Goal: Task Accomplishment & Management: Manage account settings

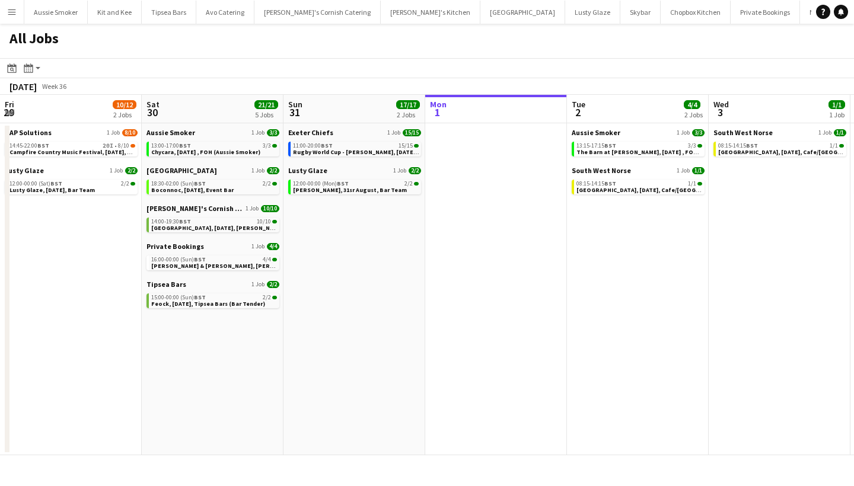
scroll to position [0, 556]
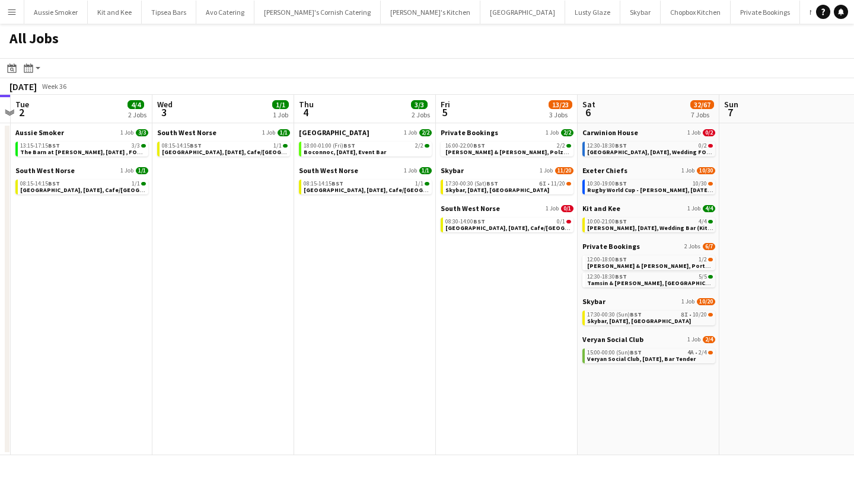
click at [17, 14] on button "Menu" at bounding box center [12, 12] width 24 height 24
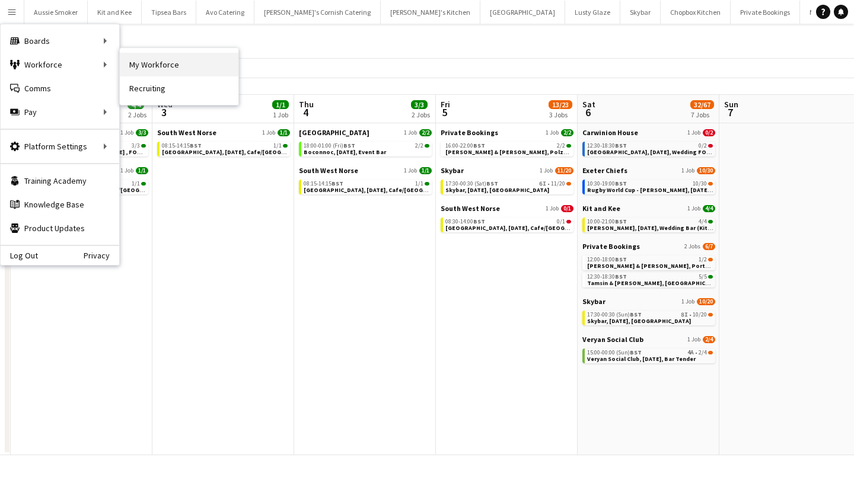
click at [205, 59] on link "My Workforce" at bounding box center [179, 65] width 119 height 24
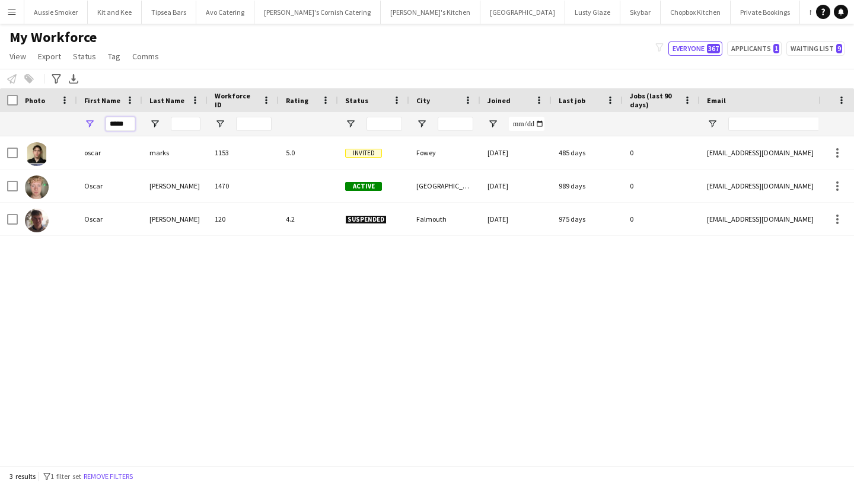
click at [128, 126] on input "*****" at bounding box center [121, 124] width 30 height 14
click at [127, 126] on input "*****" at bounding box center [121, 124] width 30 height 14
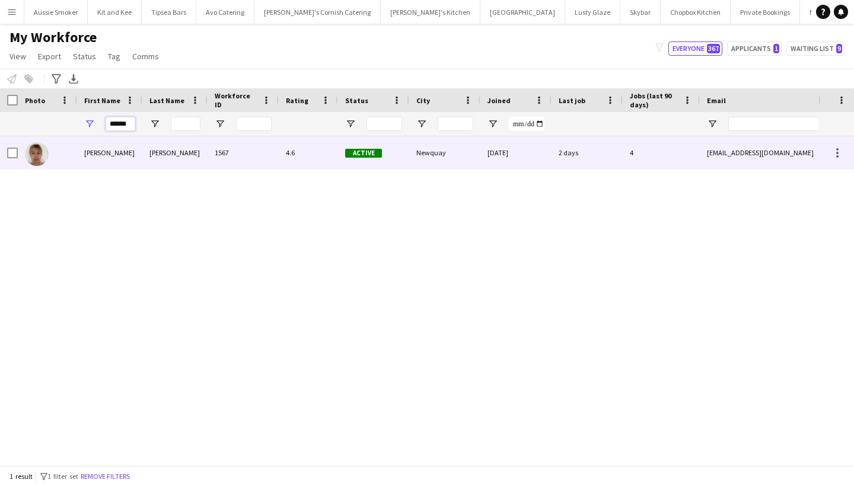
type input "******"
drag, startPoint x: 106, startPoint y: 143, endPoint x: 158, endPoint y: 145, distance: 52.8
click at [158, 145] on div "Stevens" at bounding box center [174, 152] width 65 height 33
click at [360, 148] on div "Active" at bounding box center [373, 152] width 71 height 33
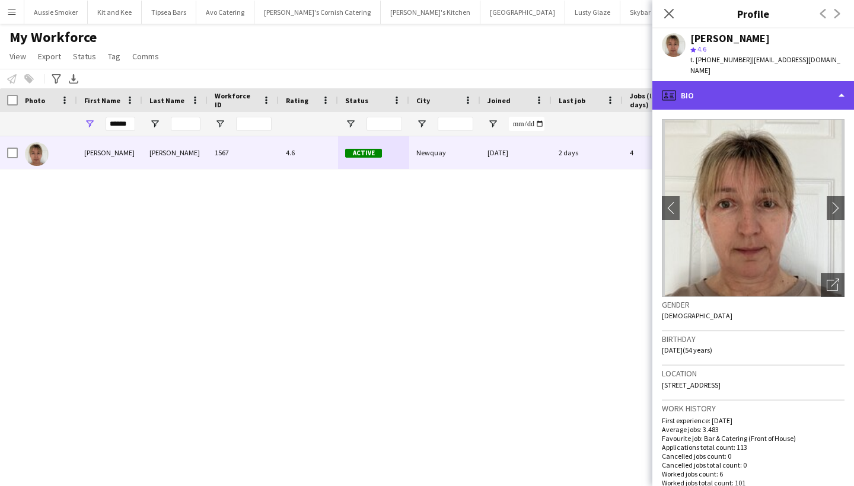
click at [761, 84] on div "profile Bio" at bounding box center [753, 95] width 202 height 28
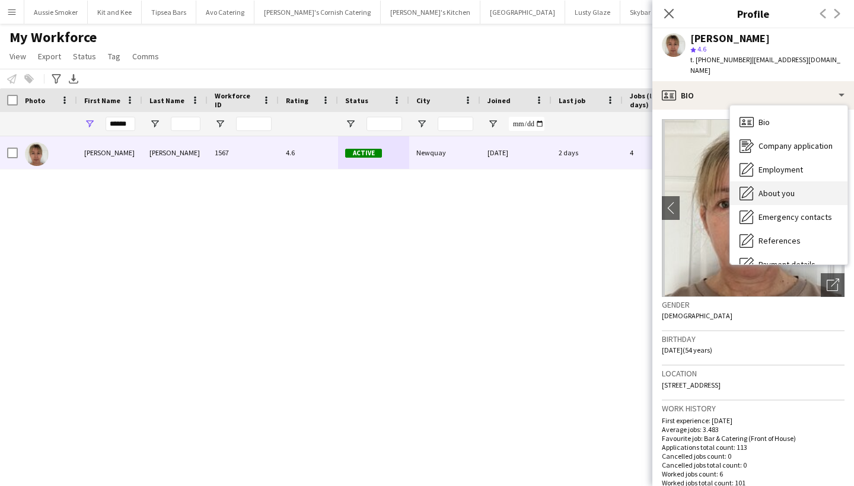
click at [762, 188] on span "About you" at bounding box center [776, 193] width 36 height 11
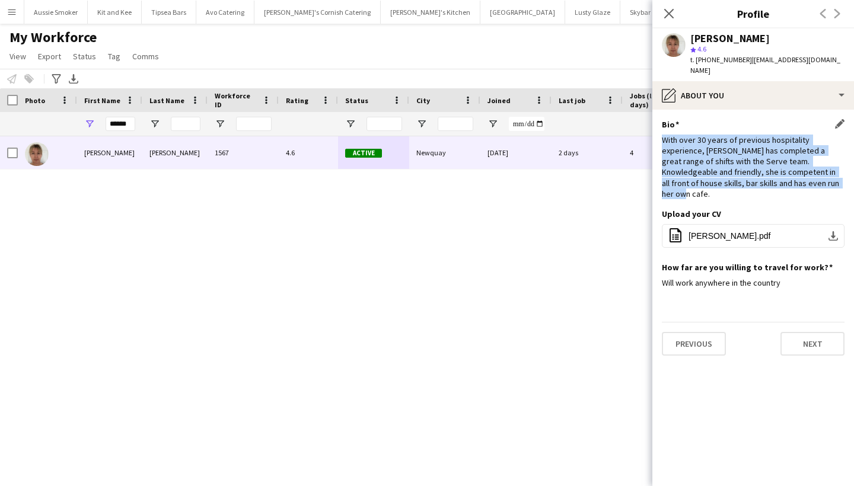
drag, startPoint x: 661, startPoint y: 129, endPoint x: 811, endPoint y: 170, distance: 155.6
click at [811, 170] on app-section-data-types "Bio Edit this field With over 30 years of previous hospitality experience, Debb…" at bounding box center [753, 298] width 202 height 376
copy div "With over 30 years of previous hospitality experience, Debbie has completed a g…"
click at [132, 124] on input "******" at bounding box center [121, 124] width 30 height 14
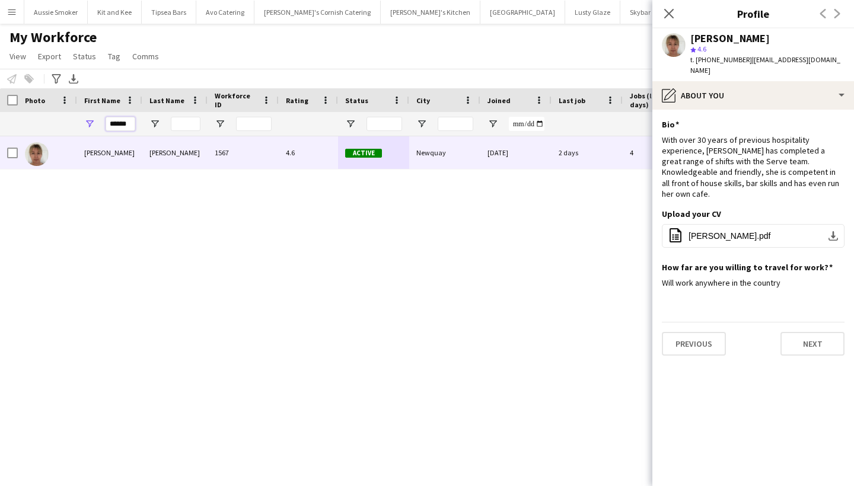
click at [132, 123] on input "******" at bounding box center [121, 124] width 30 height 14
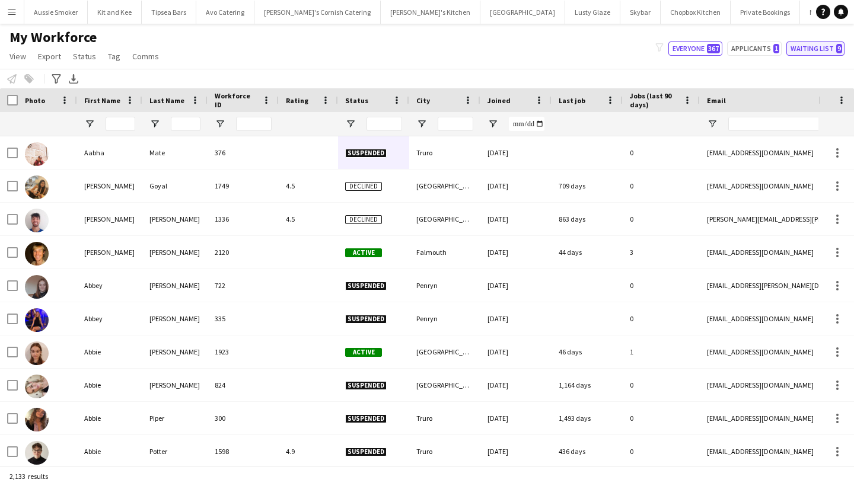
click at [811, 47] on button "Waiting list 9" at bounding box center [815, 48] width 58 height 14
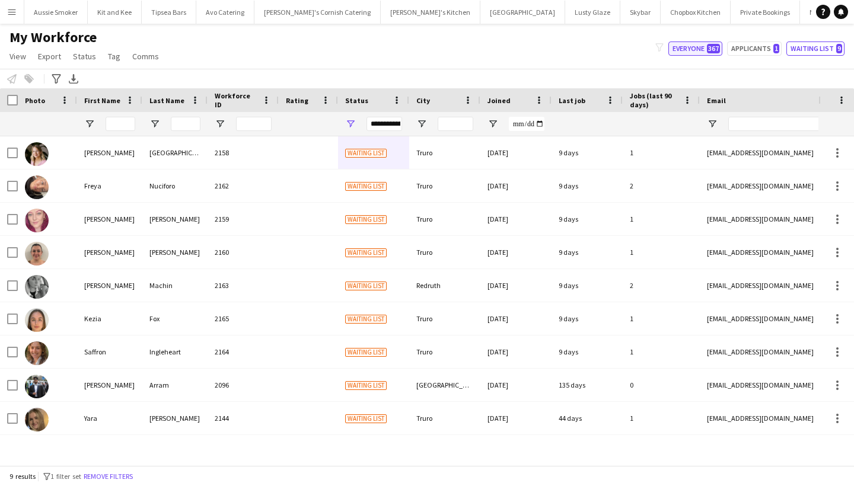
click at [692, 46] on button "Everyone 367" at bounding box center [695, 48] width 54 height 14
type input "**********"
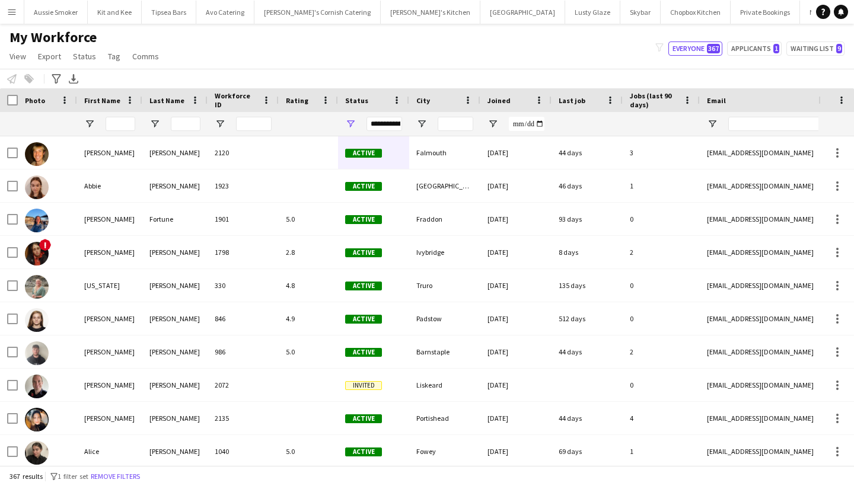
click at [15, 11] on app-icon "Menu" at bounding box center [11, 11] width 9 height 9
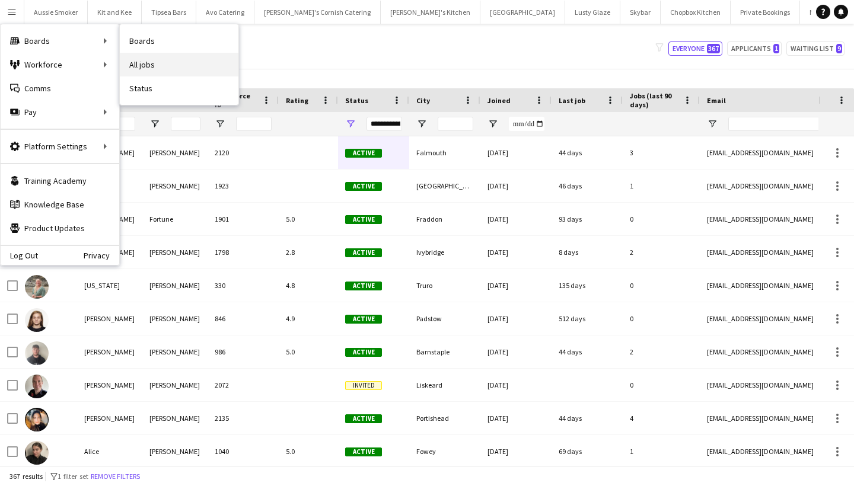
click at [193, 74] on link "All jobs" at bounding box center [179, 65] width 119 height 24
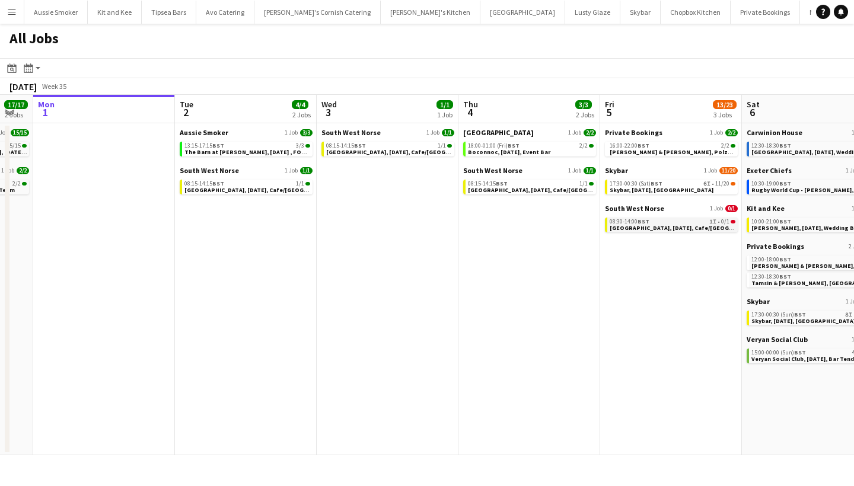
scroll to position [0, 391]
click at [705, 224] on span "Exeter, 5th September, Cafe/Barista (SW Norse)" at bounding box center [707, 228] width 193 height 8
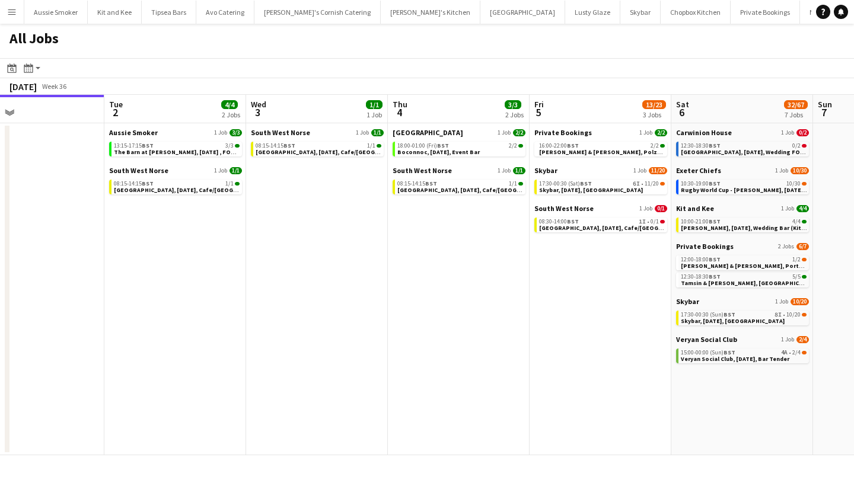
scroll to position [0, 464]
click at [172, 190] on span "Exeter, 2nd September, Cafe/Barista (SW Norse)" at bounding box center [209, 190] width 193 height 8
click at [731, 354] on span "BST" at bounding box center [728, 353] width 12 height 8
click at [576, 148] on span "BST" at bounding box center [572, 146] width 12 height 8
click at [467, 239] on app-date-cell "Boconnoc House 1 Job 2/2 18:00-01:00 (Fri) BST 2/2 Boconnoc, 4th September, Eve…" at bounding box center [458, 289] width 142 height 332
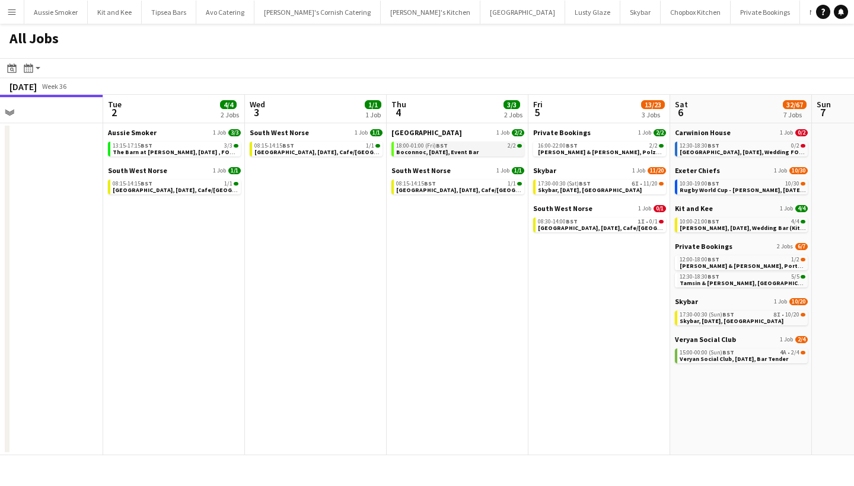
click at [440, 155] on span "Boconnoc, 4th September, Event Bar" at bounding box center [437, 152] width 82 height 8
click at [712, 260] on span "BST" at bounding box center [713, 260] width 12 height 8
click at [763, 359] on span "Veryan Social Club, [DATE], Bar Tender" at bounding box center [733, 359] width 108 height 8
click at [730, 344] on app-calendar-brief-board "Veryan Social Club 1 Job 2/4 15:00-00:00 (Sun) BST 4A • 2/4 Veryan Social Club,…" at bounding box center [741, 349] width 133 height 28
click at [730, 353] on span "BST" at bounding box center [728, 353] width 12 height 8
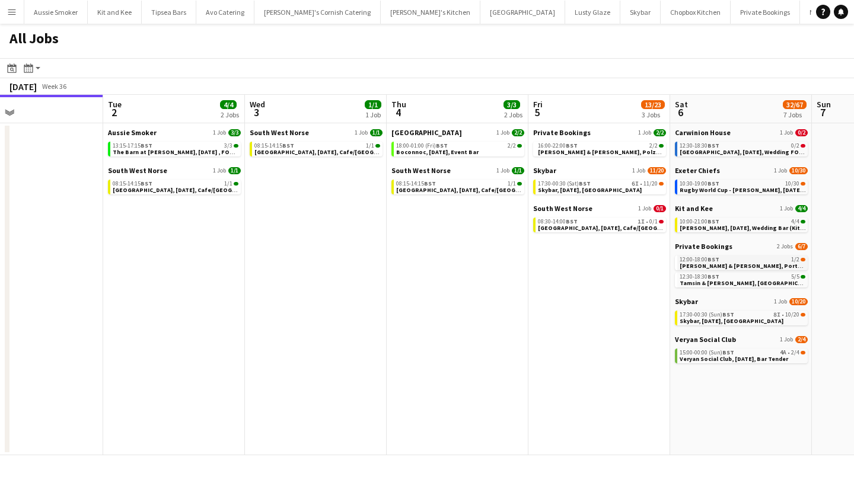
click at [720, 259] on div "12:00-18:00 BST 1/2" at bounding box center [742, 260] width 126 height 6
click at [696, 357] on span "Veryan Social Club, [DATE], Bar Tender" at bounding box center [733, 359] width 108 height 8
click at [756, 149] on span "Carwinion House, 6th September, Wedding FOH/Bar (Carwinion House)" at bounding box center [779, 152] width 201 height 8
click at [721, 187] on span "Rugby World Cup - Sandy Park, 6th September, Match Day Bar" at bounding box center [762, 190] width 166 height 8
click at [424, 151] on span "Boconnoc, 4th September, Event Bar" at bounding box center [437, 152] width 82 height 8
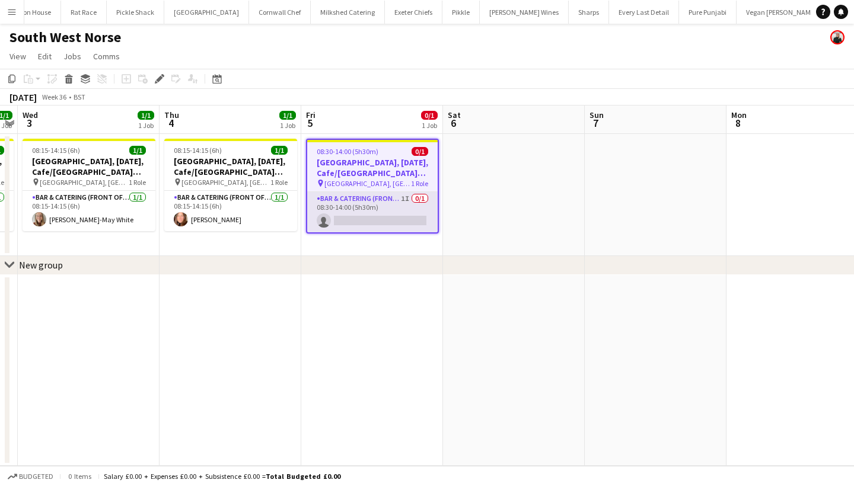
click at [377, 220] on app-card-role "Bar & Catering (Front of House) 1I 0/1 08:30-14:00 (5h30m) single-neutral-actio…" at bounding box center [372, 212] width 130 height 40
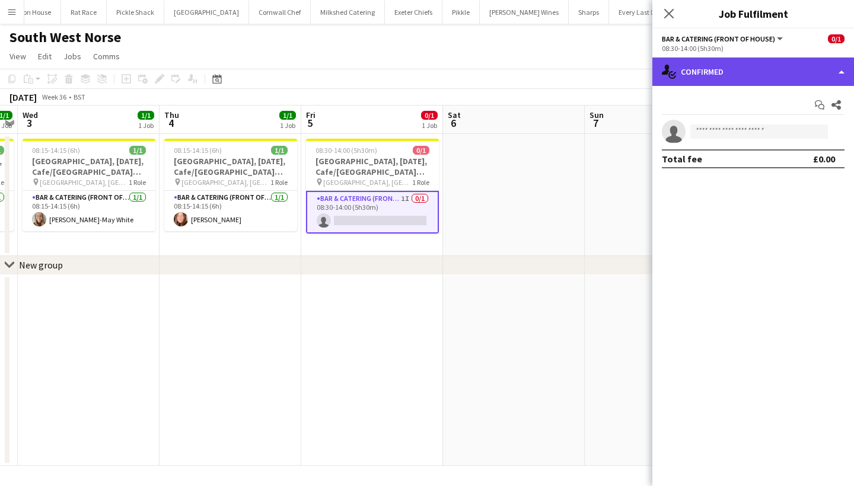
click at [735, 72] on div "single-neutral-actions-check-2 Confirmed" at bounding box center [753, 72] width 202 height 28
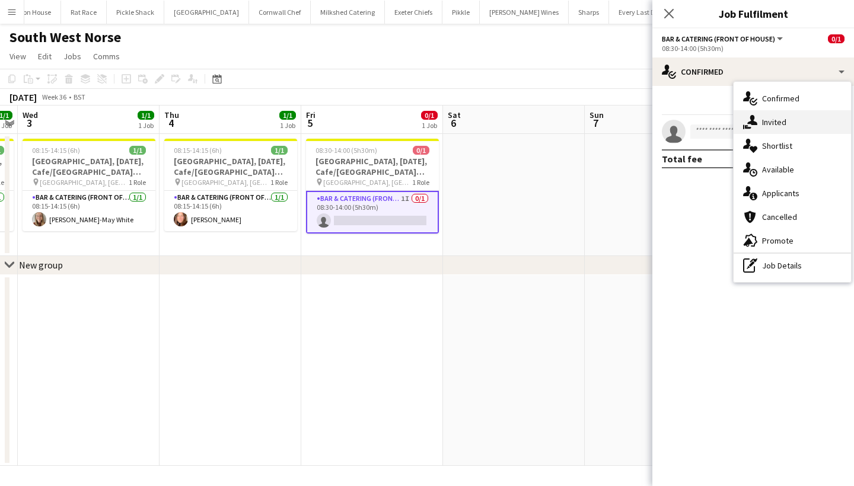
click at [780, 132] on div "single-neutral-actions-share-1 Invited" at bounding box center [791, 122] width 117 height 24
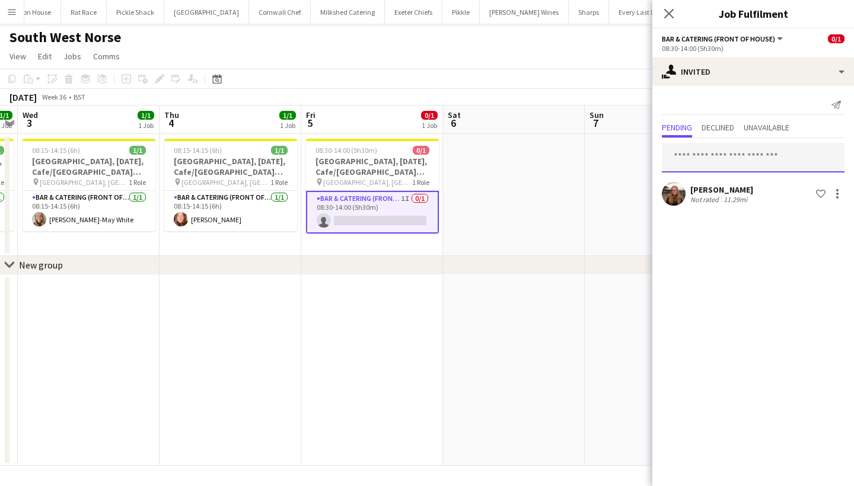
click at [777, 148] on input "text" at bounding box center [753, 158] width 183 height 30
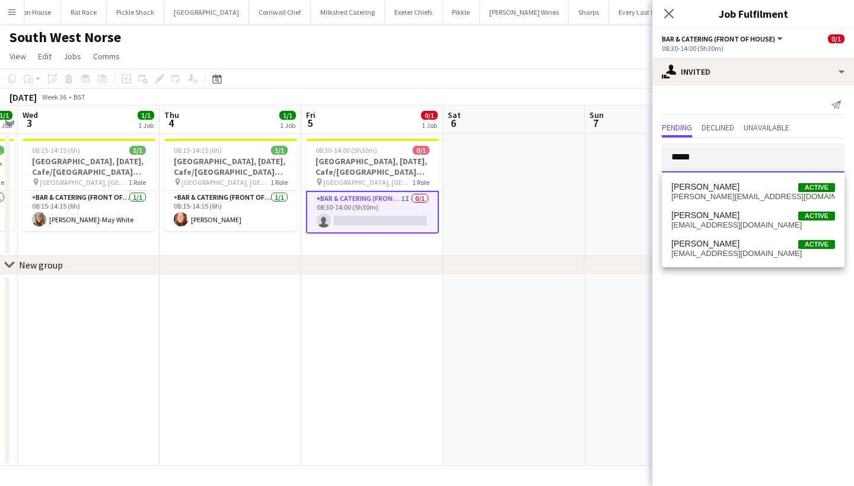
type input "*****"
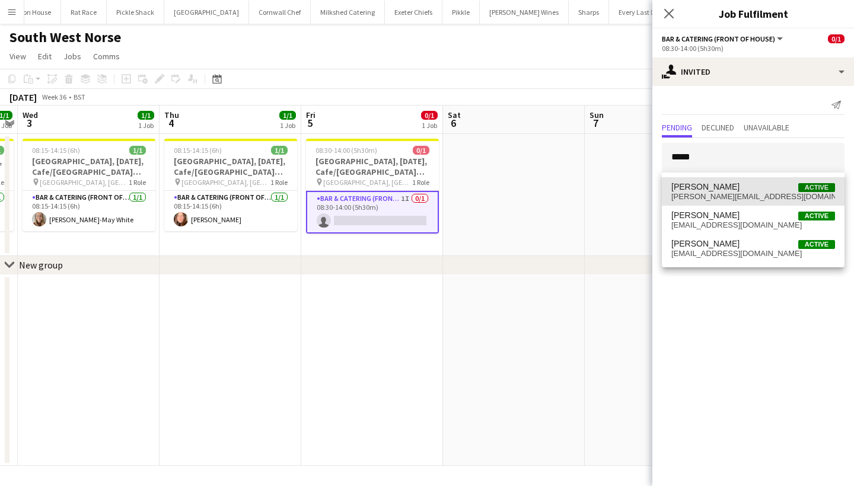
drag, startPoint x: 777, startPoint y: 148, endPoint x: 738, endPoint y: 193, distance: 60.1
click at [739, 195] on span "james.culwick@outlook.com" at bounding box center [753, 196] width 164 height 9
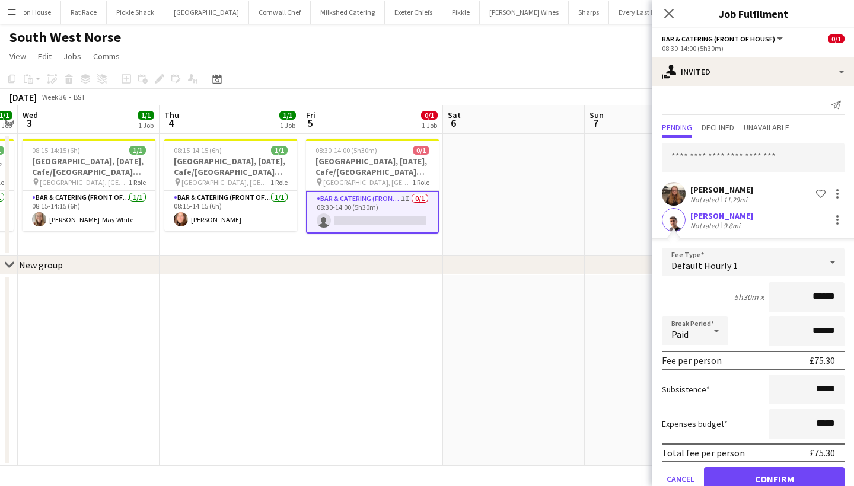
type input "******"
click at [767, 478] on button "Confirm" at bounding box center [774, 479] width 141 height 24
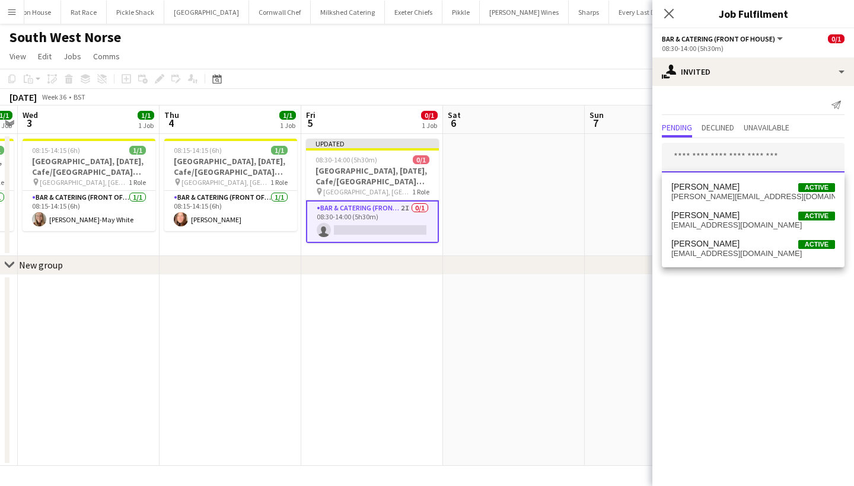
click at [688, 163] on input "text" at bounding box center [753, 158] width 183 height 30
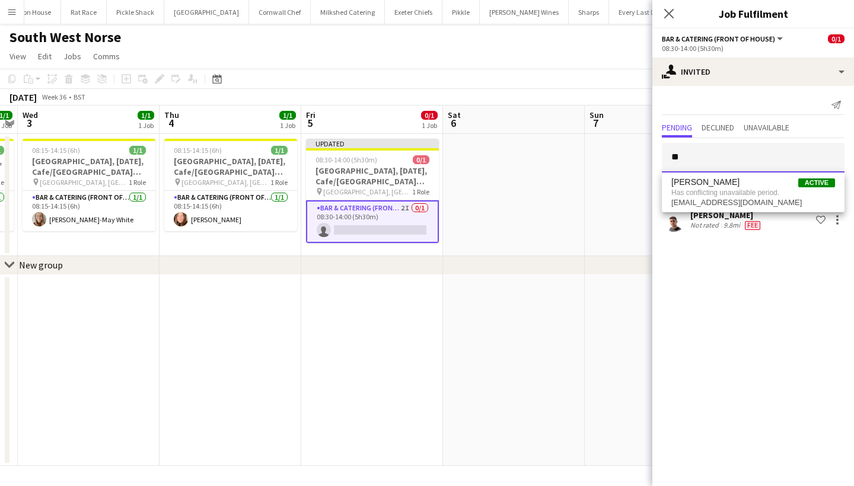
type input "*"
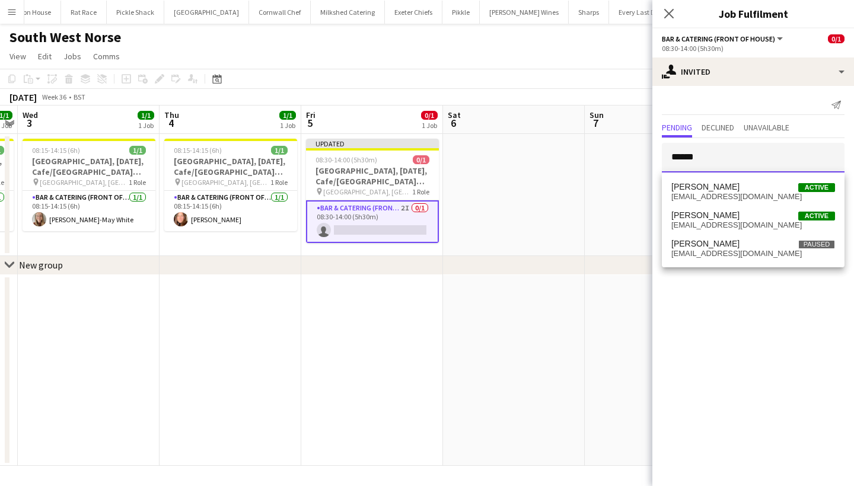
type input "******"
drag, startPoint x: 750, startPoint y: 152, endPoint x: 791, endPoint y: 221, distance: 80.0
click at [791, 221] on span "jemima.montaguemason@gmail.com" at bounding box center [753, 225] width 164 height 9
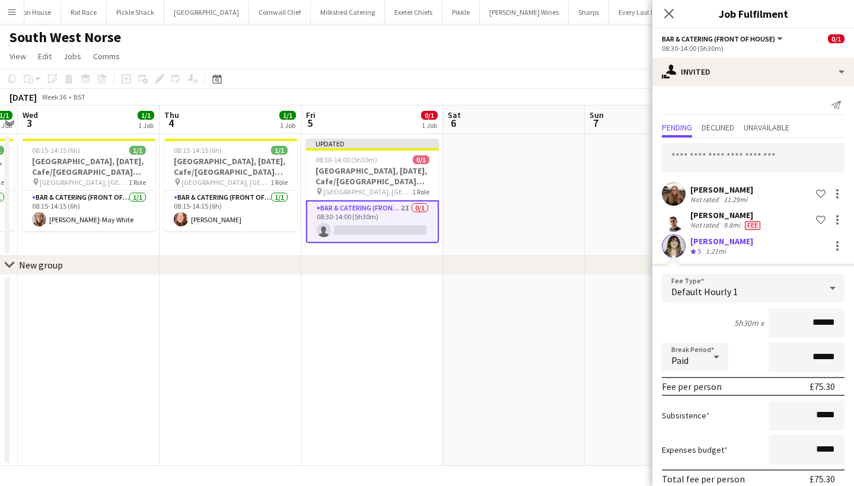
scroll to position [53, 0]
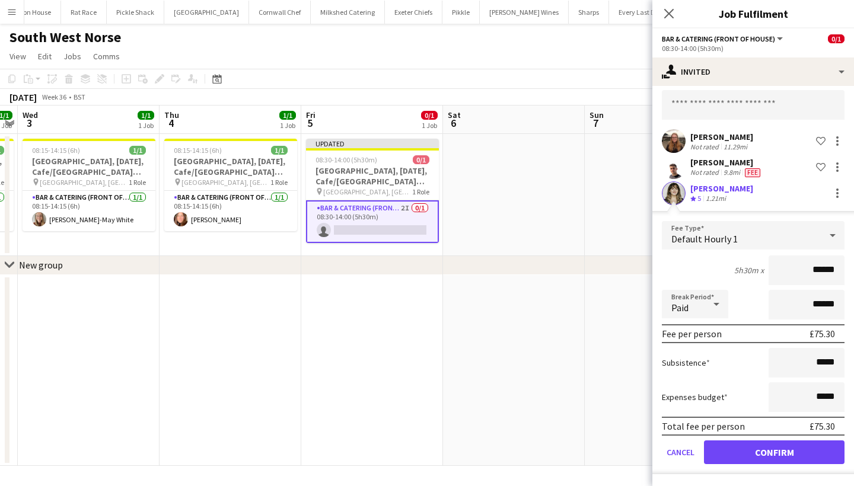
type input "******"
click at [764, 458] on button "Confirm" at bounding box center [774, 452] width 141 height 24
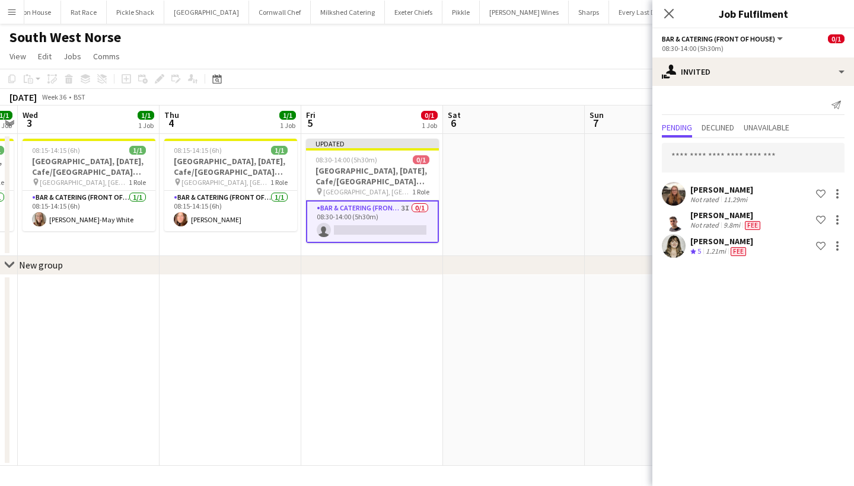
scroll to position [0, 0]
click at [673, 15] on icon "Close pop-in" at bounding box center [668, 13] width 11 height 11
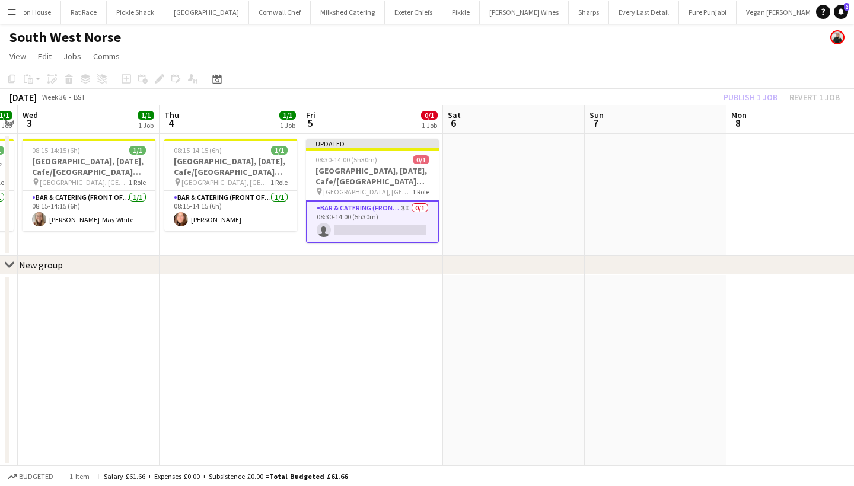
click at [750, 92] on div "Publish 1 job Revert 1 job" at bounding box center [781, 97] width 145 height 15
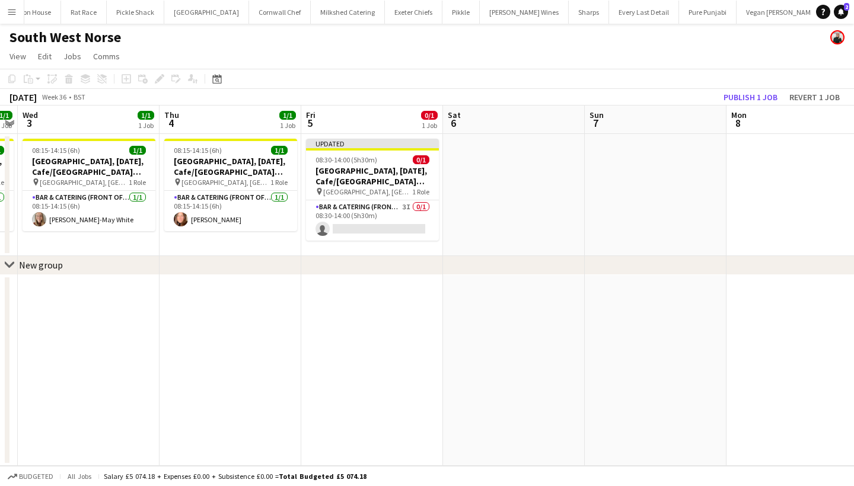
click at [750, 92] on button "Publish 1 job" at bounding box center [750, 97] width 63 height 15
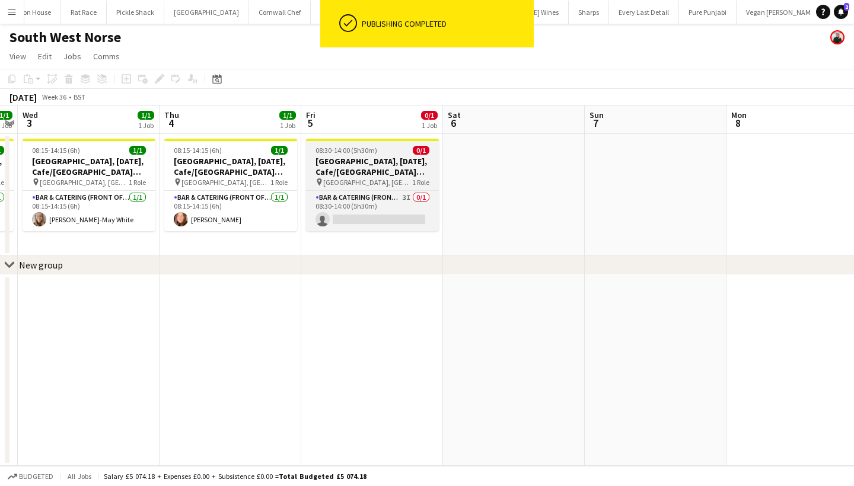
click at [371, 234] on app-date-cell "08:30-14:00 (5h30m) 0/1 Exeter, 5th September, Cafe/Barista (SW Norse) pin Devo…" at bounding box center [372, 195] width 142 height 122
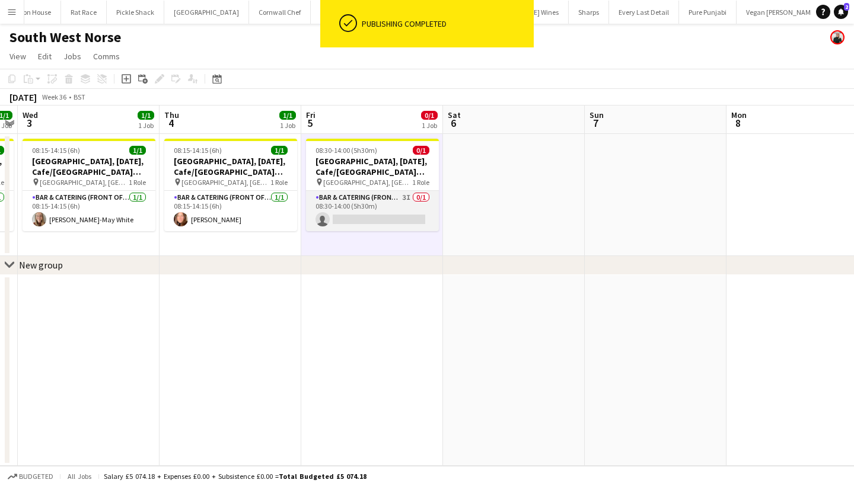
click at [382, 216] on app-card-role "Bar & Catering (Front of House) 3I 0/1 08:30-14:00 (5h30m) single-neutral-actio…" at bounding box center [372, 211] width 133 height 40
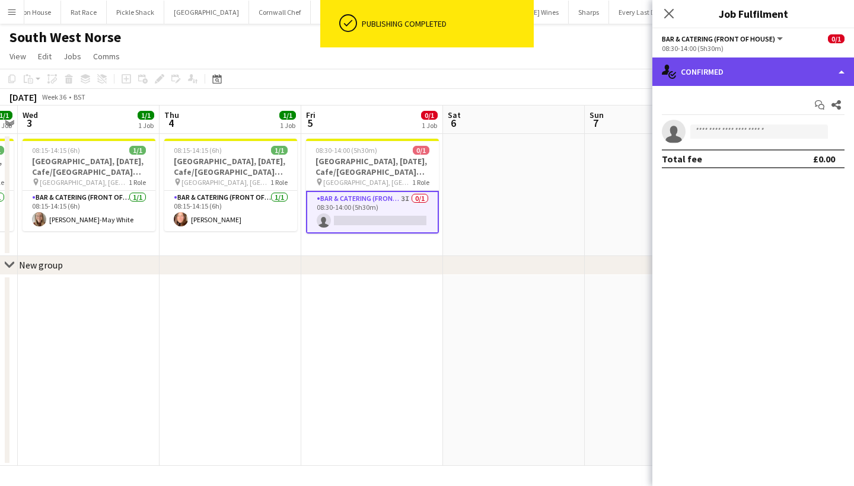
click at [789, 62] on div "single-neutral-actions-check-2 Confirmed" at bounding box center [753, 72] width 202 height 28
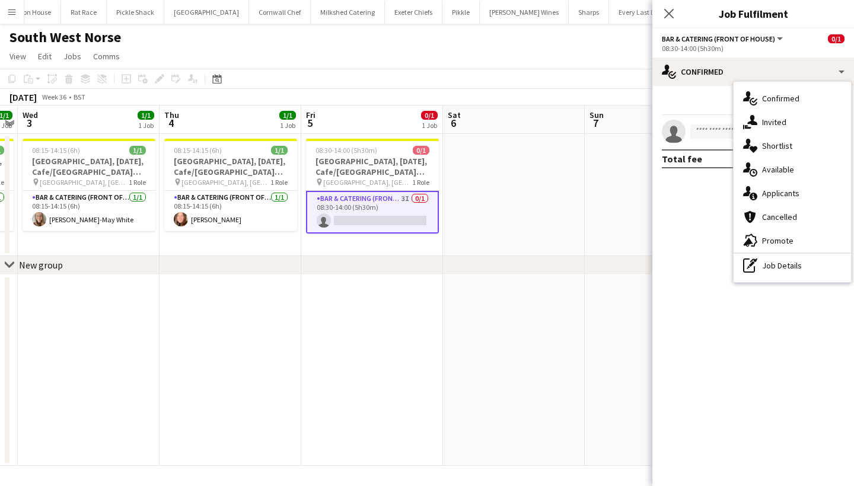
click at [794, 127] on div "single-neutral-actions-share-1 Invited" at bounding box center [791, 122] width 117 height 24
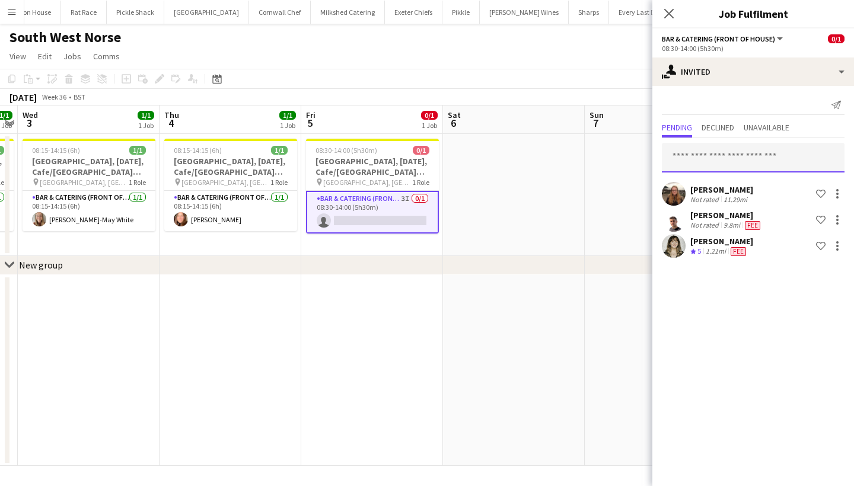
click at [735, 162] on input "text" at bounding box center [753, 158] width 183 height 30
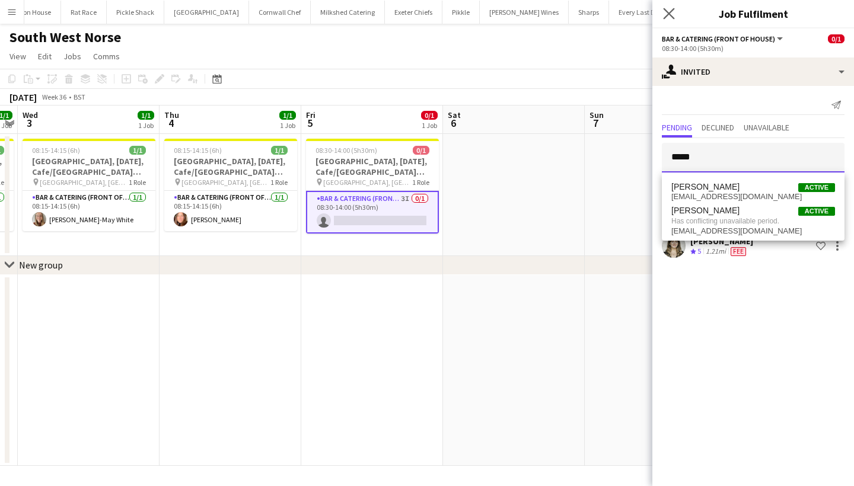
type input "*****"
click at [667, 8] on app-icon "Close pop-in" at bounding box center [668, 13] width 17 height 17
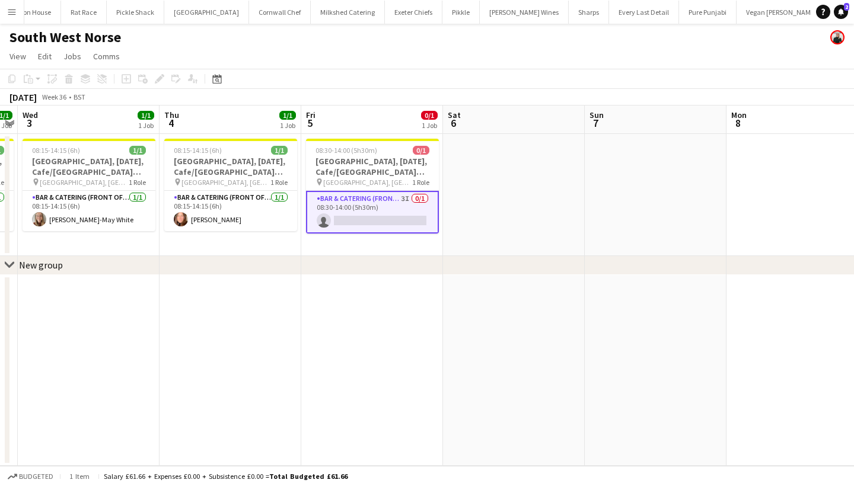
click at [625, 90] on div "September 2025 Week 36 • BST" at bounding box center [427, 97] width 854 height 17
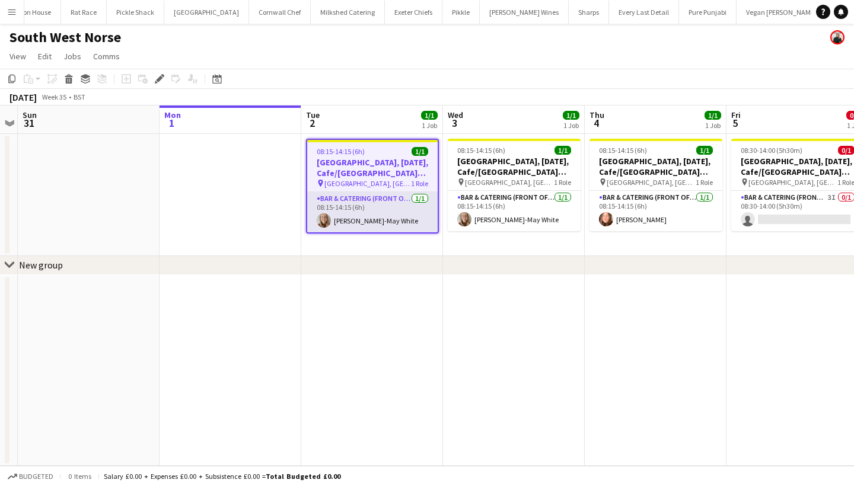
click at [361, 224] on app-card-role "Bar & Catering (Front of House) [DATE] 08:15-14:15 (6h) [PERSON_NAME]-May White" at bounding box center [372, 212] width 130 height 40
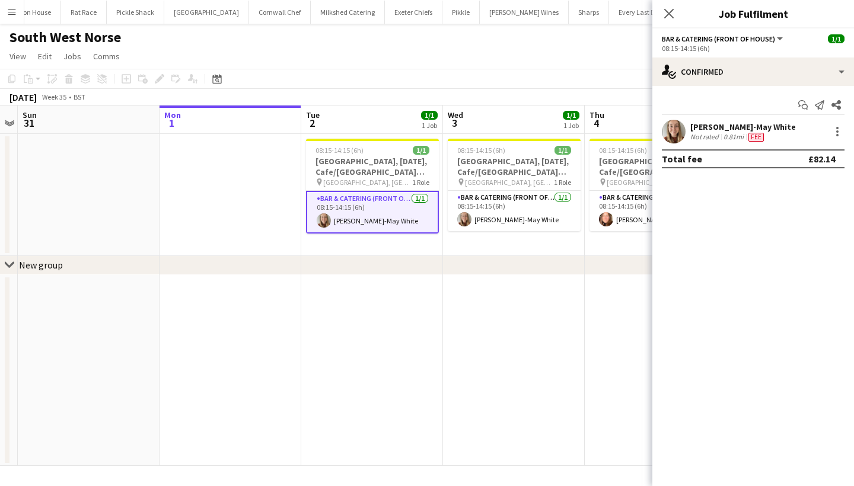
click at [668, 138] on app-user-avatar at bounding box center [674, 132] width 24 height 24
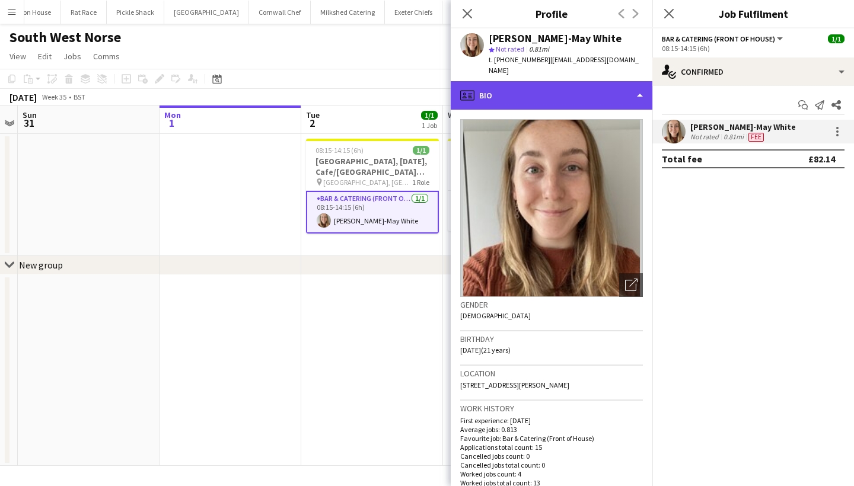
click at [547, 87] on div "profile Bio" at bounding box center [552, 95] width 202 height 28
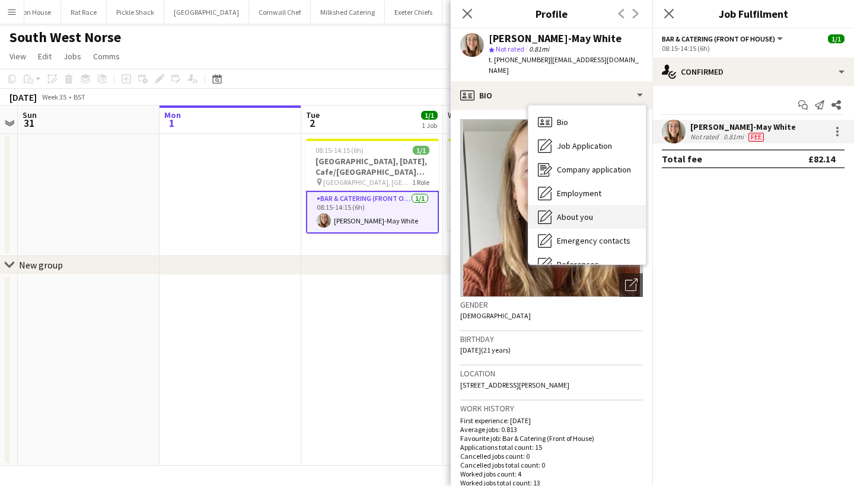
click at [581, 212] on div "About you About you" at bounding box center [586, 217] width 117 height 24
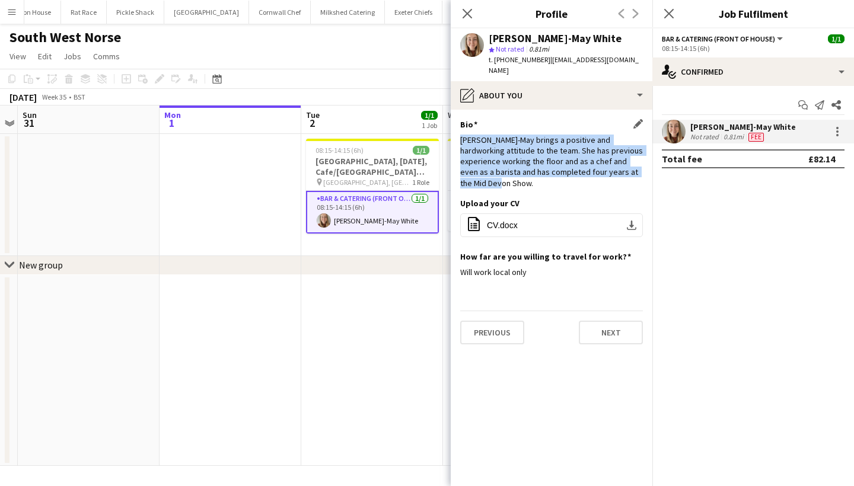
drag, startPoint x: 457, startPoint y: 127, endPoint x: 519, endPoint y: 174, distance: 77.9
click at [519, 174] on app-section-data-types "Bio Edit this field [PERSON_NAME]-May brings a positive and hardworking attitud…" at bounding box center [552, 298] width 202 height 376
copy div "[PERSON_NAME]-May brings a positive and hardworking attitude to the team. She h…"
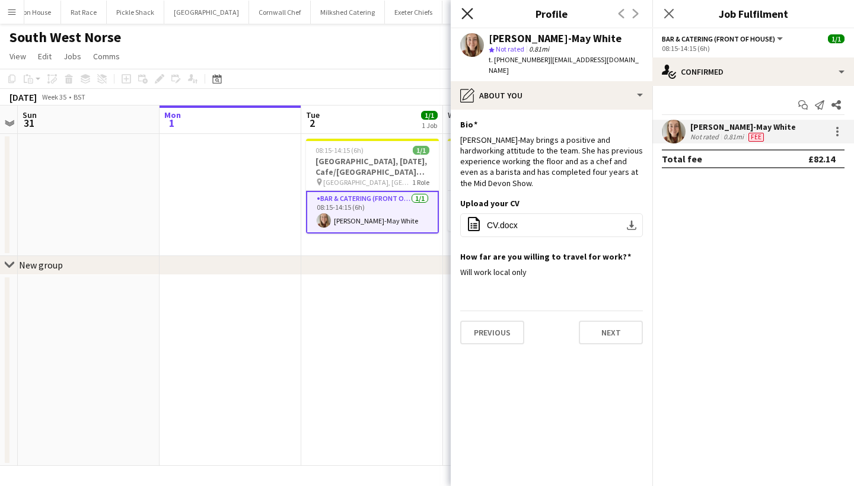
click at [467, 11] on icon "Close pop-in" at bounding box center [466, 13] width 11 height 11
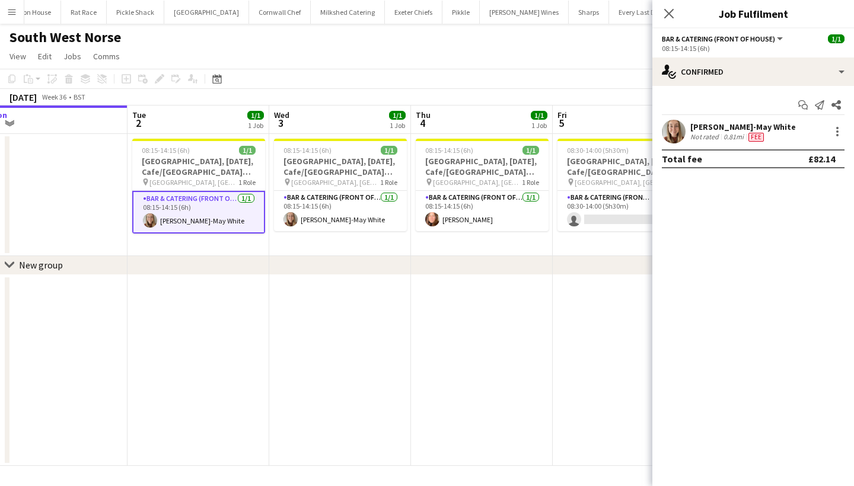
scroll to position [0, 580]
click at [4, 8] on button "Menu" at bounding box center [12, 12] width 24 height 24
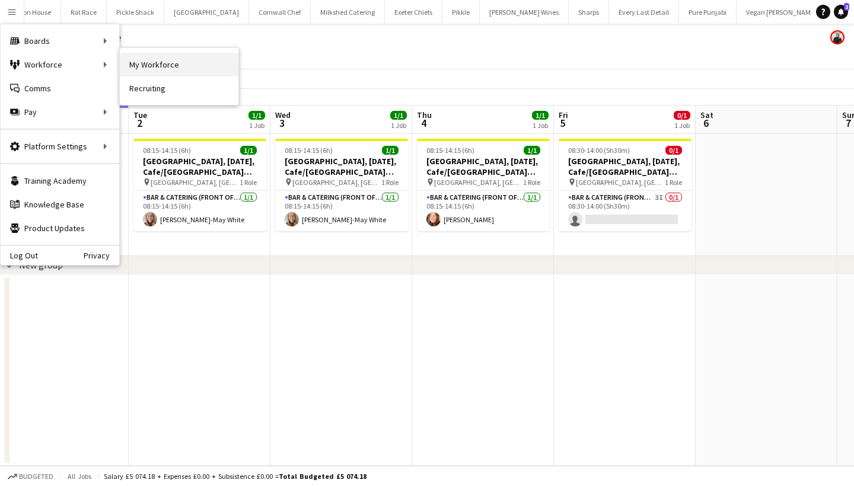
click at [180, 65] on link "My Workforce" at bounding box center [179, 65] width 119 height 24
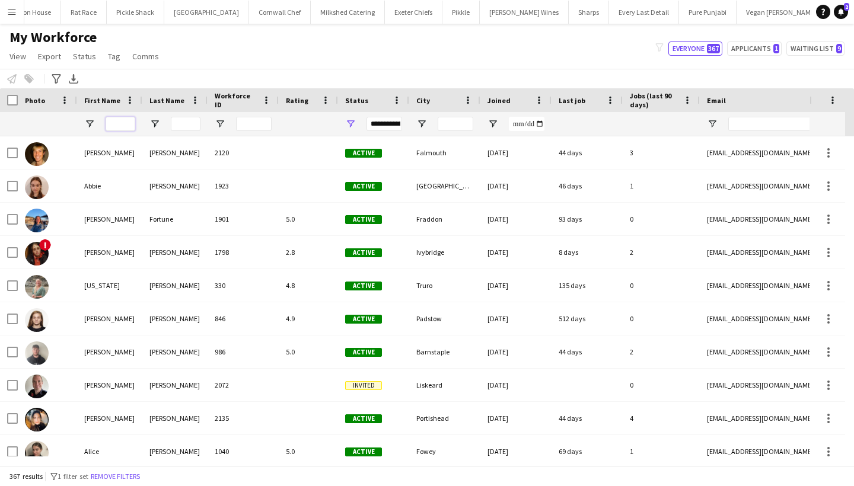
drag, startPoint x: 122, startPoint y: 127, endPoint x: 119, endPoint y: 115, distance: 12.9
click at [122, 127] on input "First Name Filter Input" at bounding box center [121, 124] width 30 height 14
type input "****"
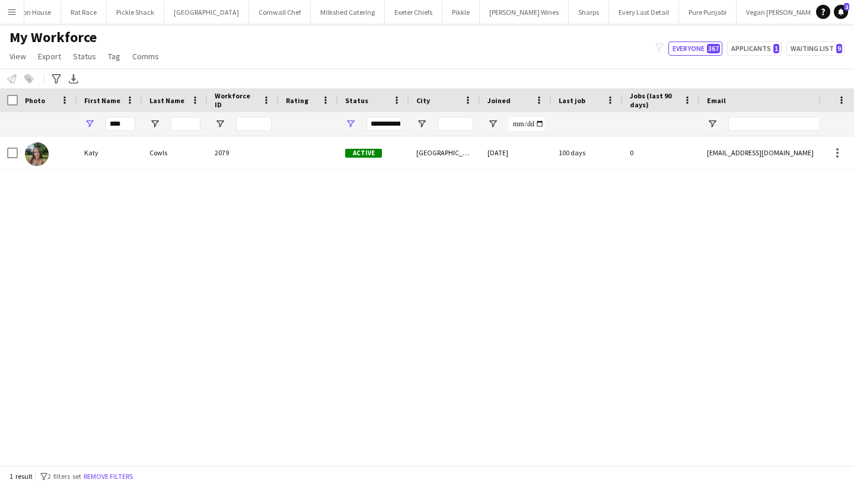
click at [110, 149] on div "Katy" at bounding box center [109, 152] width 65 height 33
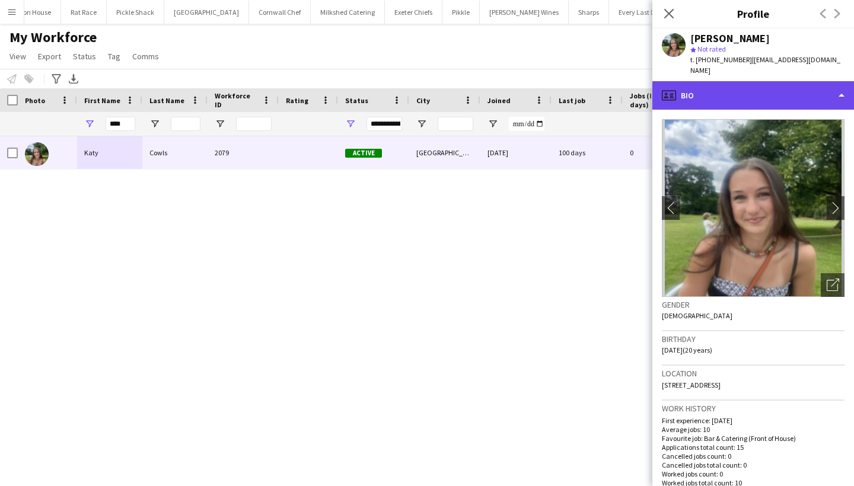
click at [770, 81] on div "profile Bio" at bounding box center [753, 95] width 202 height 28
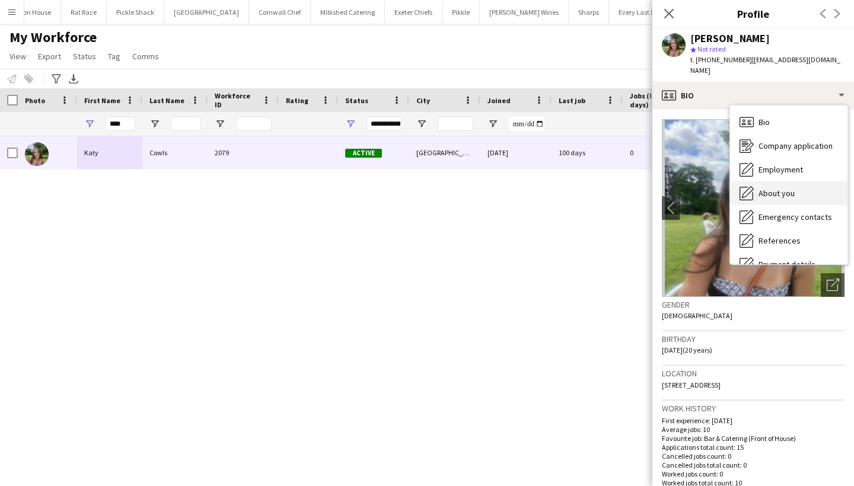
click at [764, 188] on span "About you" at bounding box center [776, 193] width 36 height 11
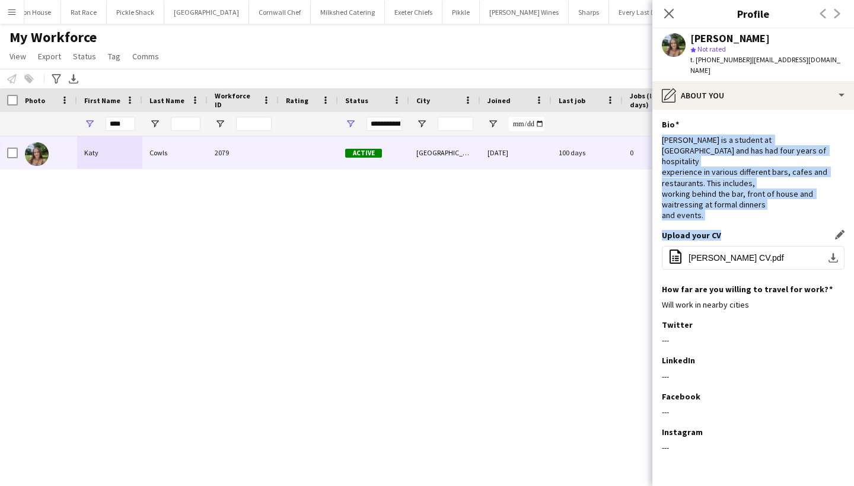
drag, startPoint x: 663, startPoint y: 129, endPoint x: 743, endPoint y: 207, distance: 112.8
click at [743, 207] on app-section-data-types "Bio Edit this field [PERSON_NAME] is a student at [GEOGRAPHIC_DATA] and has had…" at bounding box center [753, 298] width 202 height 376
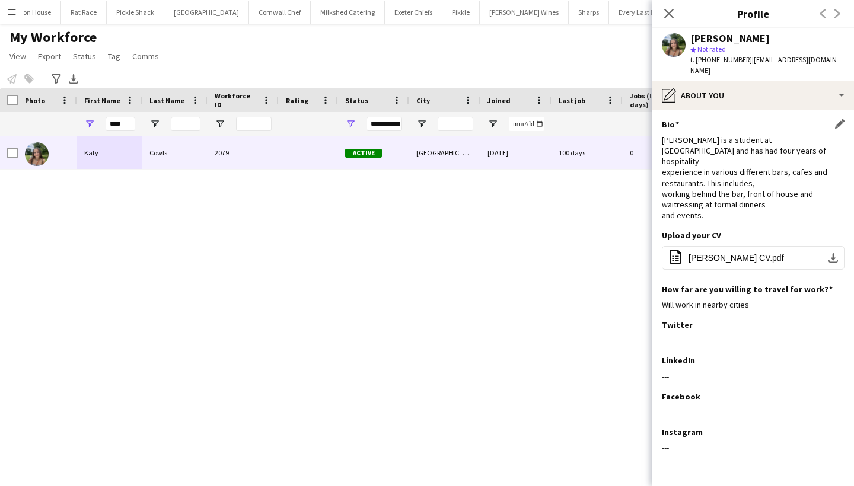
drag, startPoint x: 747, startPoint y: 182, endPoint x: 742, endPoint y: 189, distance: 8.6
click at [748, 182] on div "[PERSON_NAME] is a student at [GEOGRAPHIC_DATA] and has had four years of hospi…" at bounding box center [753, 178] width 183 height 87
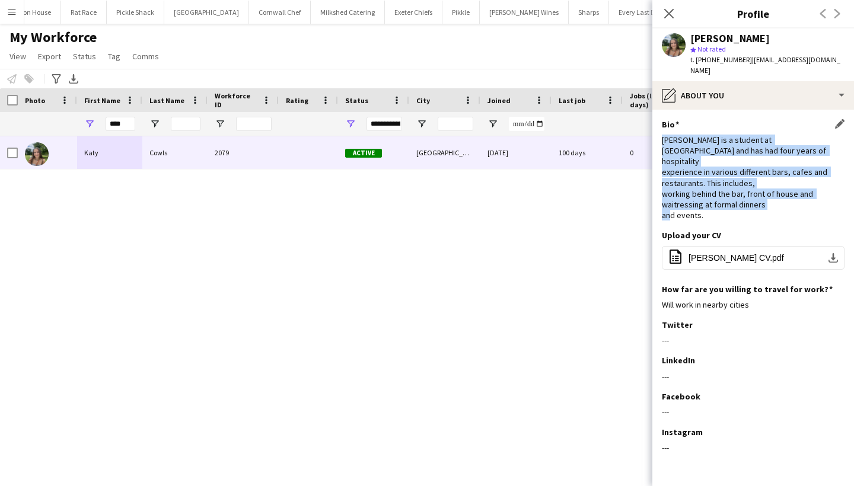
drag, startPoint x: 736, startPoint y: 193, endPoint x: 663, endPoint y: 132, distance: 95.5
click at [663, 135] on div "Katy is a student at Exeter University and has had four years of hospitality ex…" at bounding box center [753, 178] width 183 height 87
copy div "Katy is a student at Exeter University and has had four years of hospitality ex…"
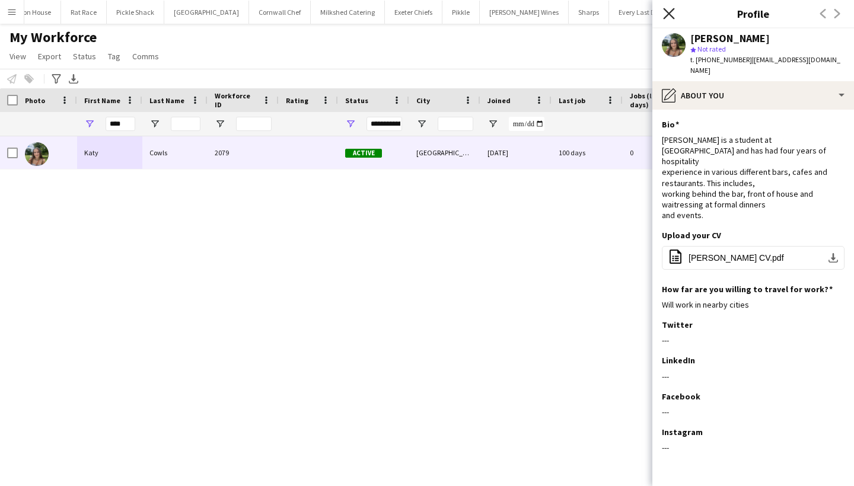
click at [674, 14] on icon "Close pop-in" at bounding box center [668, 13] width 11 height 11
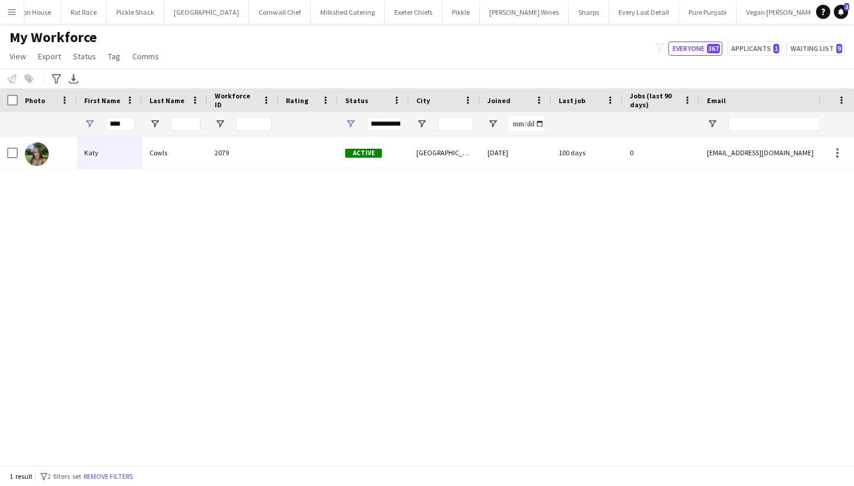
click at [1, 14] on button "Menu" at bounding box center [12, 12] width 24 height 24
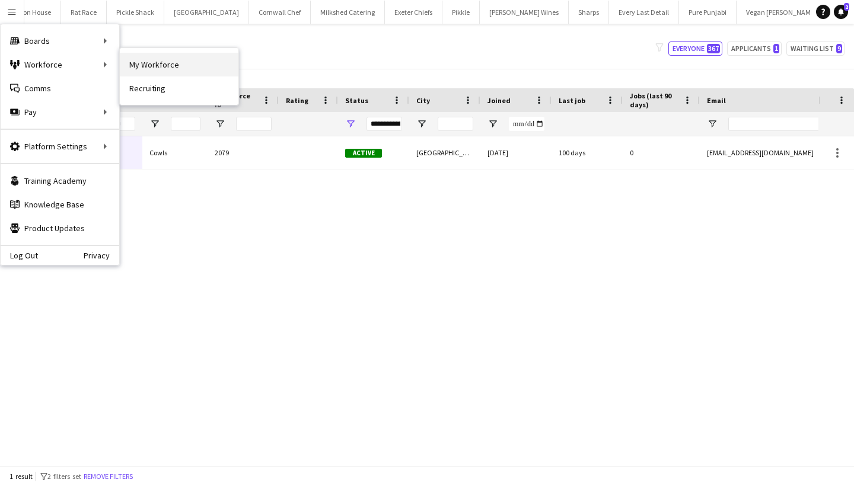
click at [165, 74] on link "My Workforce" at bounding box center [179, 65] width 119 height 24
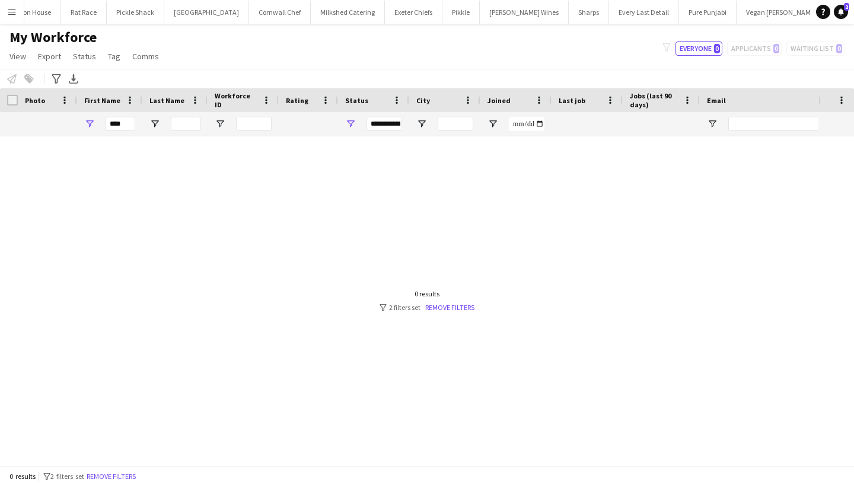
type input "****"
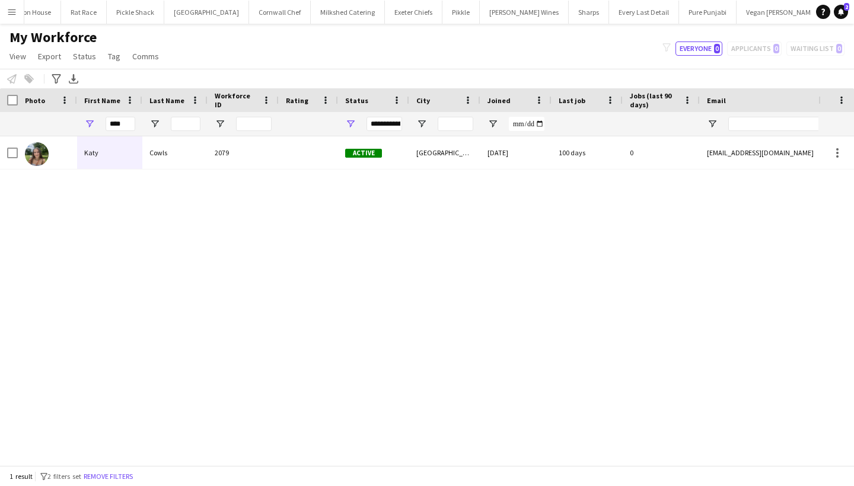
click at [13, 14] on app-icon "Menu" at bounding box center [11, 11] width 9 height 9
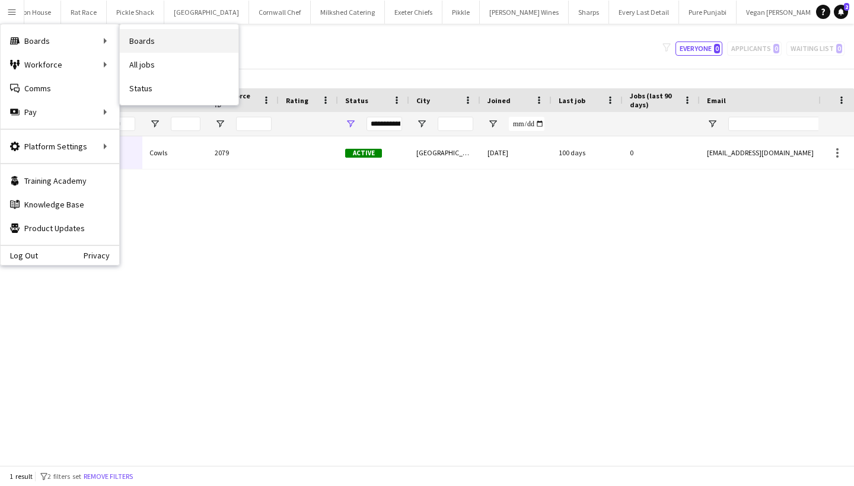
click at [155, 49] on link "Boards" at bounding box center [179, 41] width 119 height 24
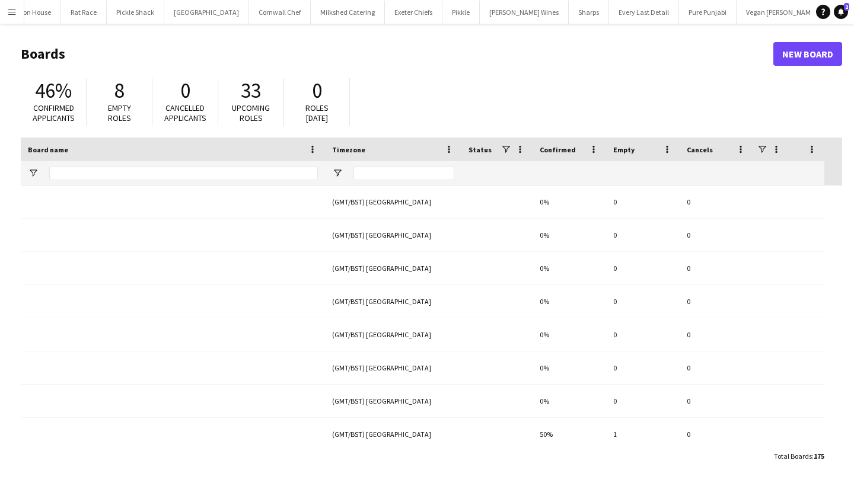
type input "******"
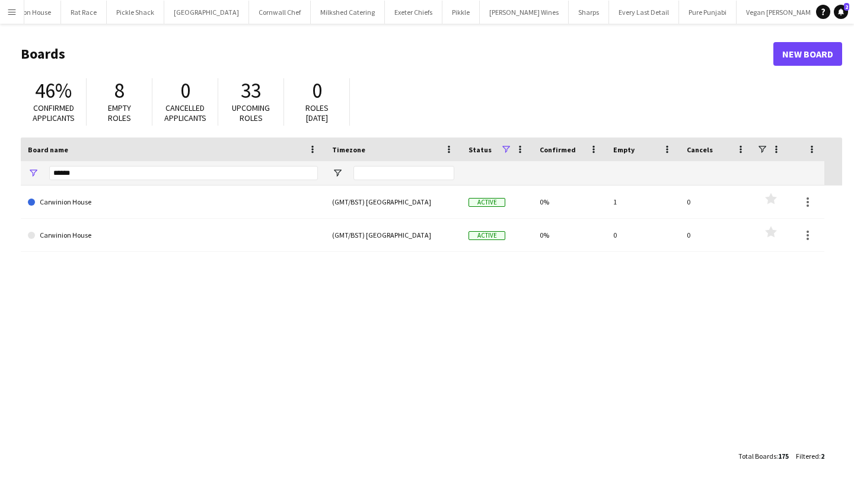
click at [8, 18] on button "Menu" at bounding box center [12, 12] width 24 height 24
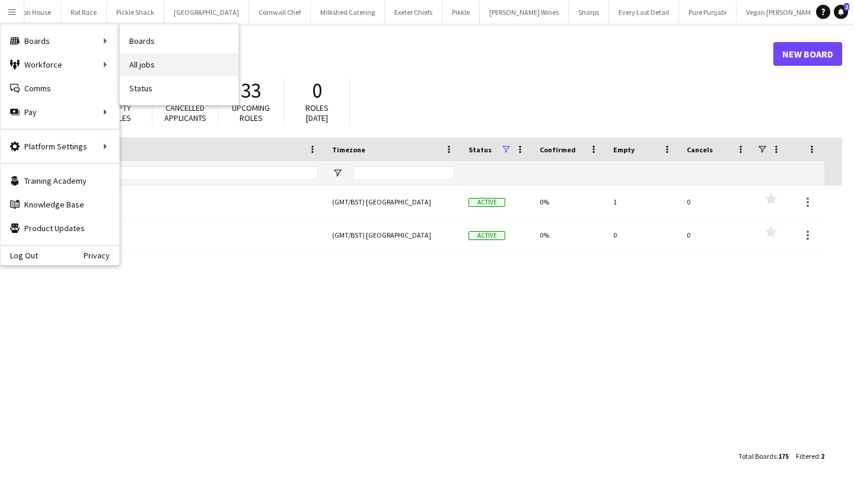
click at [177, 59] on link "All jobs" at bounding box center [179, 65] width 119 height 24
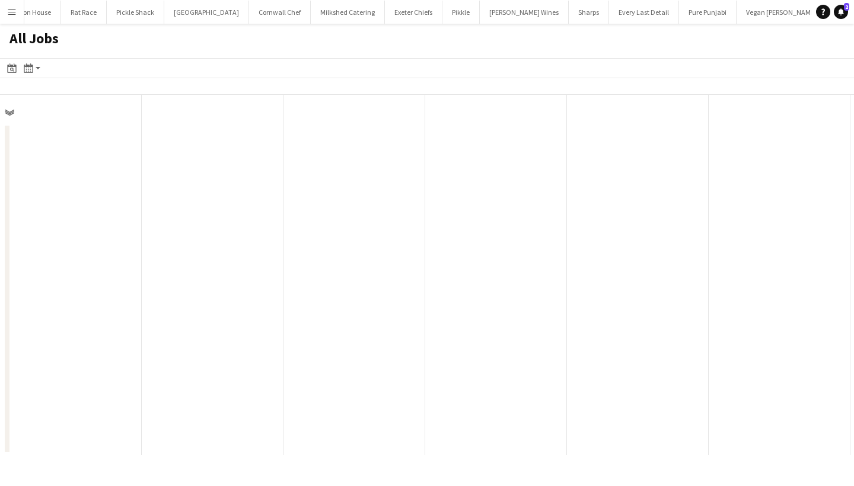
scroll to position [0, 283]
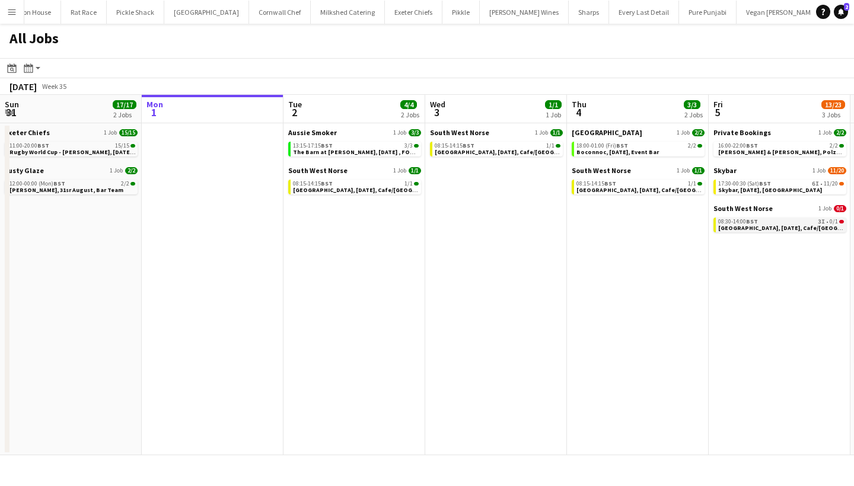
click at [787, 228] on span "Exeter, 5th September, Cafe/Barista (SW Norse)" at bounding box center [814, 228] width 193 height 8
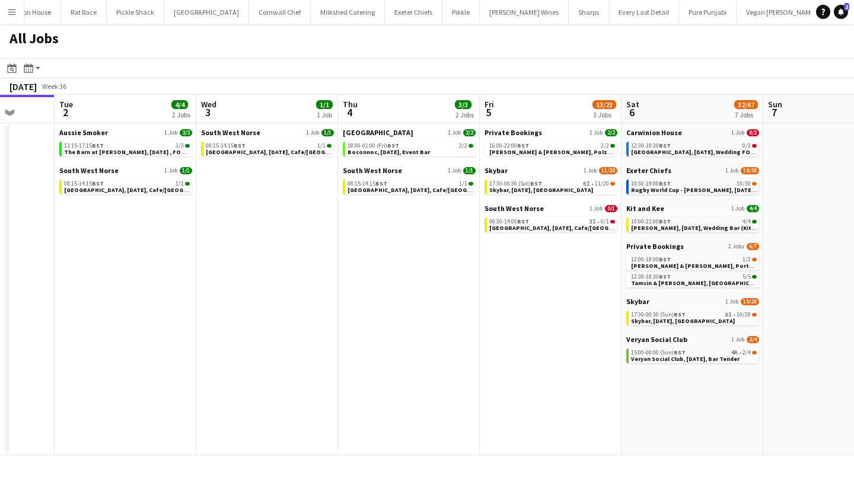
scroll to position [0, 516]
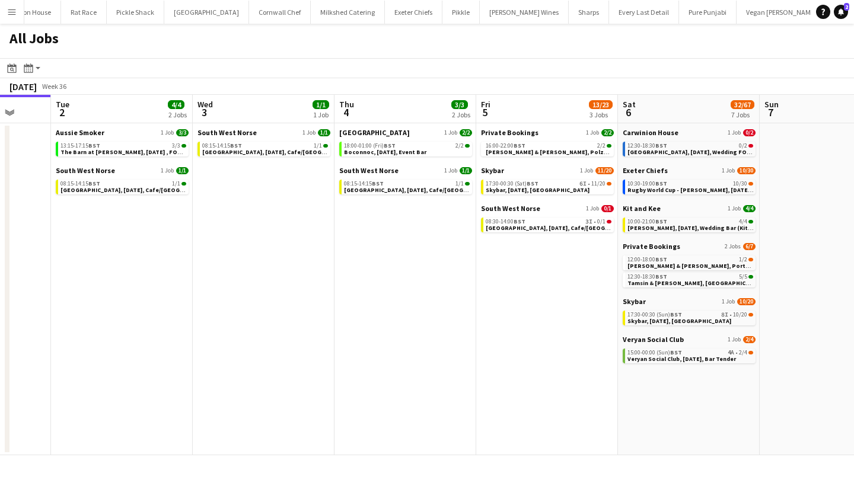
click at [5, 20] on button "Menu" at bounding box center [12, 12] width 24 height 24
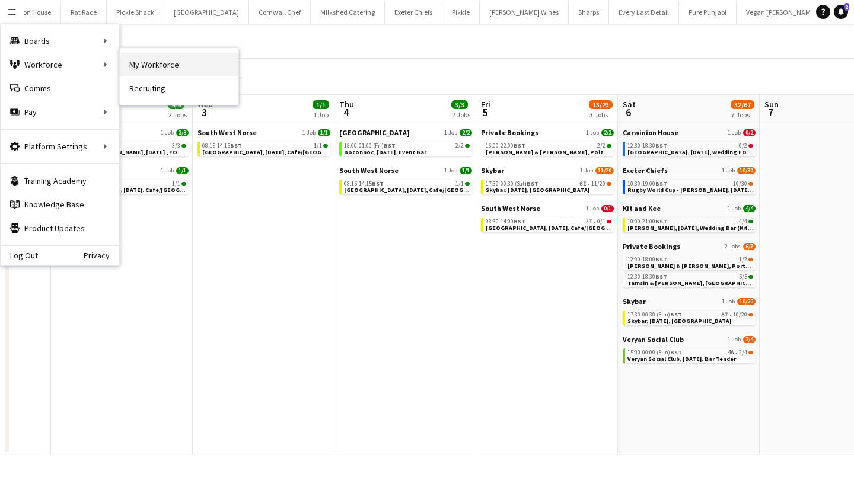
click at [170, 59] on link "My Workforce" at bounding box center [179, 65] width 119 height 24
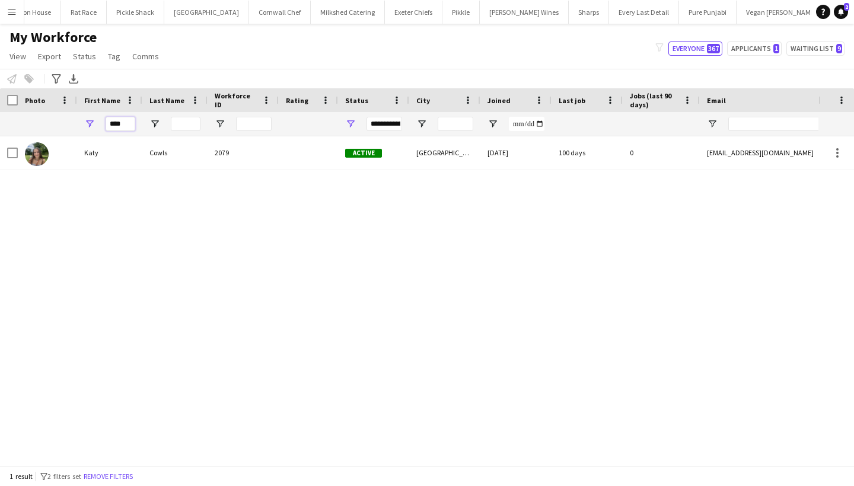
click at [123, 119] on input "****" at bounding box center [121, 124] width 30 height 14
click at [132, 122] on input "****" at bounding box center [121, 124] width 30 height 14
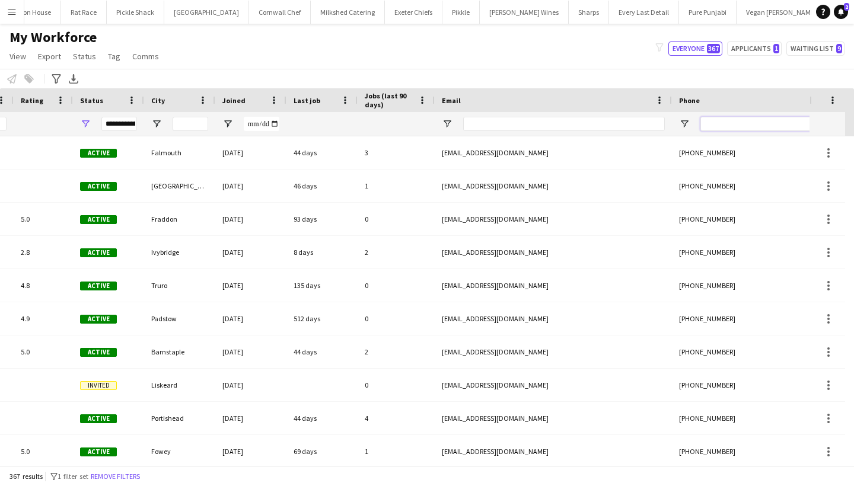
click at [749, 125] on input "Phone Filter Input" at bounding box center [758, 124] width 116 height 14
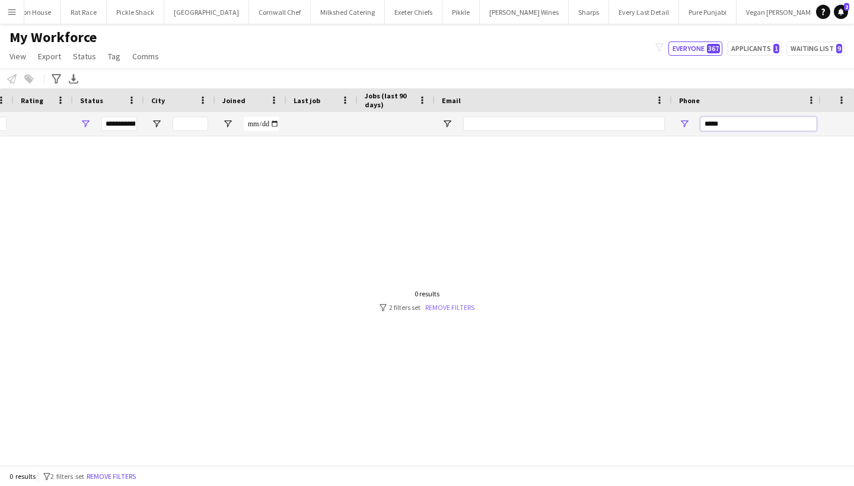
type input "*****"
click at [446, 305] on link "Remove filters" at bounding box center [449, 307] width 49 height 9
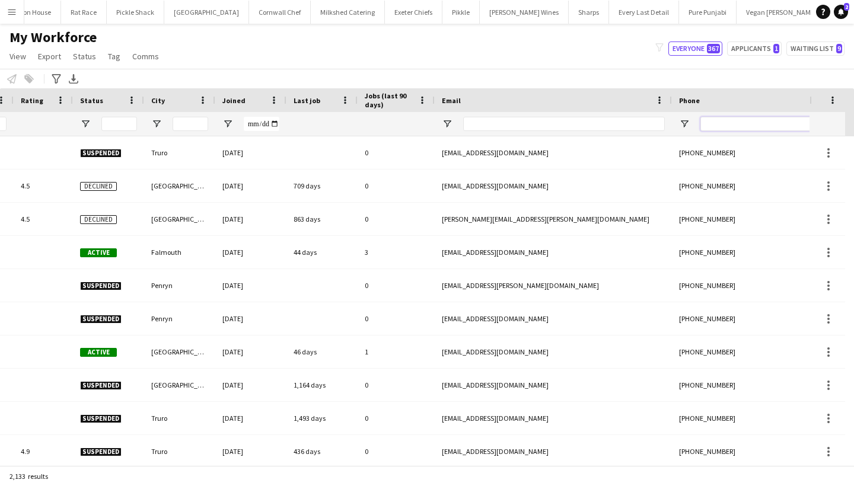
click at [729, 126] on input "Phone Filter Input" at bounding box center [758, 124] width 116 height 14
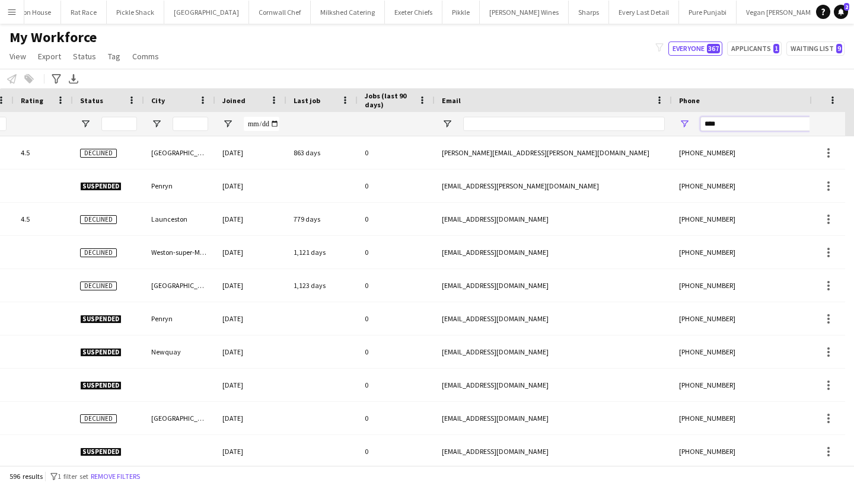
type input "*****"
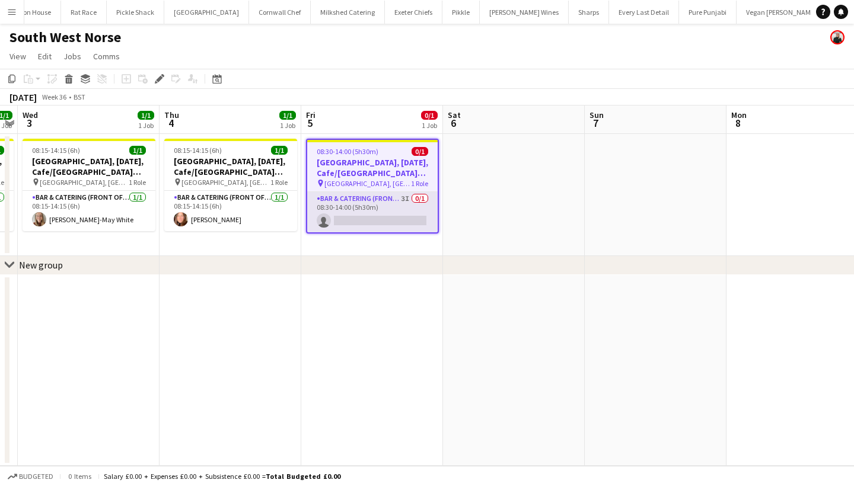
click at [359, 206] on app-card-role "Bar & Catering (Front of House) 3I 0/1 08:30-14:00 (5h30m) single-neutral-actio…" at bounding box center [372, 212] width 130 height 40
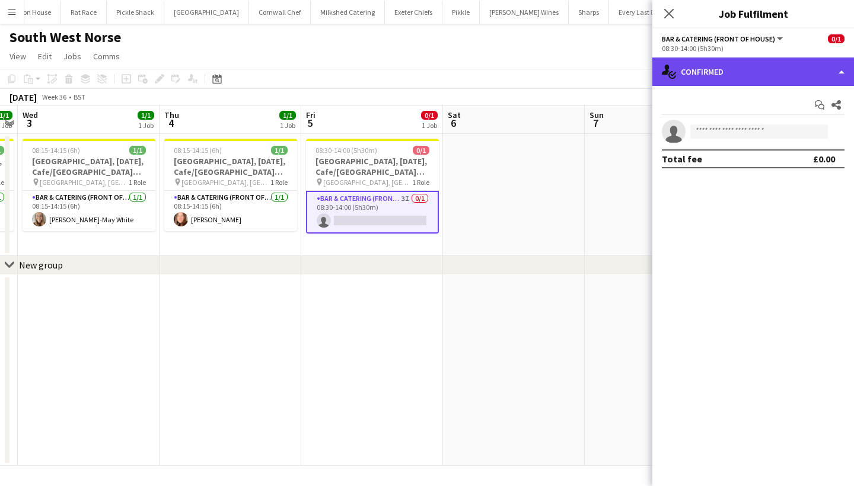
click at [742, 63] on div "single-neutral-actions-check-2 Confirmed" at bounding box center [753, 72] width 202 height 28
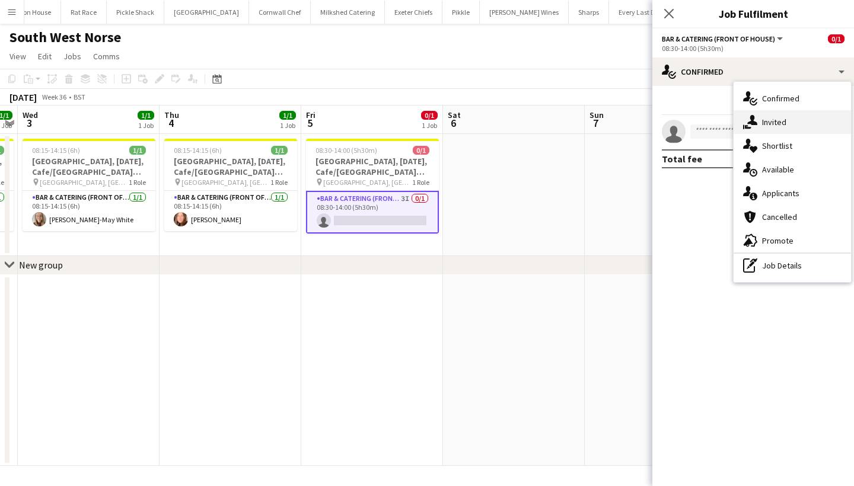
click at [764, 120] on div "single-neutral-actions-share-1 Invited" at bounding box center [791, 122] width 117 height 24
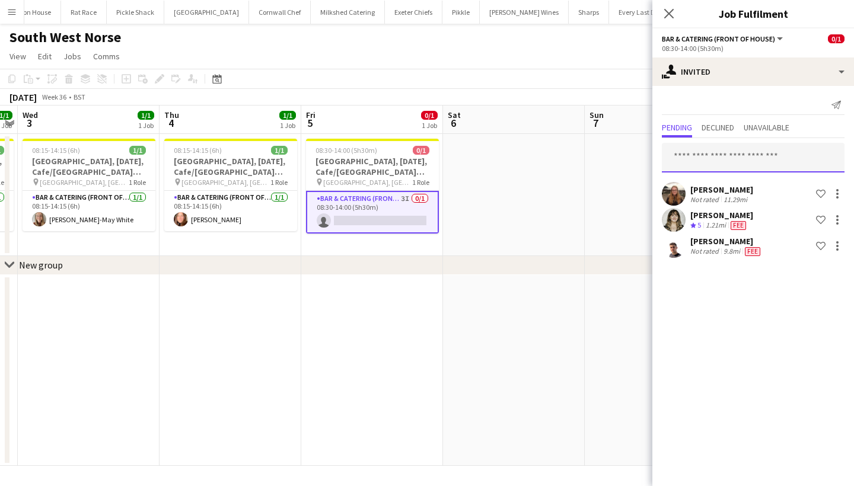
click at [723, 152] on input "text" at bounding box center [753, 158] width 183 height 30
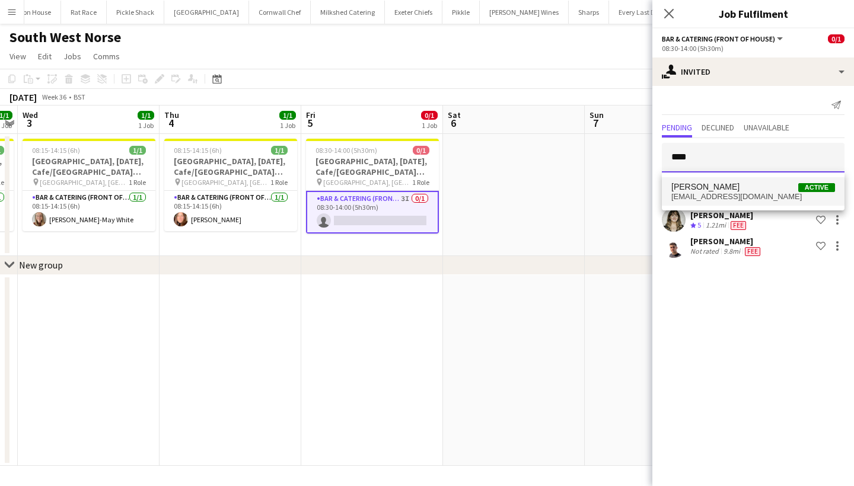
type input "****"
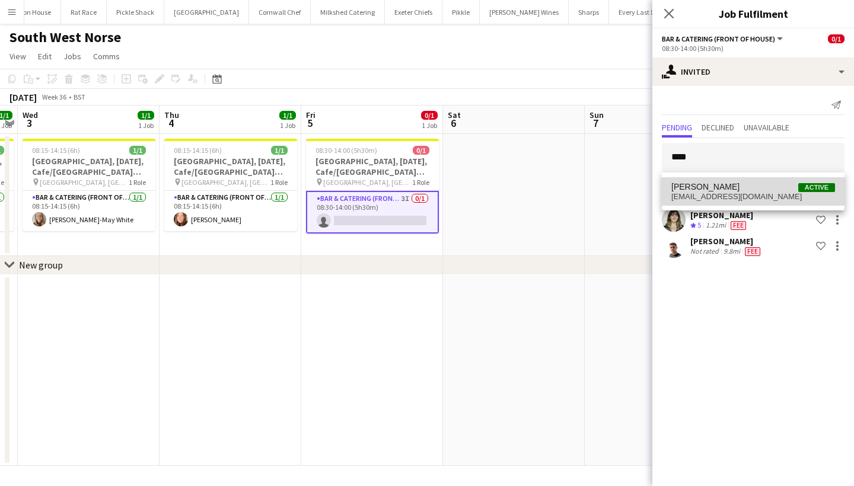
click at [733, 189] on span "Tamsin Morris Active" at bounding box center [753, 187] width 164 height 10
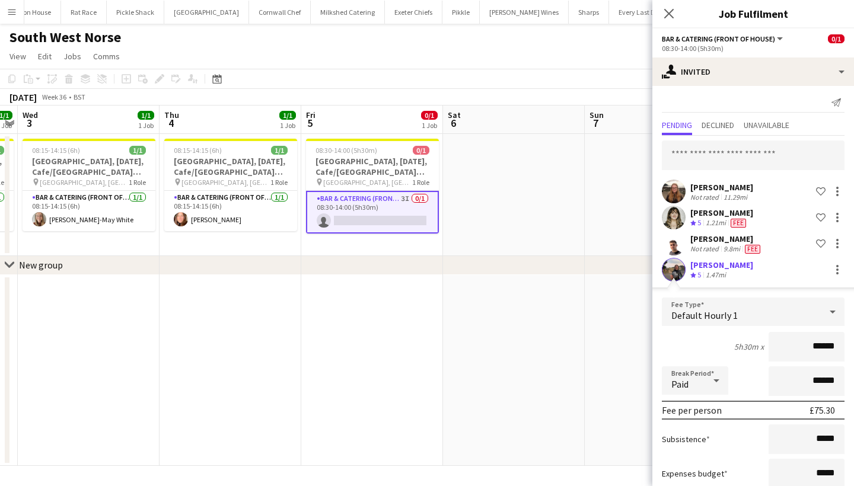
scroll to position [79, 0]
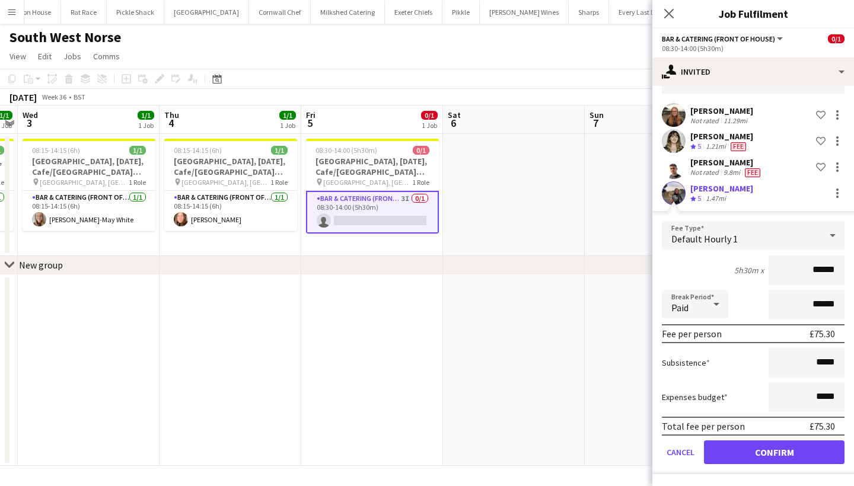
type input "******"
click at [788, 463] on button "Confirm" at bounding box center [774, 452] width 141 height 24
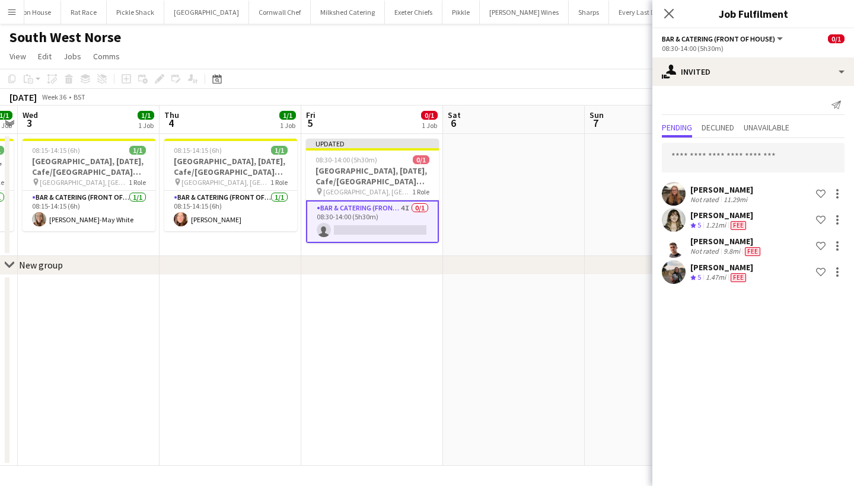
click at [684, 24] on div "Close pop-in" at bounding box center [668, 13] width 33 height 27
click at [687, 24] on div "Close pop-in Job Fulfilment" at bounding box center [753, 14] width 202 height 28
click at [666, 14] on icon "Close pop-in" at bounding box center [668, 13] width 11 height 11
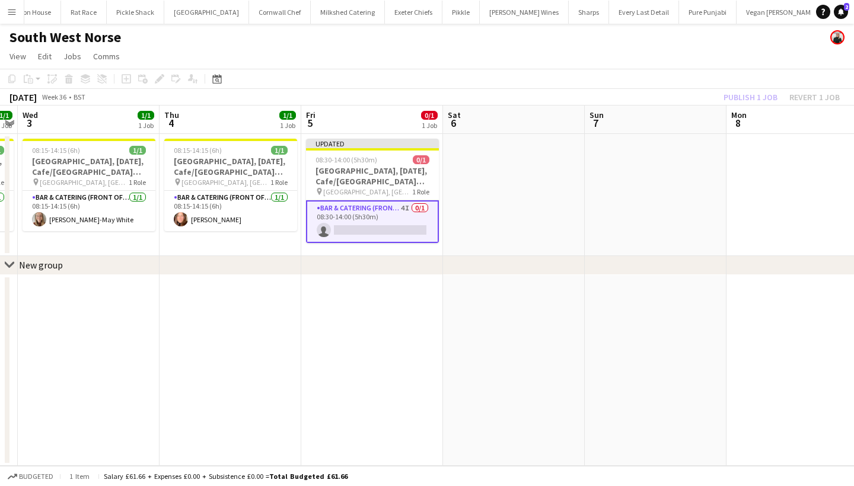
click at [743, 97] on div "Publish 1 job Revert 1 job" at bounding box center [781, 97] width 145 height 15
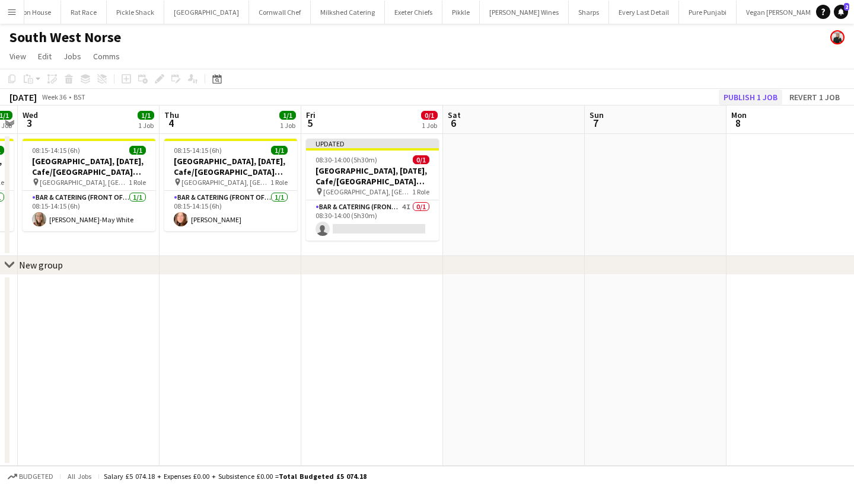
click at [743, 97] on button "Publish 1 job" at bounding box center [750, 97] width 63 height 15
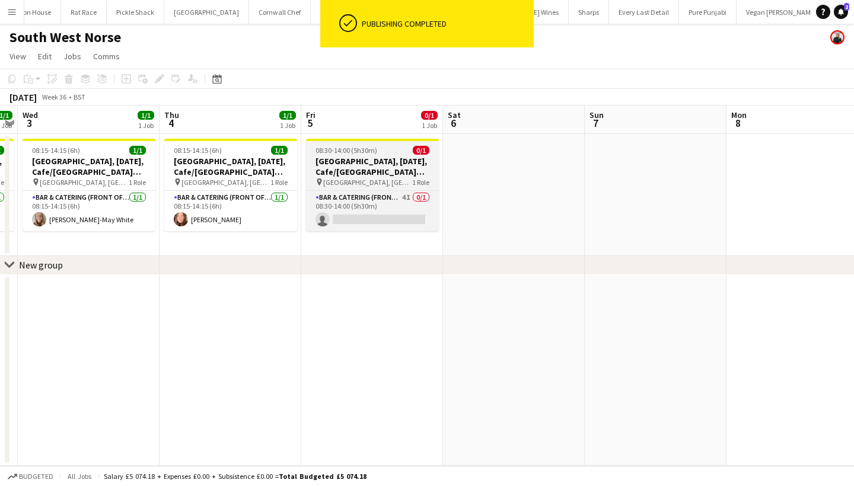
click at [366, 157] on h3 "[GEOGRAPHIC_DATA], [DATE], Cafe/[GEOGRAPHIC_DATA] (SW Norse)" at bounding box center [372, 166] width 133 height 21
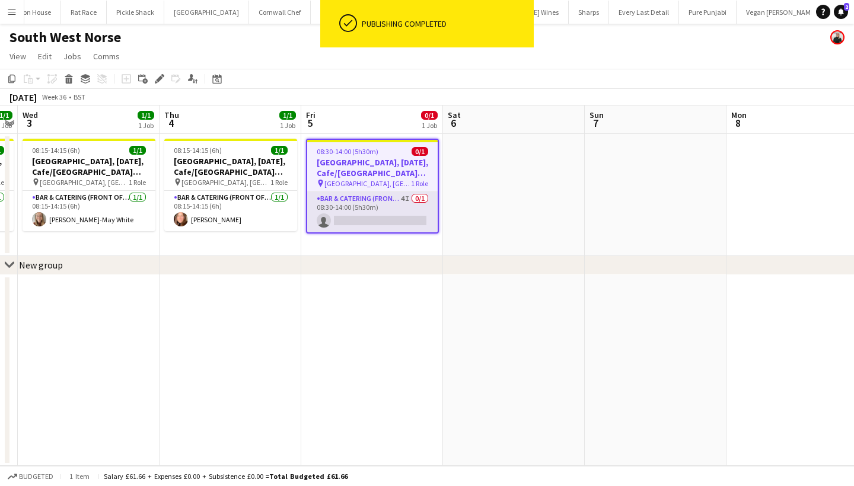
click at [365, 222] on app-card-role "Bar & Catering (Front of House) 4I 0/1 08:30-14:00 (5h30m) single-neutral-actio…" at bounding box center [372, 212] width 130 height 40
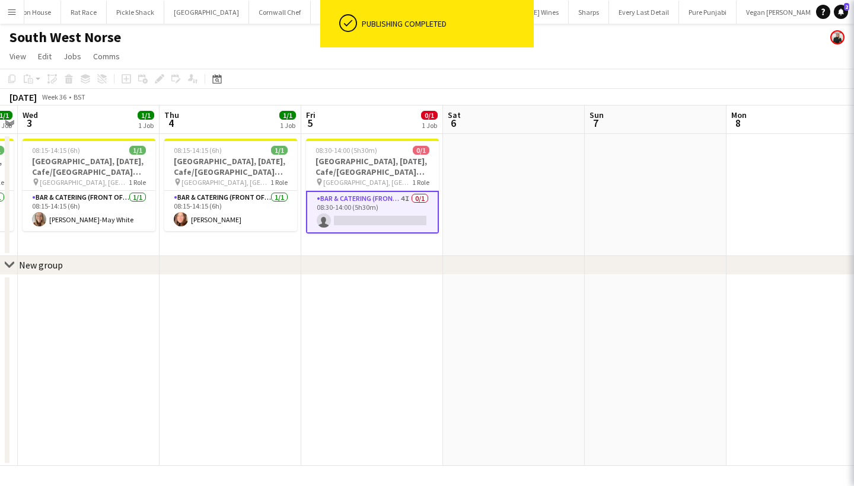
scroll to position [0, 407]
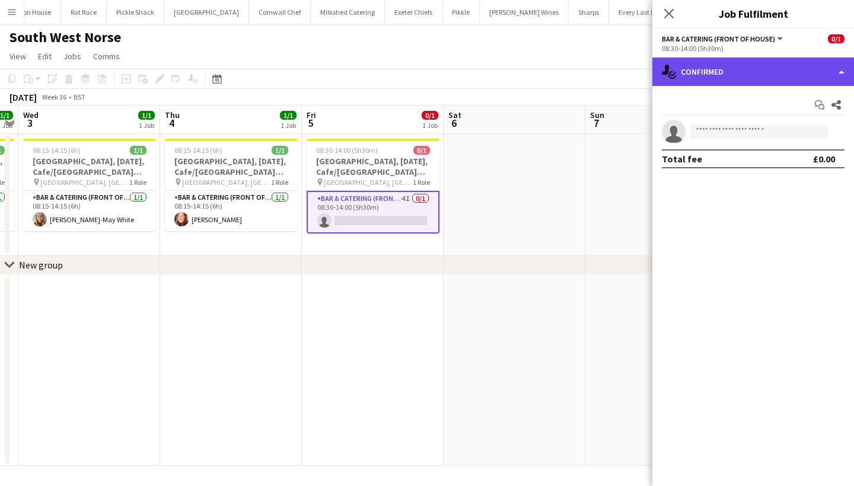
click at [764, 72] on div "single-neutral-actions-check-2 Confirmed" at bounding box center [753, 72] width 202 height 28
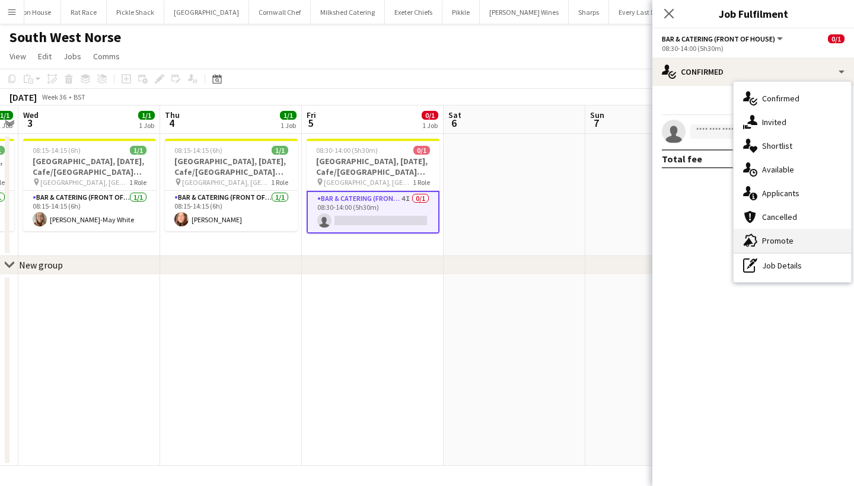
click at [790, 246] on div "advertising-megaphone Promote" at bounding box center [791, 241] width 117 height 24
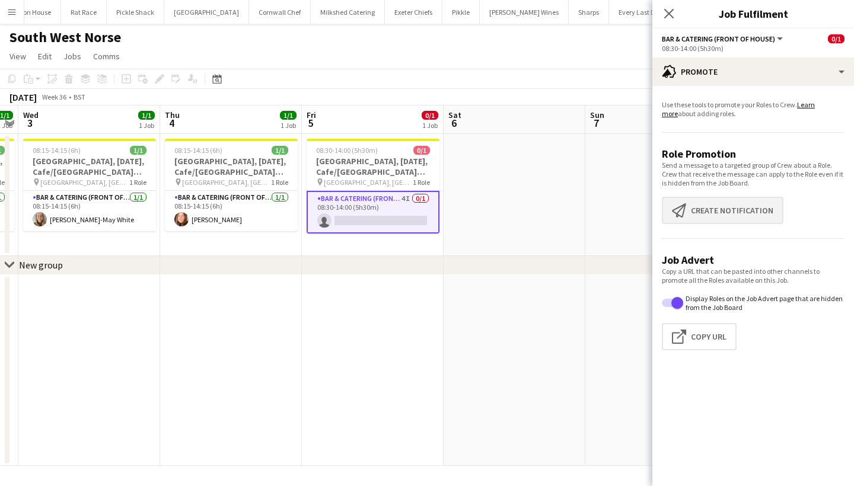
click at [745, 198] on button "Create notification Create notification" at bounding box center [723, 210] width 122 height 27
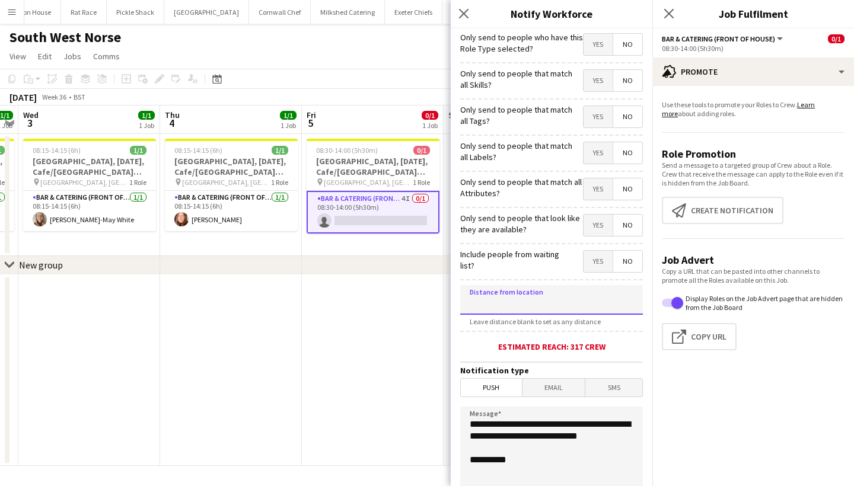
click at [542, 295] on input at bounding box center [551, 300] width 183 height 30
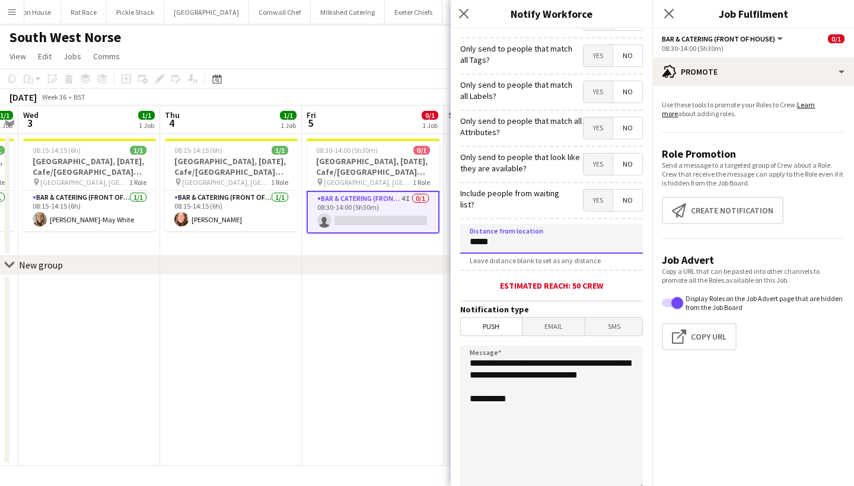
scroll to position [167, 0]
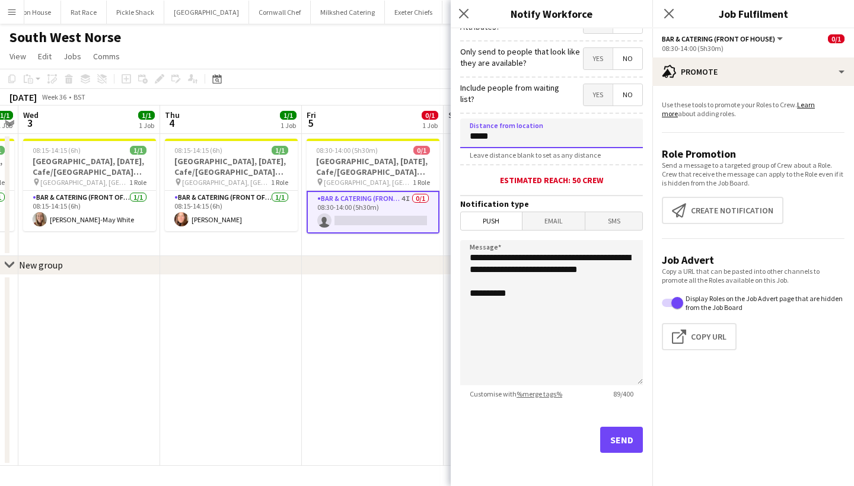
type input "*****"
click at [616, 434] on button "Send" at bounding box center [621, 440] width 43 height 26
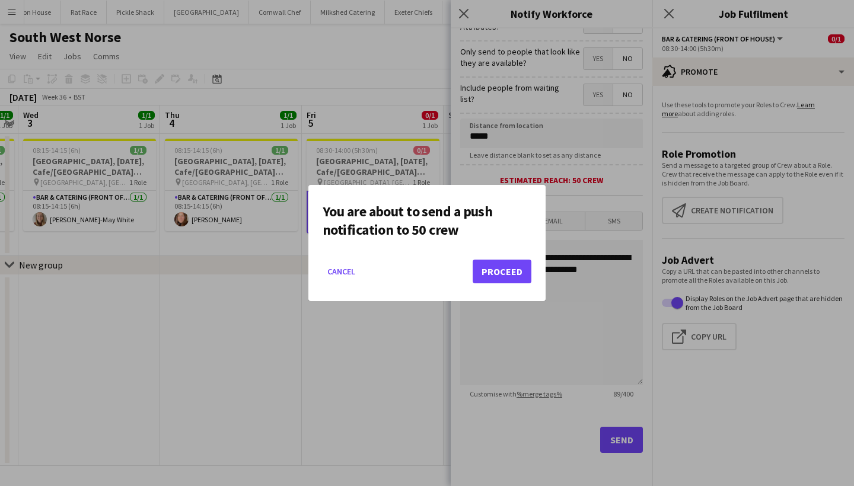
click at [515, 261] on mat-dialog-actions "Cancel Proceed" at bounding box center [427, 276] width 209 height 50
click at [515, 271] on button "Proceed" at bounding box center [502, 272] width 59 height 24
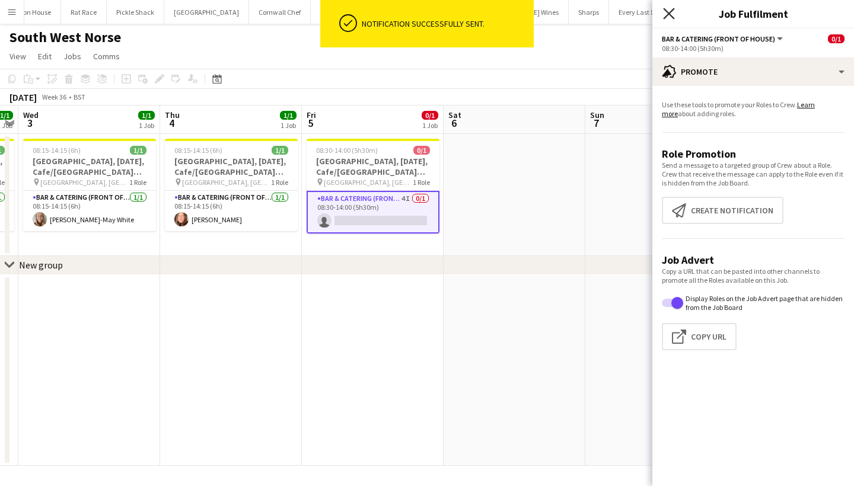
click at [666, 16] on icon at bounding box center [668, 13] width 11 height 11
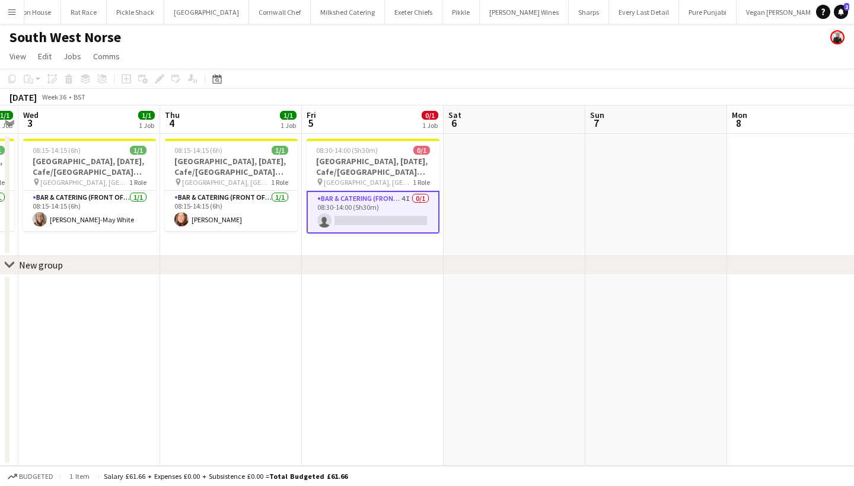
click at [643, 162] on app-date-cell at bounding box center [656, 195] width 142 height 122
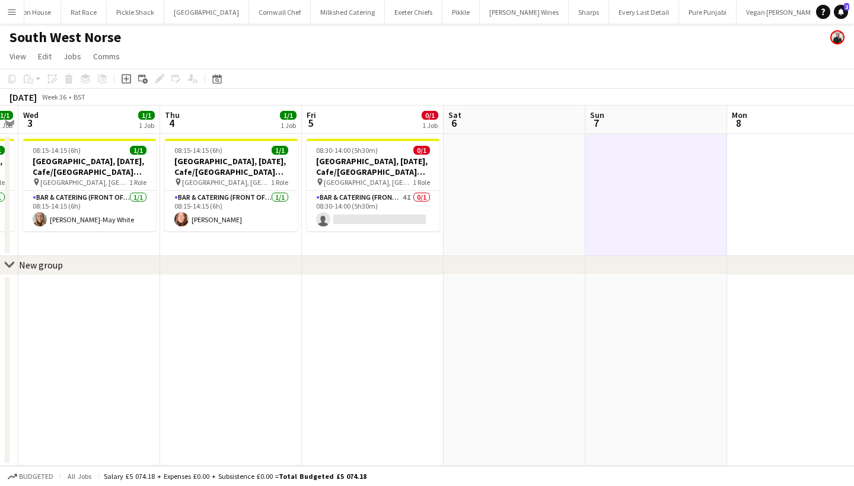
click at [643, 162] on app-date-cell at bounding box center [656, 195] width 142 height 122
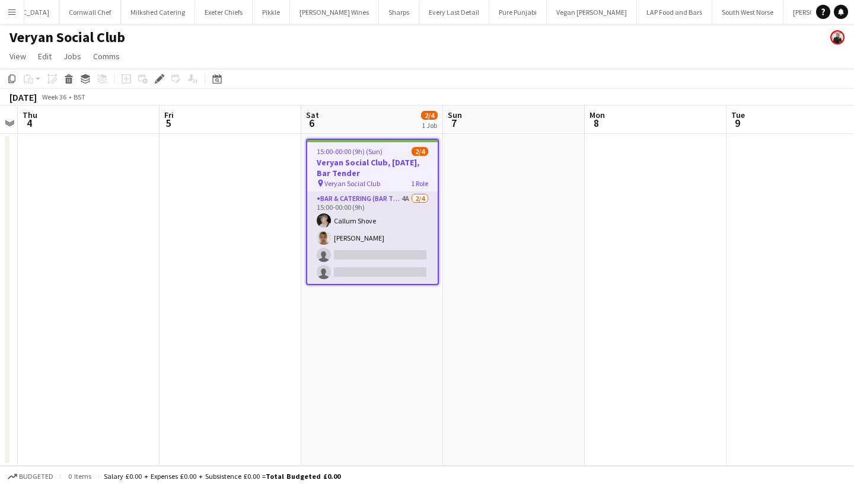
click at [384, 282] on app-card-role "Bar & Catering (Bar Tender) 4A 2/4 15:00-00:00 (9h) Callum Shove Debbie Stevens…" at bounding box center [372, 238] width 130 height 92
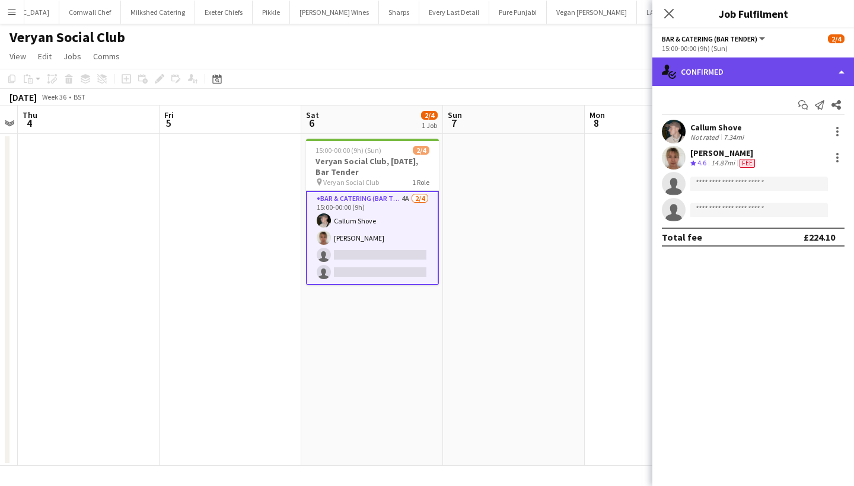
click at [731, 72] on div "single-neutral-actions-check-2 Confirmed" at bounding box center [753, 72] width 202 height 28
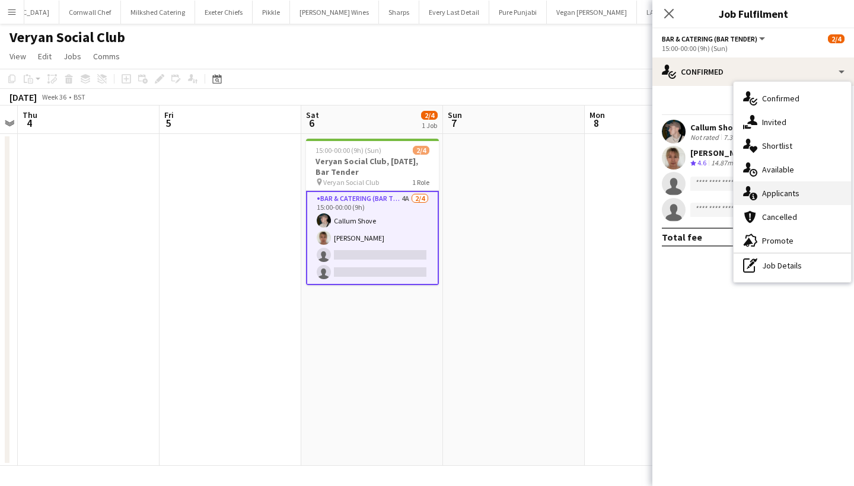
click at [762, 196] on div "single-neutral-actions-information Applicants" at bounding box center [791, 193] width 117 height 24
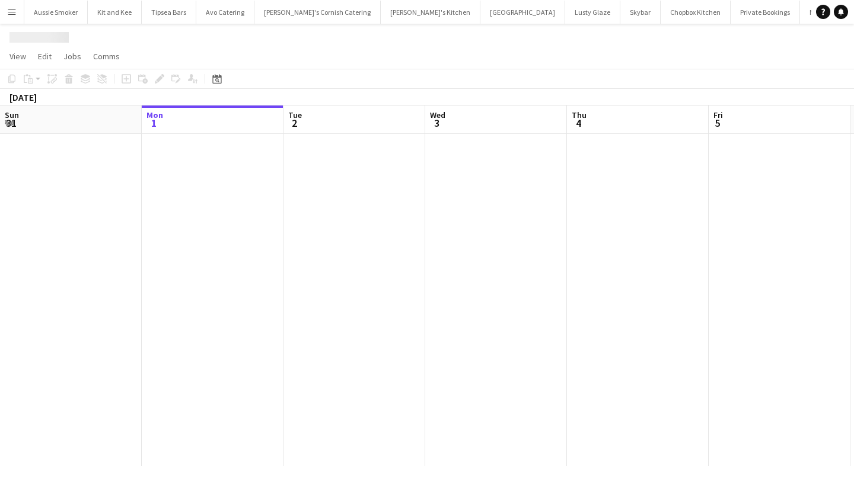
scroll to position [0, 407]
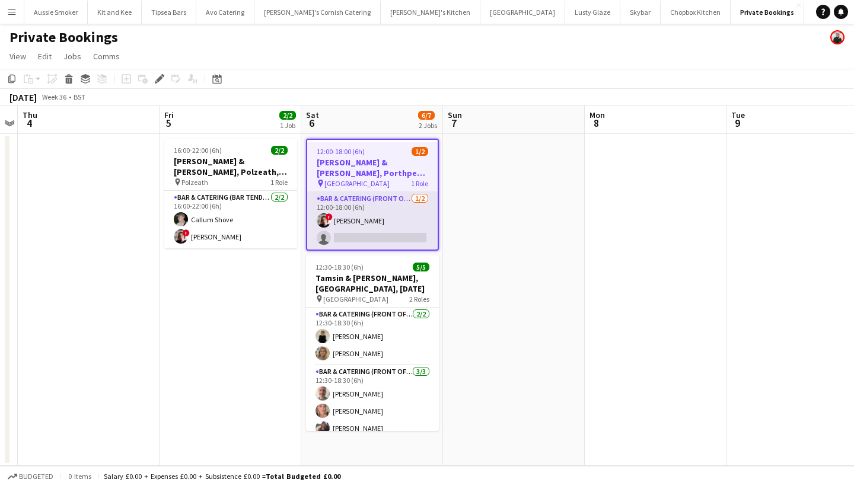
click at [352, 229] on app-card-role "Bar & Catering (Front of House) 1/2 12:00-18:00 (6h) ! Kathryn Marsh single-neu…" at bounding box center [372, 221] width 130 height 58
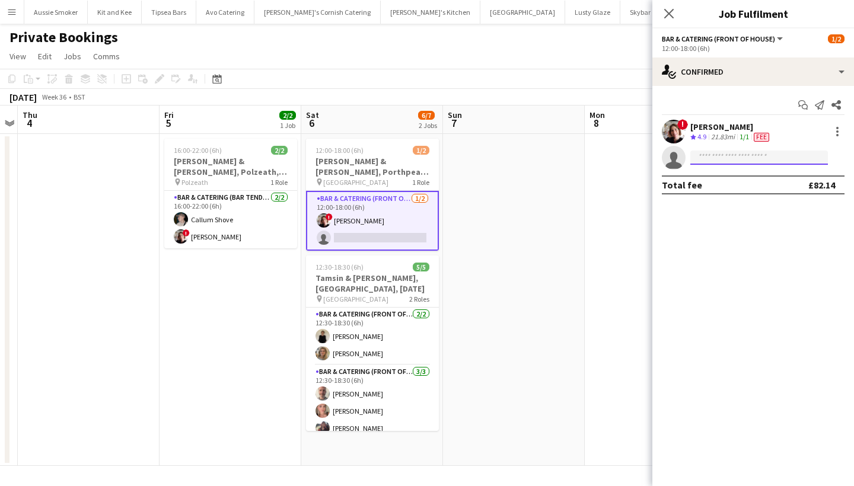
click at [720, 158] on input at bounding box center [759, 158] width 138 height 14
type input "*********"
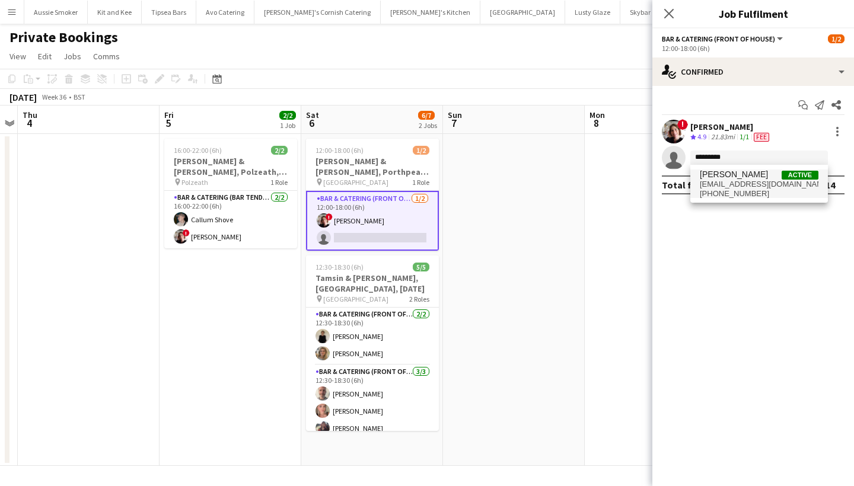
click at [727, 181] on span "jamesmunro0801@icloud.com" at bounding box center [759, 184] width 119 height 9
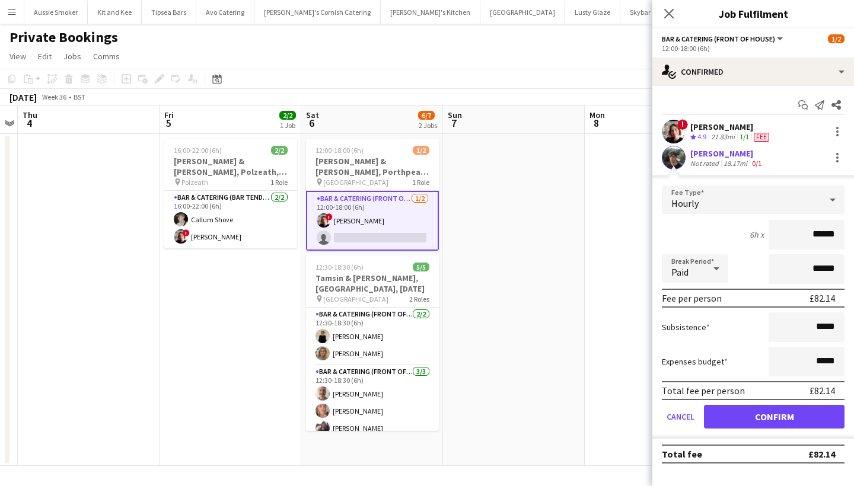
type input "******"
click at [746, 417] on button "Confirm" at bounding box center [774, 417] width 141 height 24
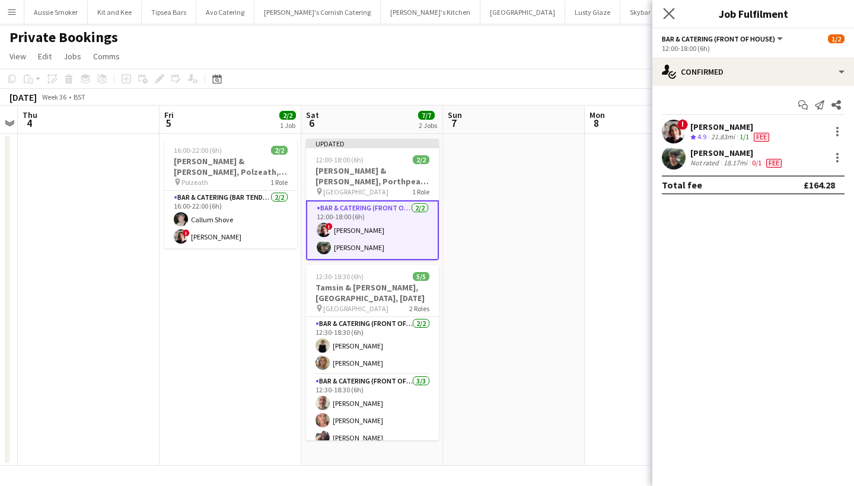
click at [662, 17] on app-icon "Close pop-in" at bounding box center [668, 13] width 17 height 17
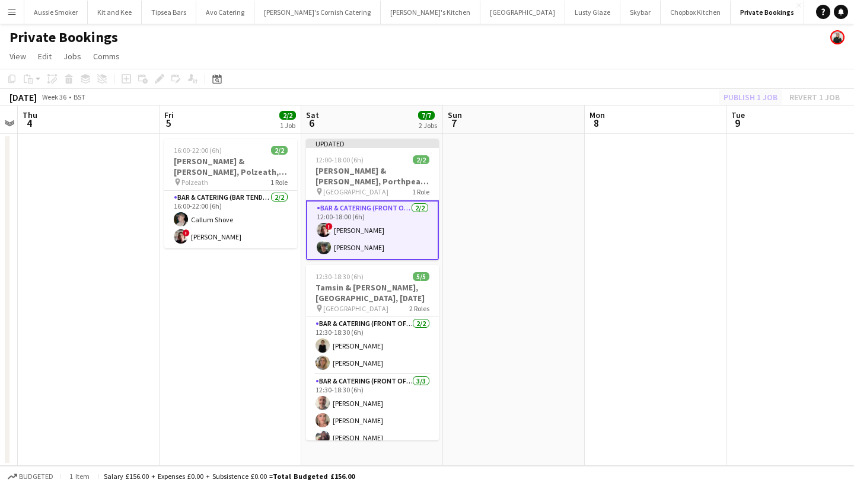
click at [761, 90] on div "Publish 1 job Revert 1 job" at bounding box center [781, 97] width 145 height 15
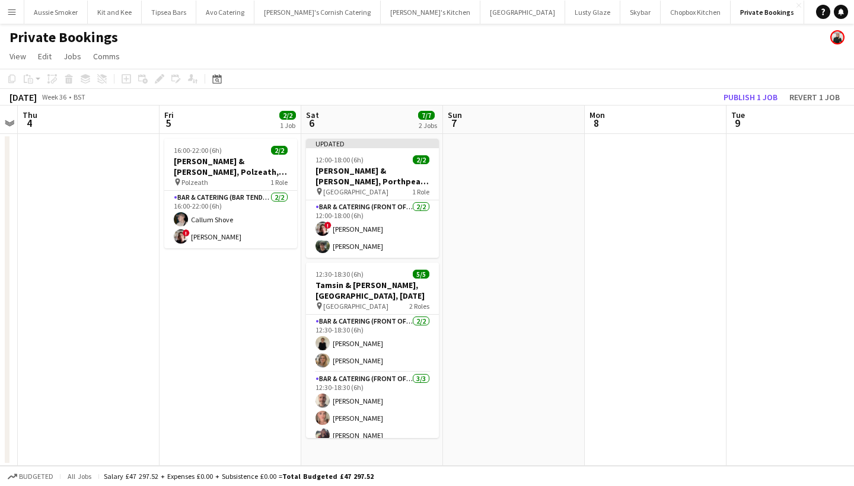
click at [762, 94] on button "Publish 1 job" at bounding box center [750, 97] width 63 height 15
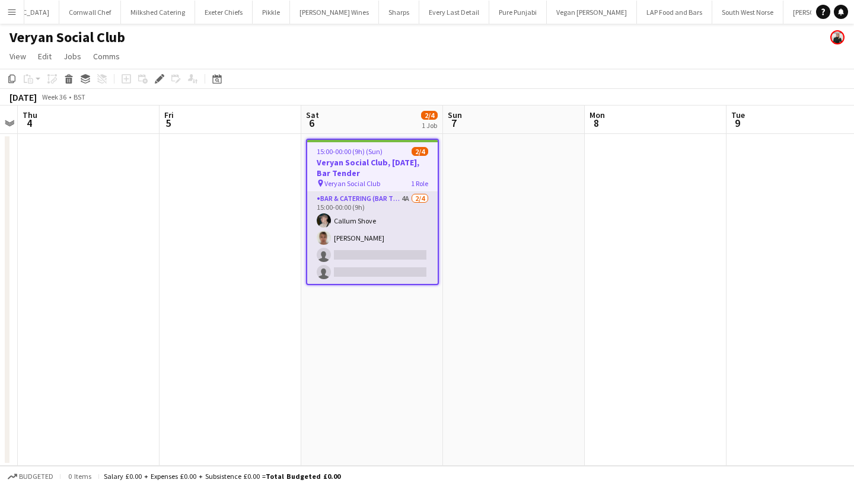
click at [380, 260] on app-card-role "Bar & Catering (Bar Tender) 4A [DATE] 15:00-00:00 (9h) [PERSON_NAME] [PERSON_NA…" at bounding box center [372, 238] width 130 height 92
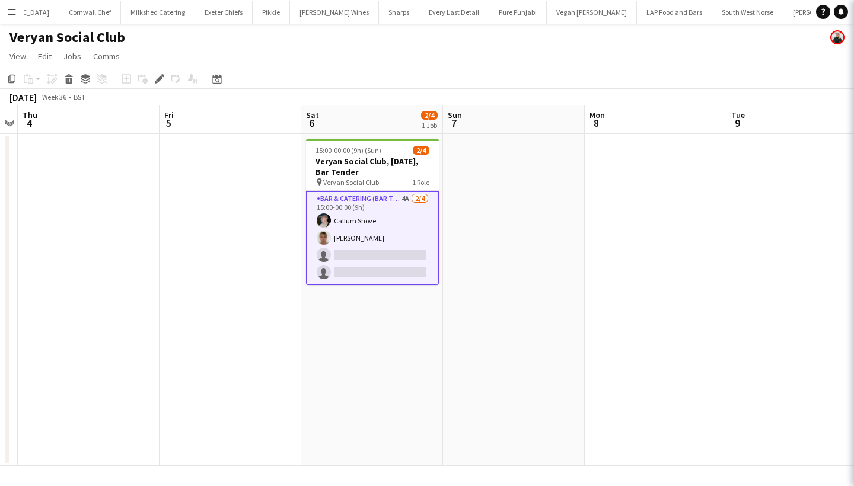
scroll to position [0, 408]
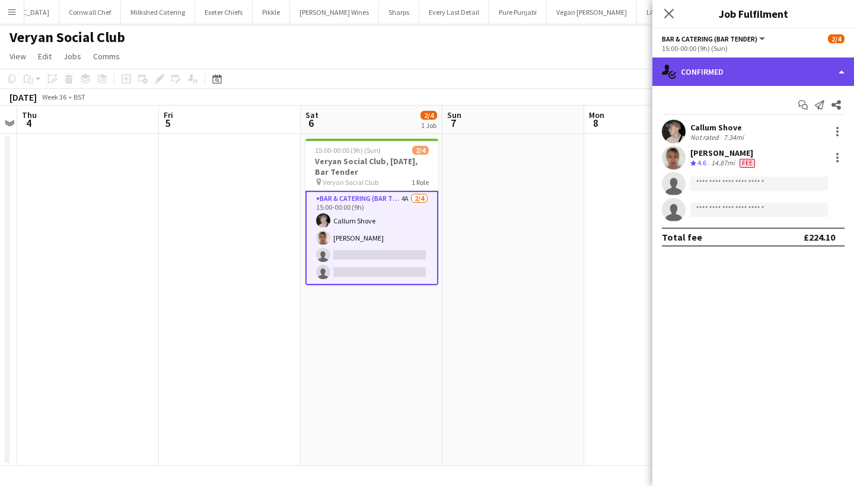
click at [807, 61] on div "single-neutral-actions-check-2 Confirmed" at bounding box center [753, 72] width 202 height 28
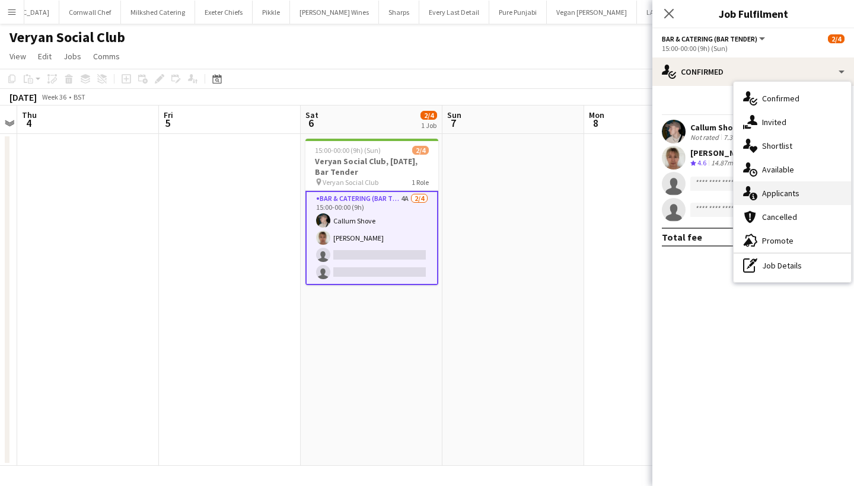
click at [788, 185] on div "single-neutral-actions-information Applicants" at bounding box center [791, 193] width 117 height 24
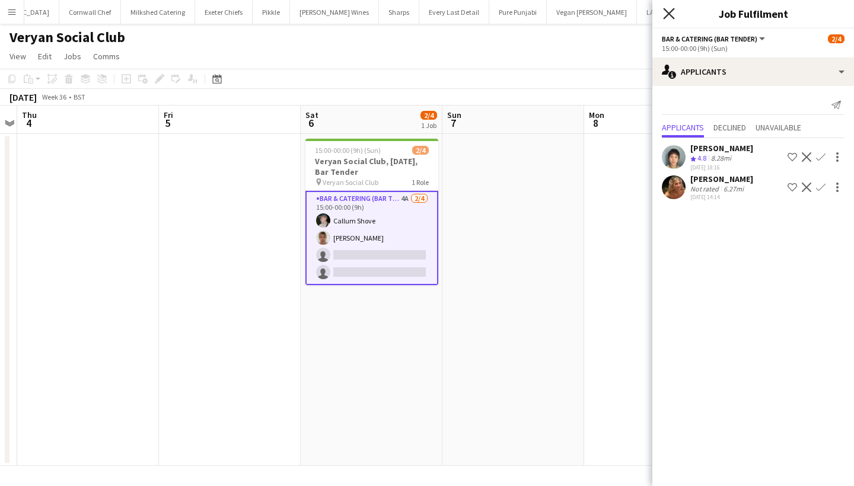
click at [672, 13] on icon "Close pop-in" at bounding box center [668, 13] width 11 height 11
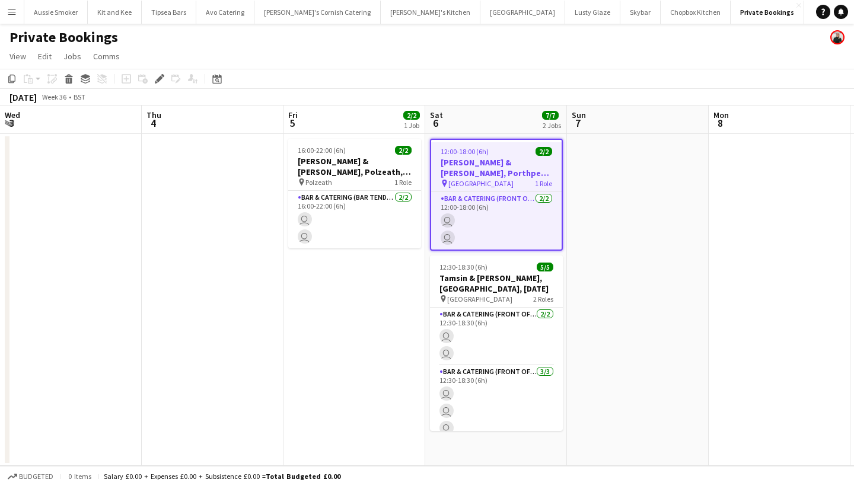
scroll to position [0, 407]
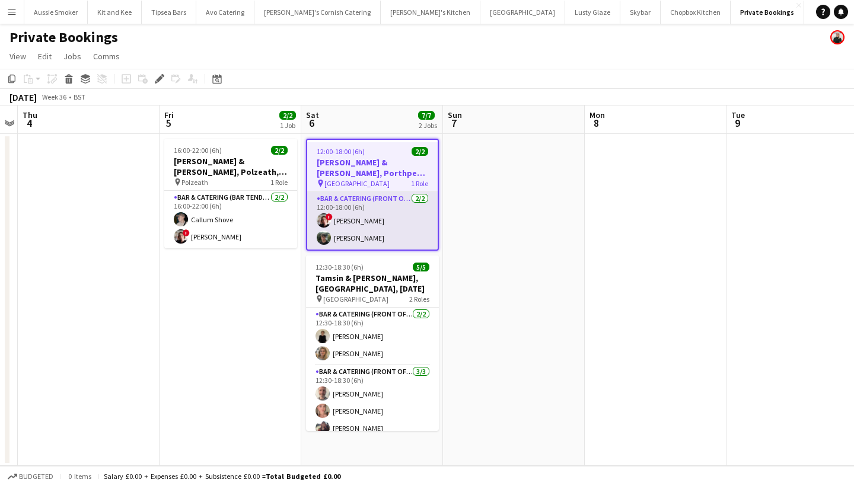
click at [385, 219] on app-card-role "Bar & Catering (Front of House) 2/2 12:00-18:00 (6h) ! Kathryn Marsh James Munro" at bounding box center [372, 221] width 130 height 58
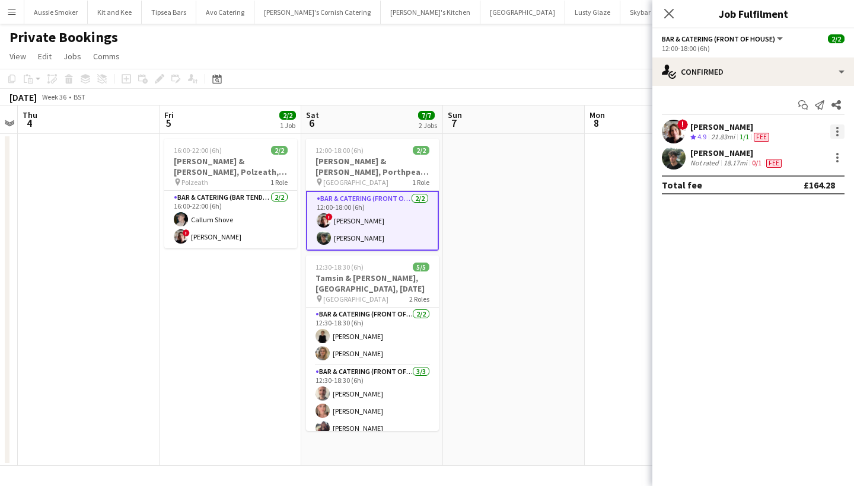
click at [840, 130] on div at bounding box center [837, 131] width 14 height 14
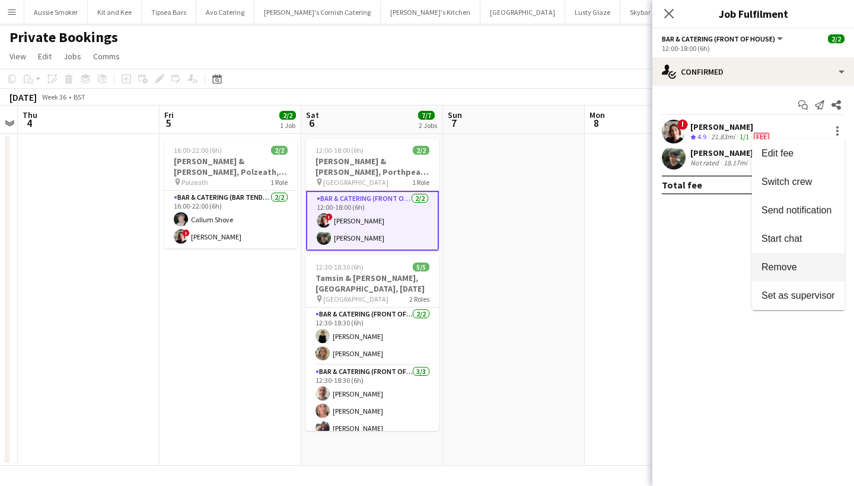
click at [796, 263] on span "Remove" at bounding box center [779, 267] width 36 height 10
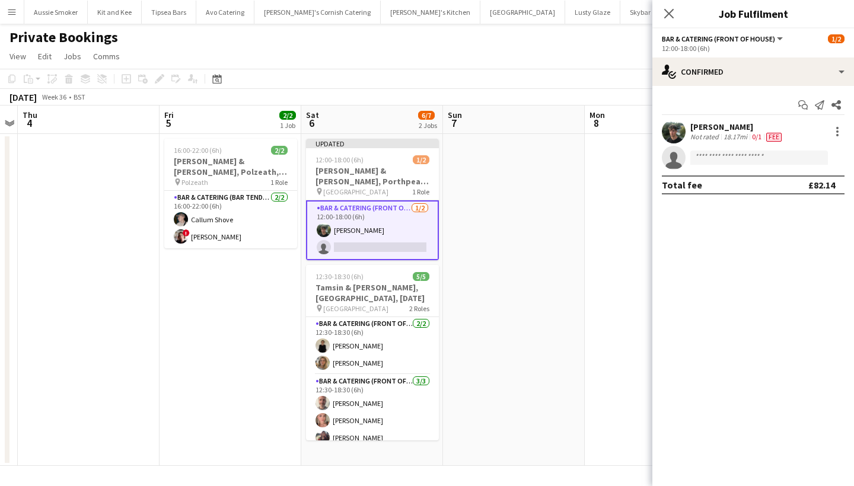
click at [670, 16] on icon "Close pop-in" at bounding box center [668, 13] width 9 height 9
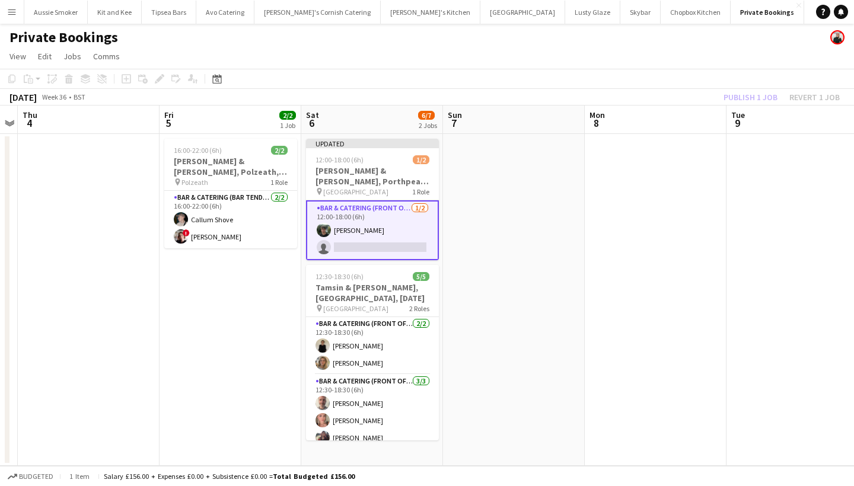
click at [768, 90] on div "Publish 1 job Revert 1 job" at bounding box center [781, 97] width 145 height 15
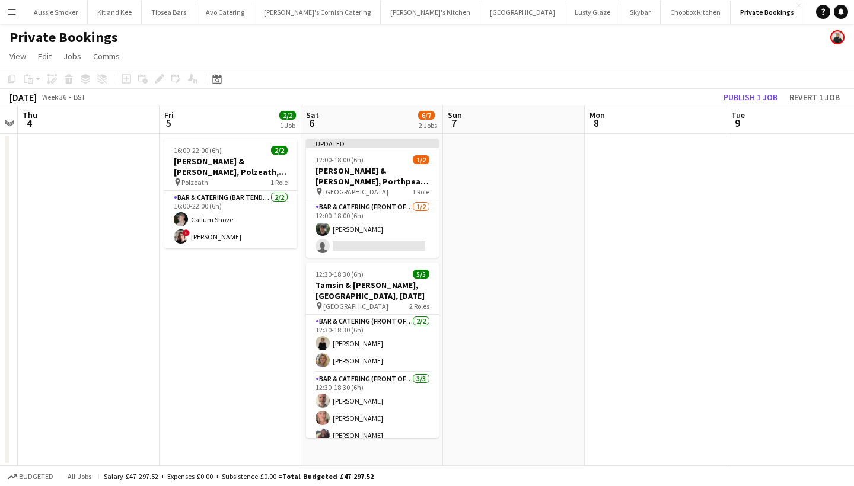
click at [763, 97] on button "Publish 1 job" at bounding box center [750, 97] width 63 height 15
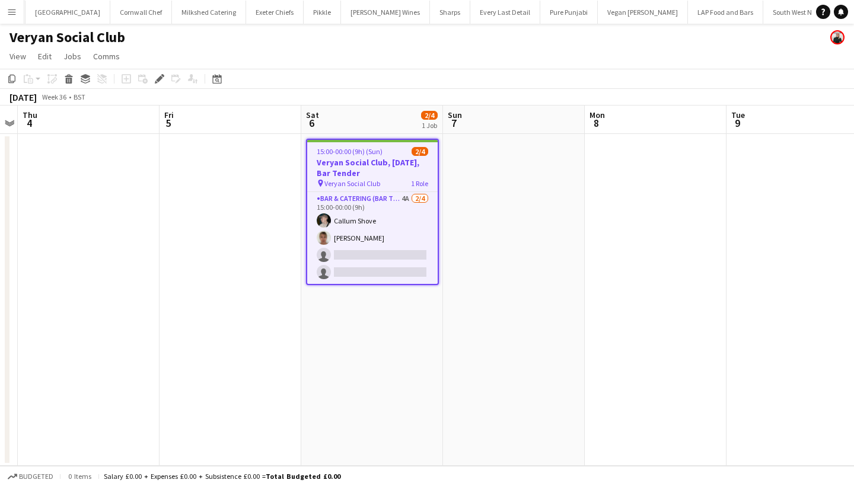
scroll to position [0, 1082]
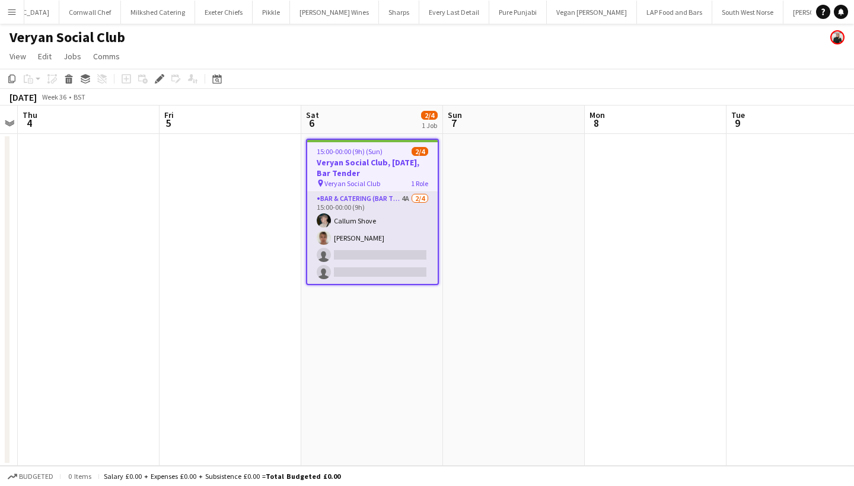
click at [361, 250] on app-card-role "Bar & Catering (Bar Tender) 4A 2/4 15:00-00:00 (9h) Callum Shove Debbie Stevens…" at bounding box center [372, 238] width 130 height 92
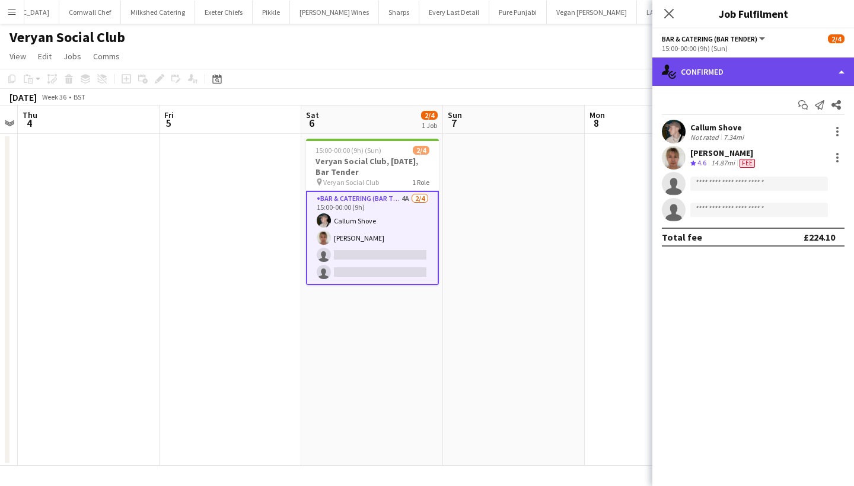
click at [797, 59] on div "single-neutral-actions-check-2 Confirmed" at bounding box center [753, 72] width 202 height 28
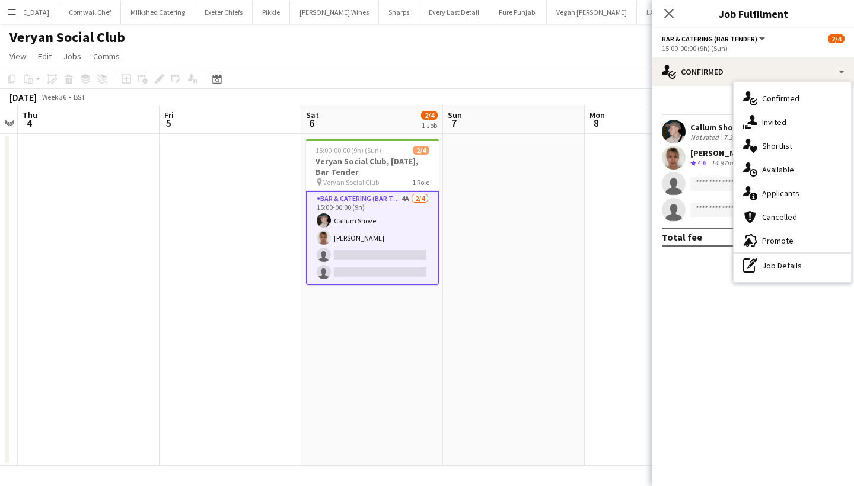
click at [802, 197] on div "single-neutral-actions-information Applicants" at bounding box center [791, 193] width 117 height 24
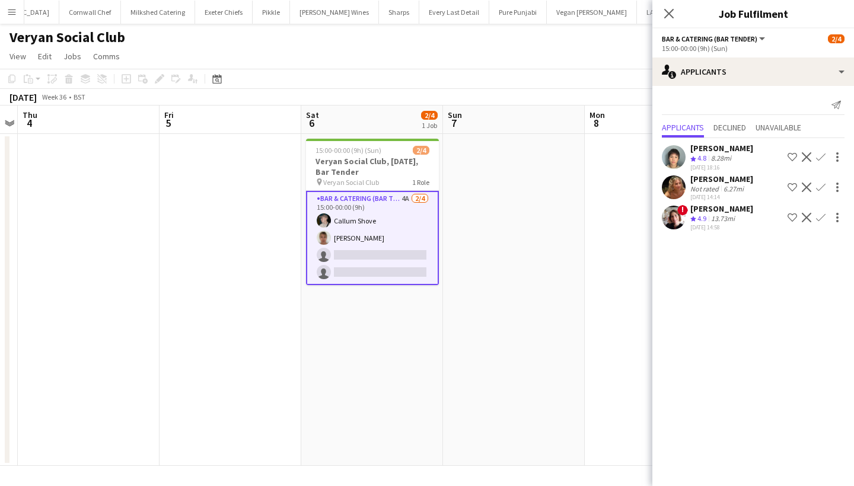
click at [821, 216] on app-icon "Confirm" at bounding box center [820, 217] width 9 height 9
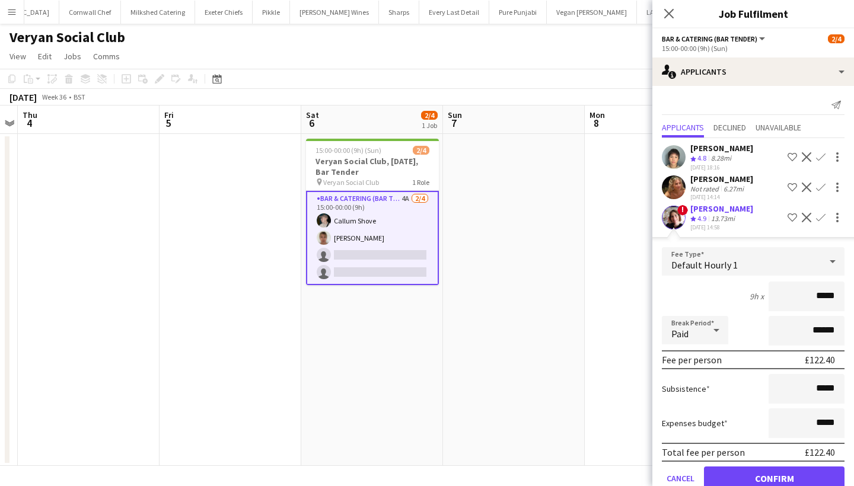
type input "******"
click at [770, 481] on button "Confirm" at bounding box center [774, 479] width 141 height 24
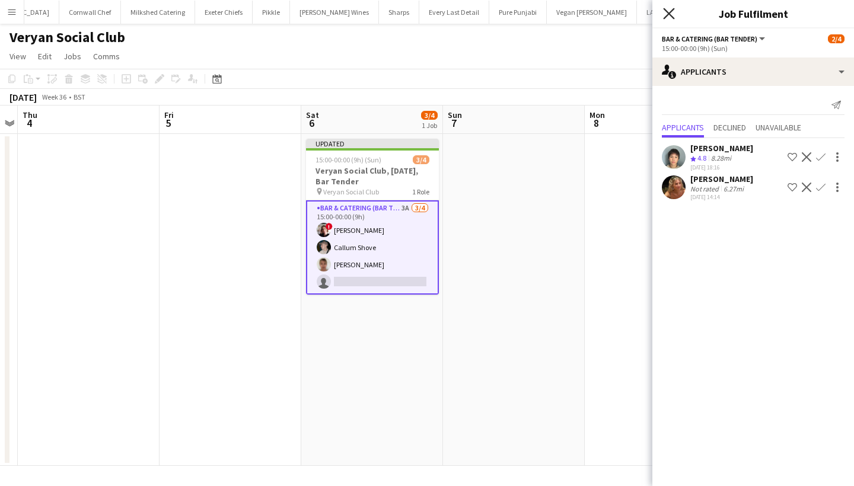
click at [669, 15] on icon "Close pop-in" at bounding box center [668, 13] width 11 height 11
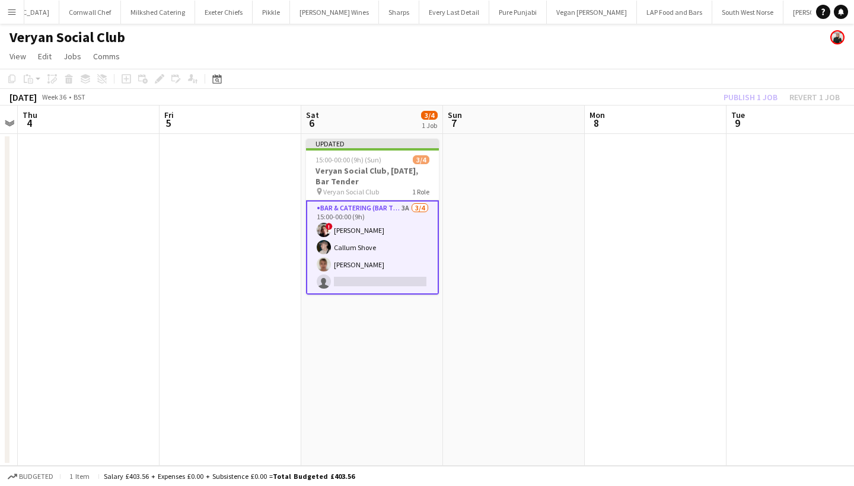
click at [755, 94] on div "Publish 1 job Revert 1 job" at bounding box center [781, 97] width 145 height 15
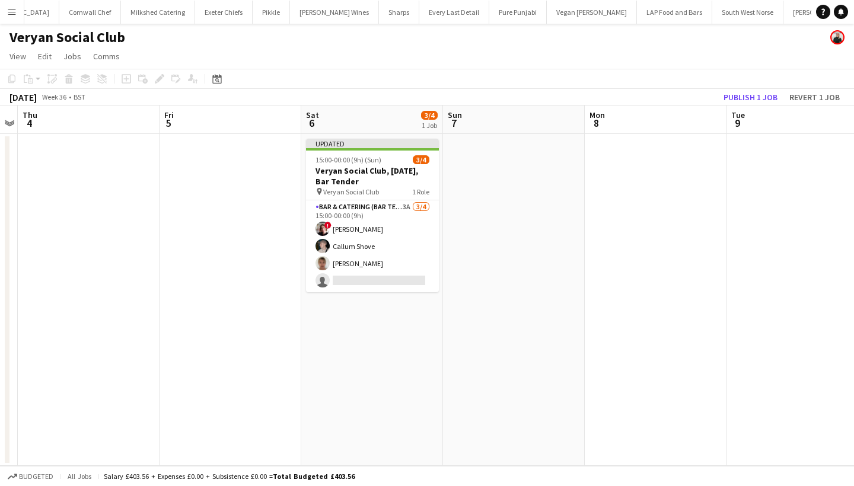
click at [755, 94] on button "Publish 1 job" at bounding box center [750, 97] width 63 height 15
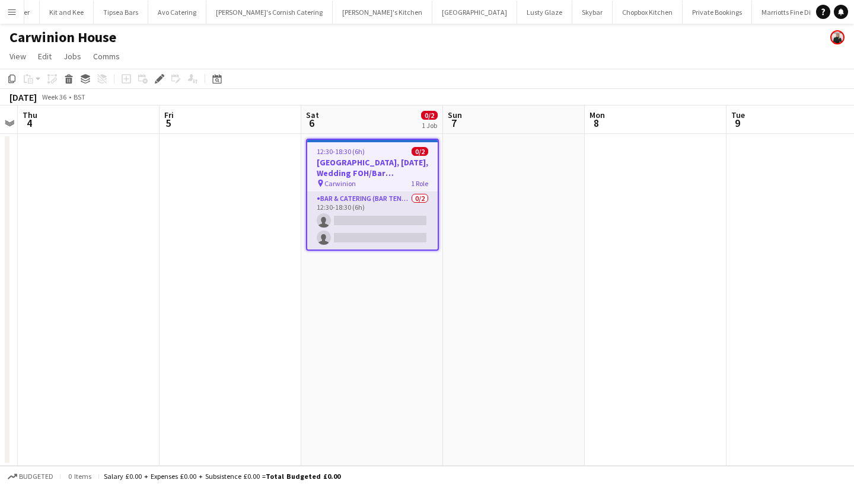
click at [370, 228] on app-card-role "Bar & Catering (Bar Tender) 0/2 12:30-18:30 (6h) single-neutral-actions single-…" at bounding box center [372, 221] width 130 height 58
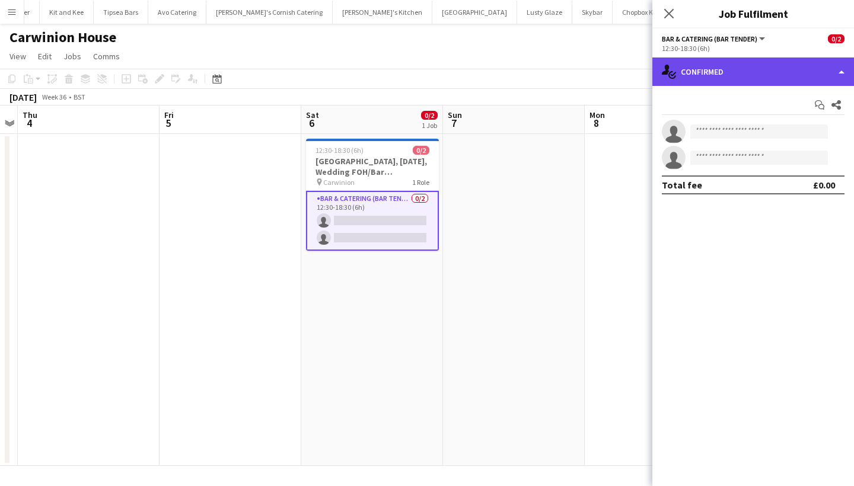
click at [755, 75] on div "single-neutral-actions-check-2 Confirmed" at bounding box center [753, 72] width 202 height 28
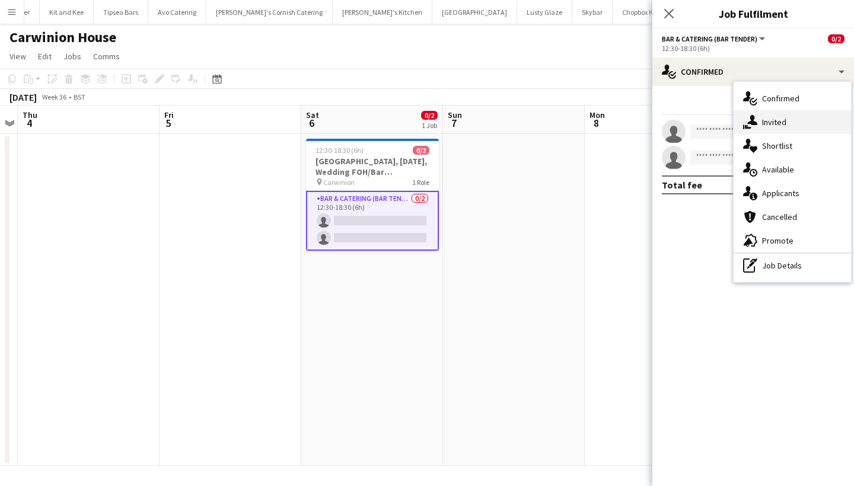
click at [758, 117] on div "single-neutral-actions-share-1 Invited" at bounding box center [791, 122] width 117 height 24
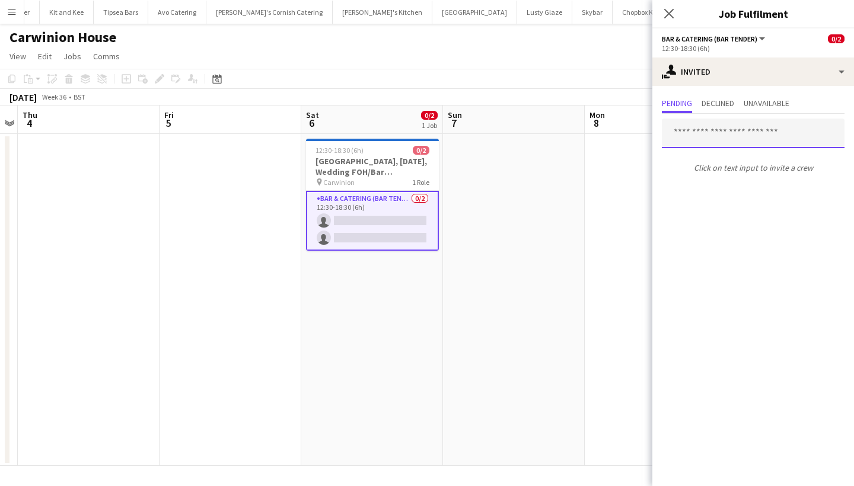
click at [740, 136] on input "text" at bounding box center [753, 134] width 183 height 30
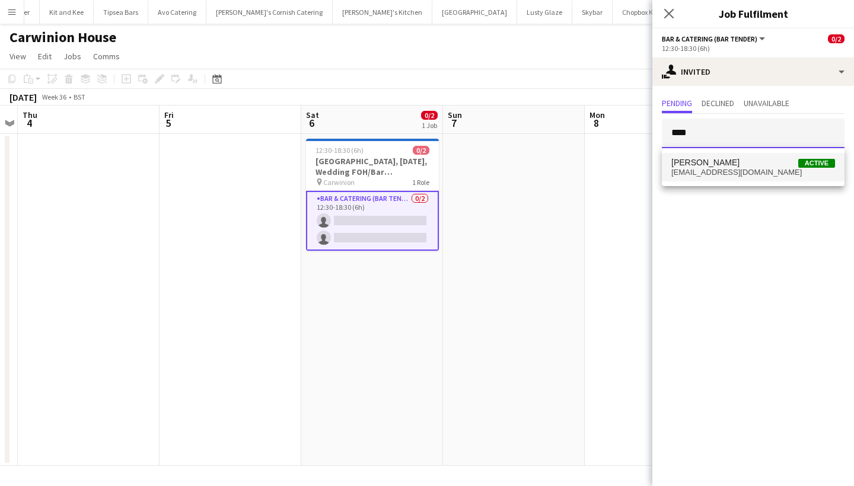
type input "****"
click at [749, 159] on span "Yuki Cornish Active" at bounding box center [753, 163] width 164 height 10
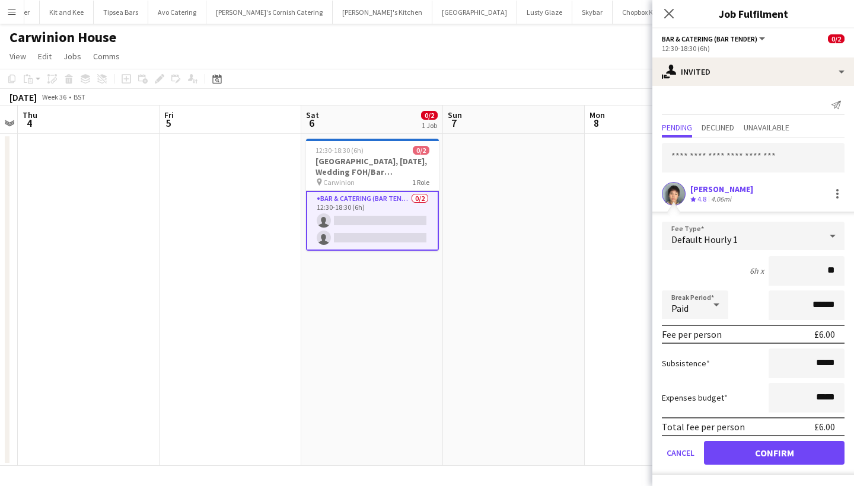
click at [705, 203] on div "Crew rating 4.8" at bounding box center [699, 199] width 18 height 10
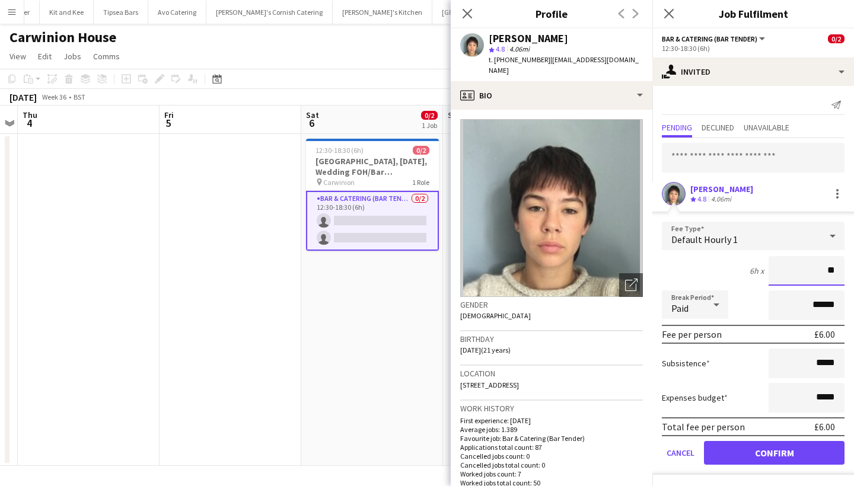
click at [833, 267] on input "**" at bounding box center [806, 271] width 76 height 30
type input "******"
click at [803, 448] on button "Confirm" at bounding box center [774, 453] width 141 height 24
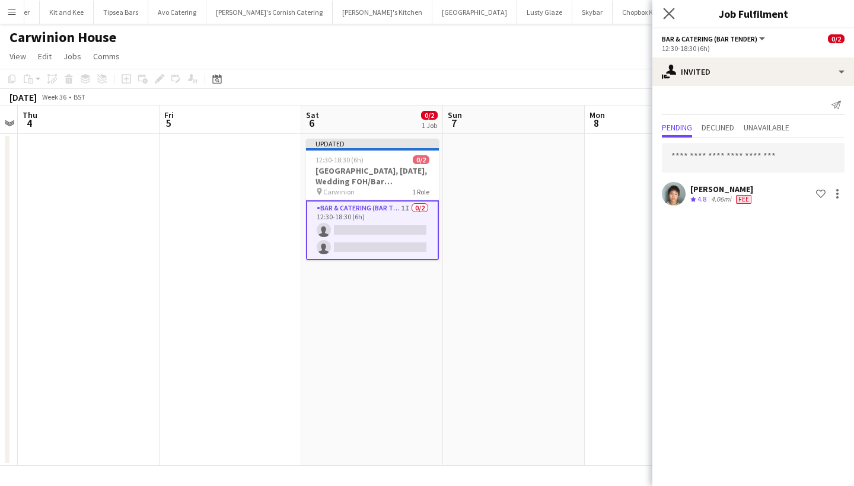
click at [663, 11] on icon "Close pop-in" at bounding box center [668, 13] width 11 height 11
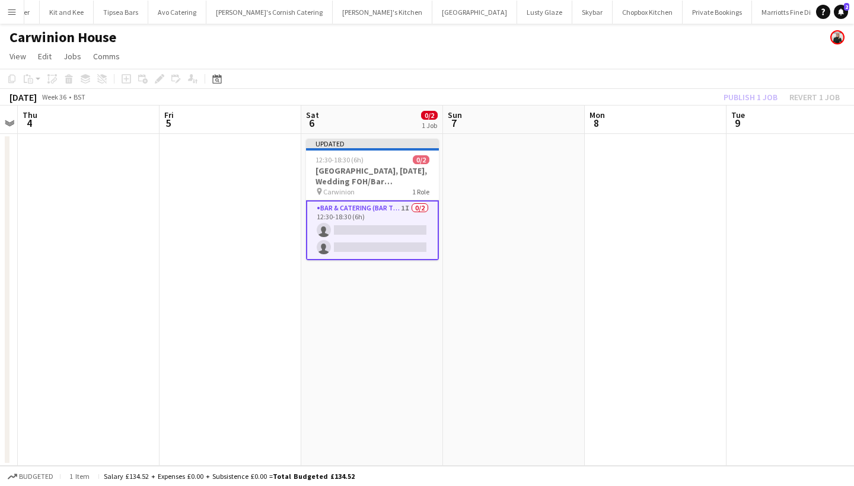
click at [745, 91] on div "Publish 1 job Revert 1 job" at bounding box center [781, 97] width 145 height 15
click at [745, 91] on button "Publish 1 job" at bounding box center [750, 97] width 63 height 15
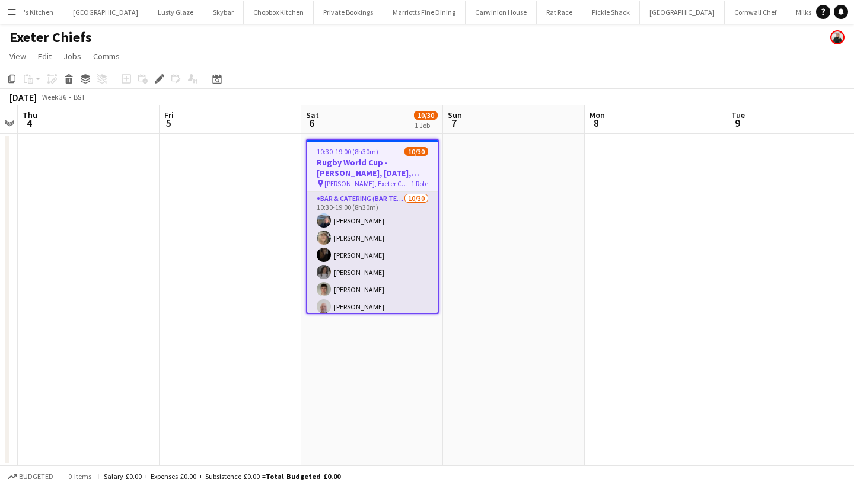
click at [397, 257] on app-card-role "Bar & Catering (Bar Tender) [DATE] 10:30-19:00 (8h30m) [PERSON_NAME] [PERSON_NA…" at bounding box center [372, 461] width 130 height 539
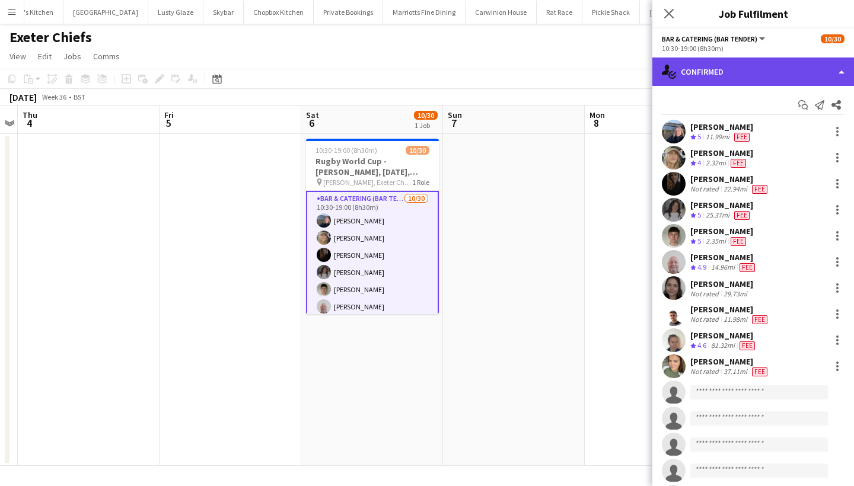
click at [793, 67] on div "single-neutral-actions-check-2 Confirmed" at bounding box center [753, 72] width 202 height 28
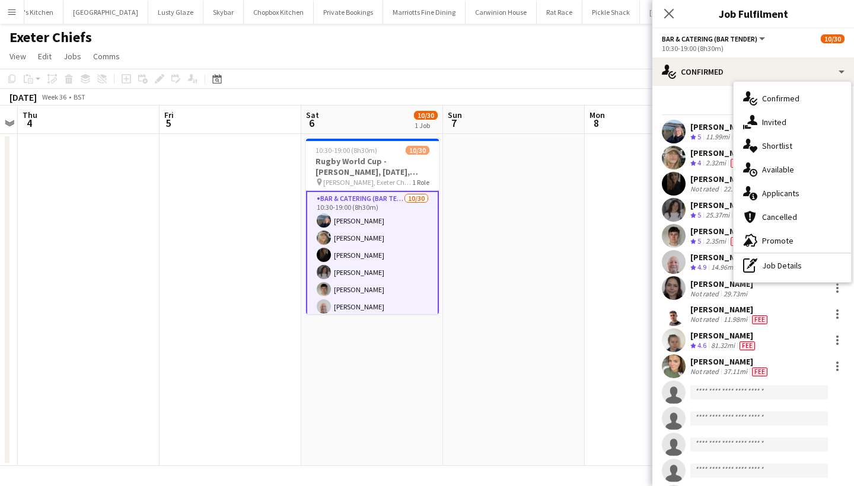
click at [788, 241] on div "advertising-megaphone Promote" at bounding box center [791, 241] width 117 height 24
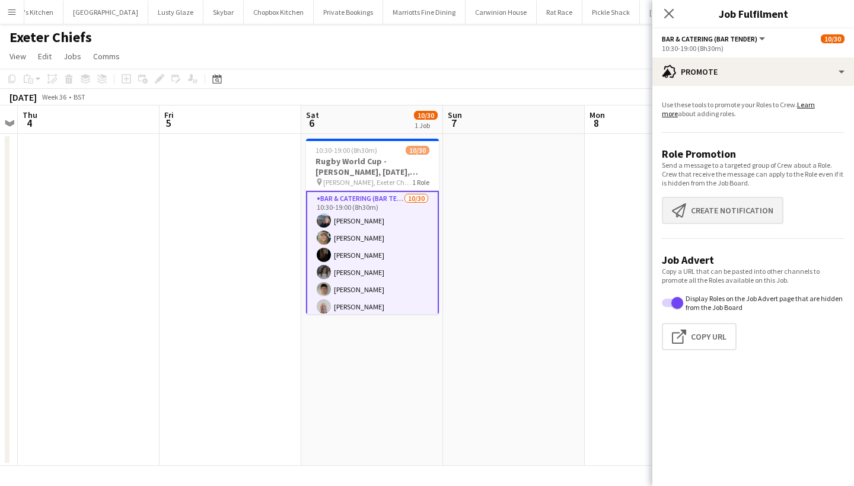
click at [758, 207] on button "Create notification Create notification" at bounding box center [723, 210] width 122 height 27
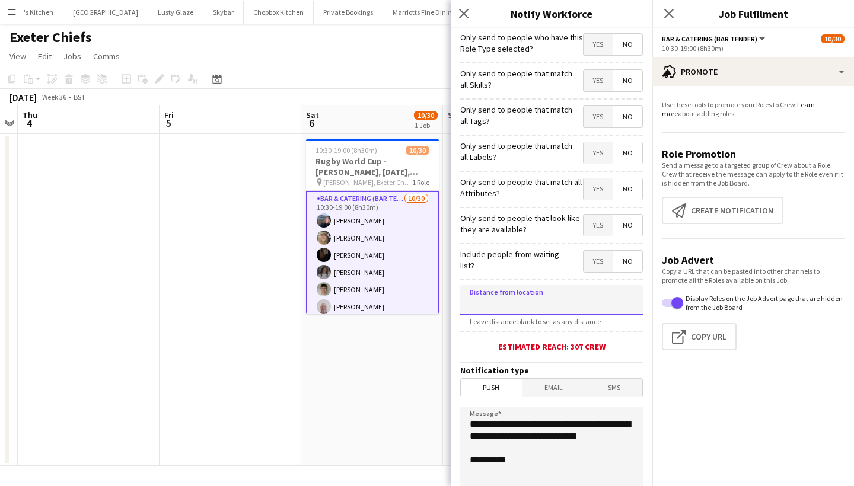
click at [509, 299] on input at bounding box center [551, 300] width 183 height 30
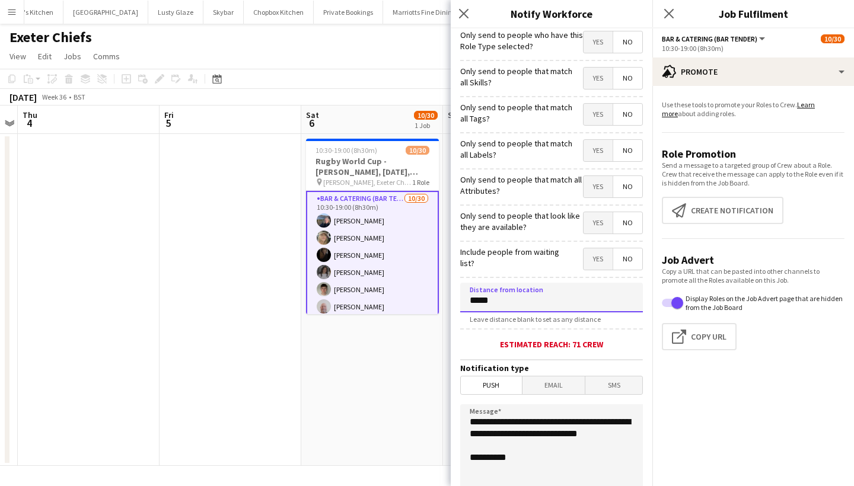
scroll to position [5, 0]
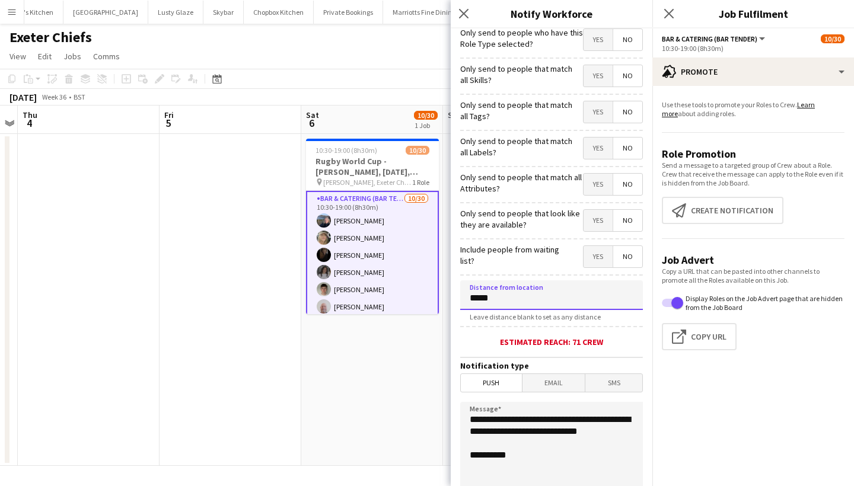
type input "*****"
click at [467, 418] on textarea "**********" at bounding box center [551, 474] width 183 height 145
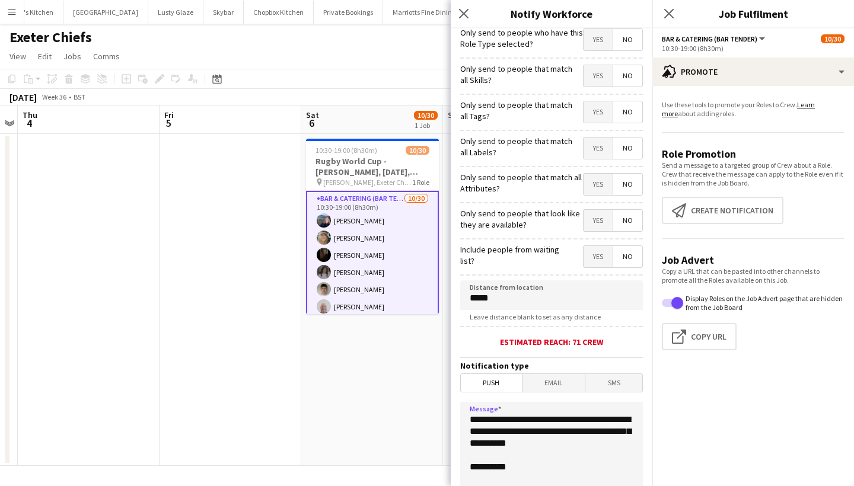
scroll to position [167, 0]
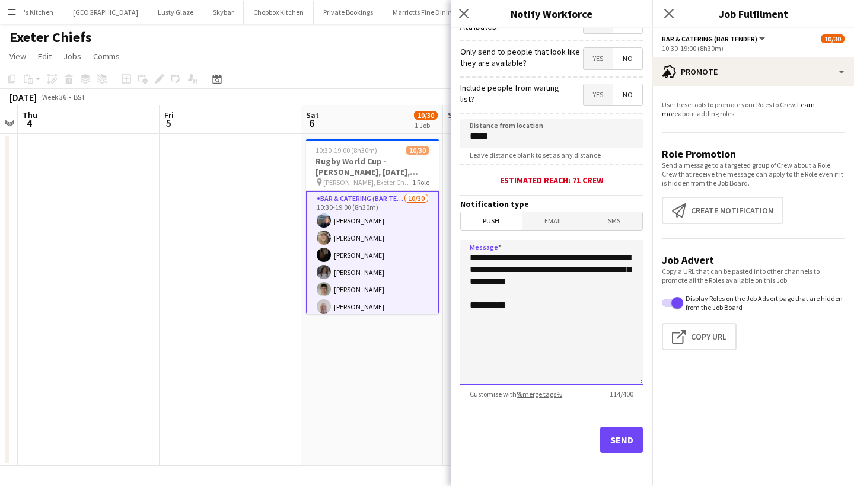
type textarea "**********"
click at [603, 442] on button "Send" at bounding box center [621, 440] width 43 height 26
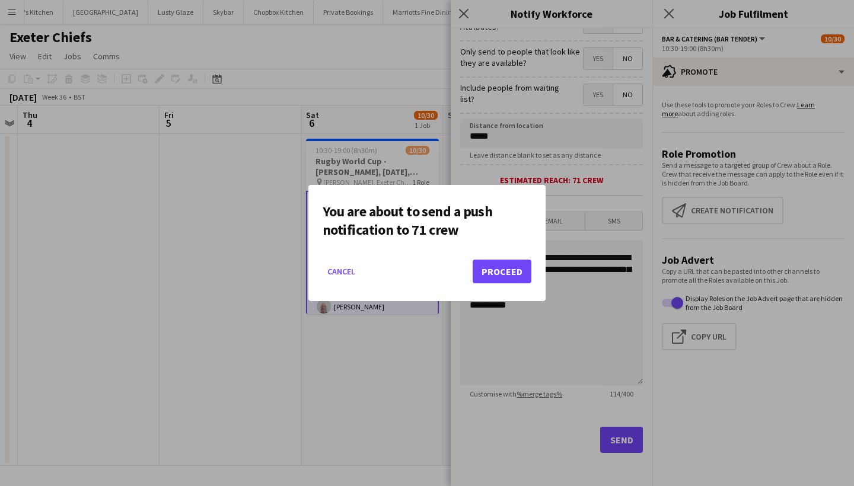
click at [524, 277] on button "Proceed" at bounding box center [502, 272] width 59 height 24
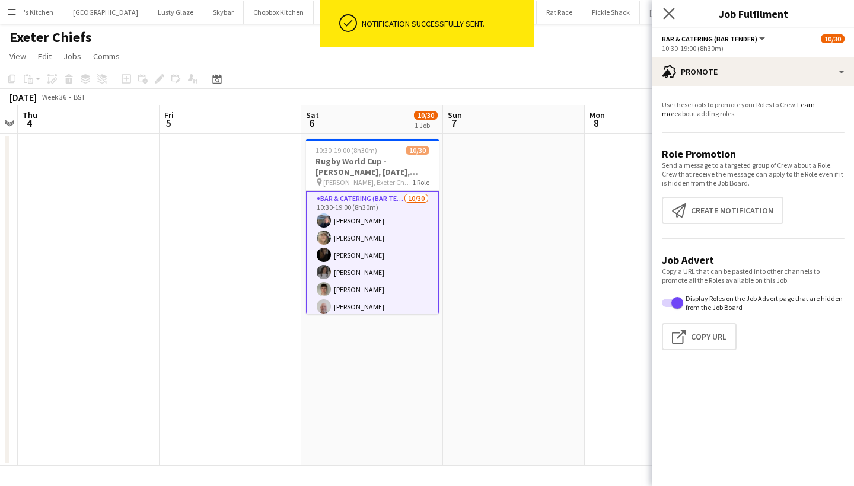
click at [675, 12] on app-icon "Close pop-in" at bounding box center [668, 13] width 17 height 17
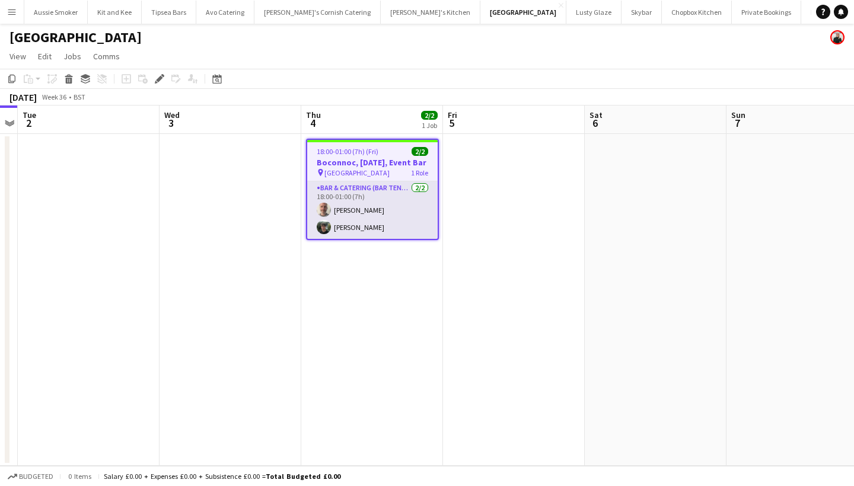
click at [375, 210] on app-card-role "Bar & Catering (Bar Tender) [DATE] 18:00-01:00 (7h) [PERSON_NAME] [PERSON_NAME]" at bounding box center [372, 210] width 130 height 58
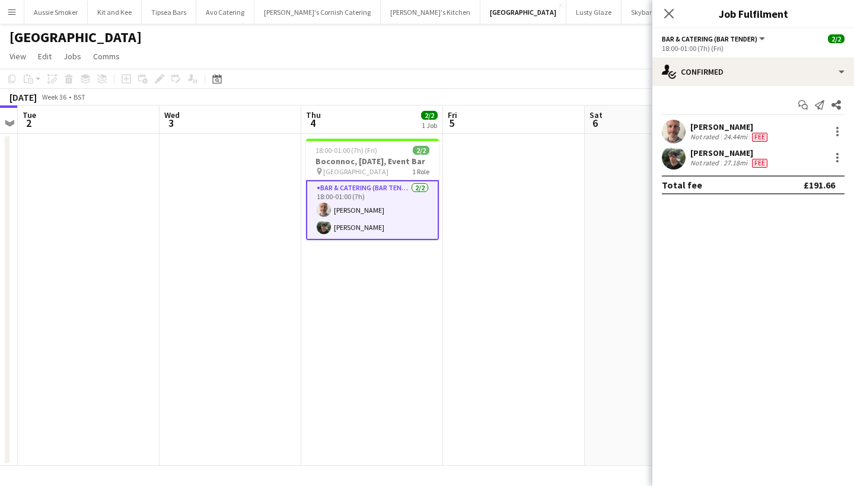
click at [703, 153] on div "[PERSON_NAME]" at bounding box center [729, 153] width 79 height 11
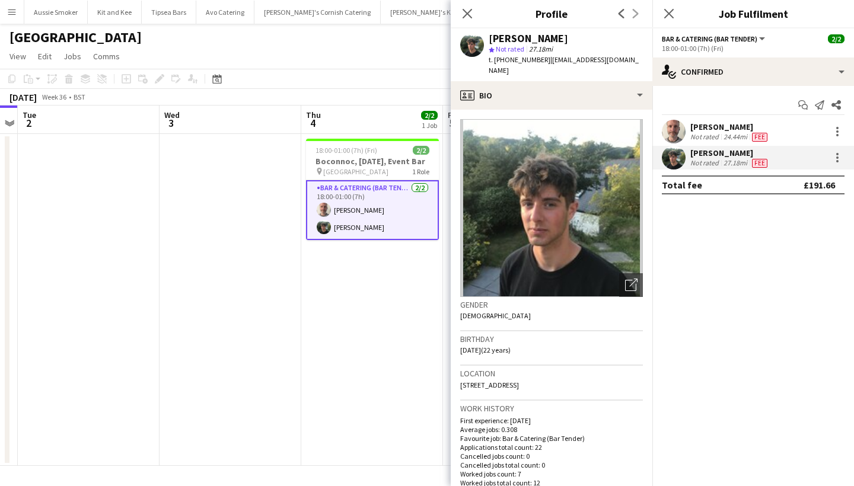
click at [727, 156] on div "[PERSON_NAME]" at bounding box center [729, 153] width 79 height 11
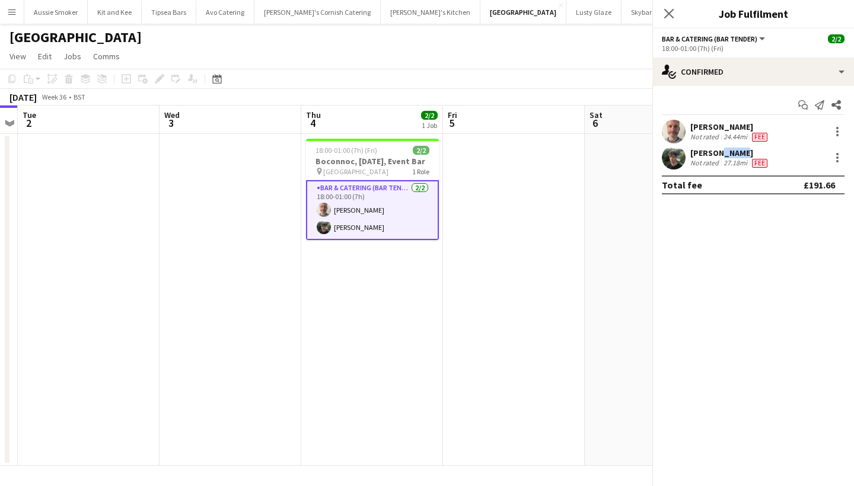
click at [727, 156] on div "[PERSON_NAME]" at bounding box center [729, 153] width 79 height 11
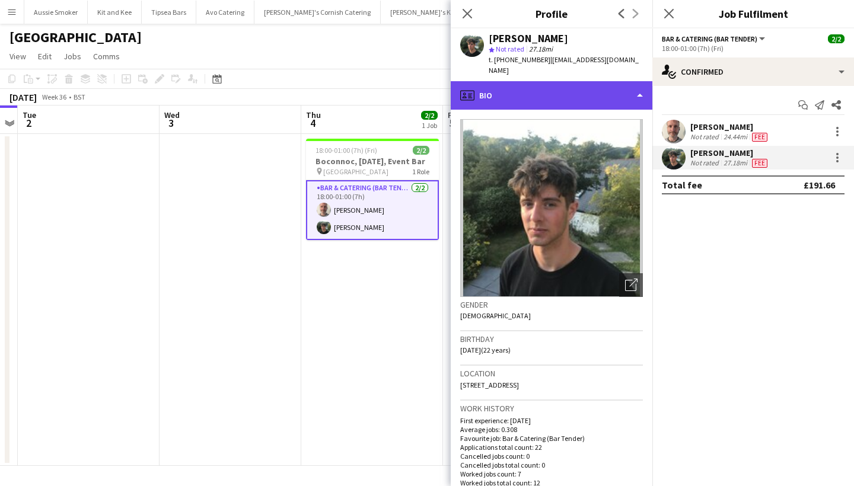
click at [561, 85] on div "profile Bio" at bounding box center [552, 95] width 202 height 28
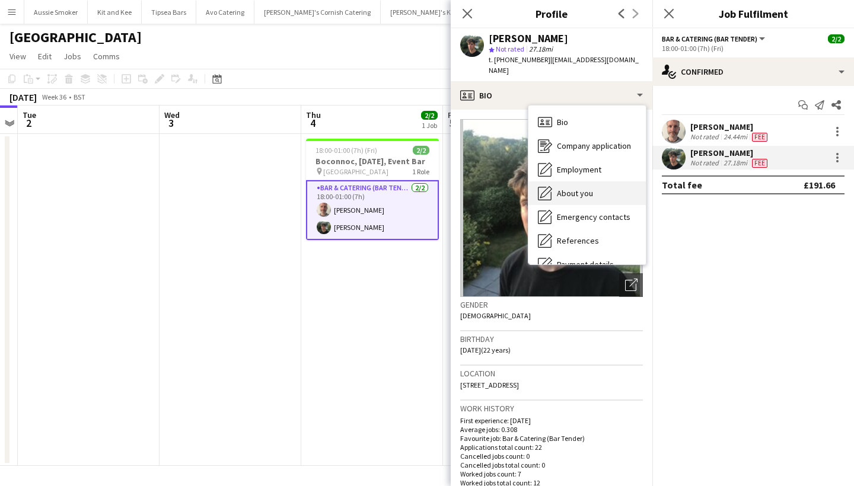
click at [582, 188] on span "About you" at bounding box center [575, 193] width 36 height 11
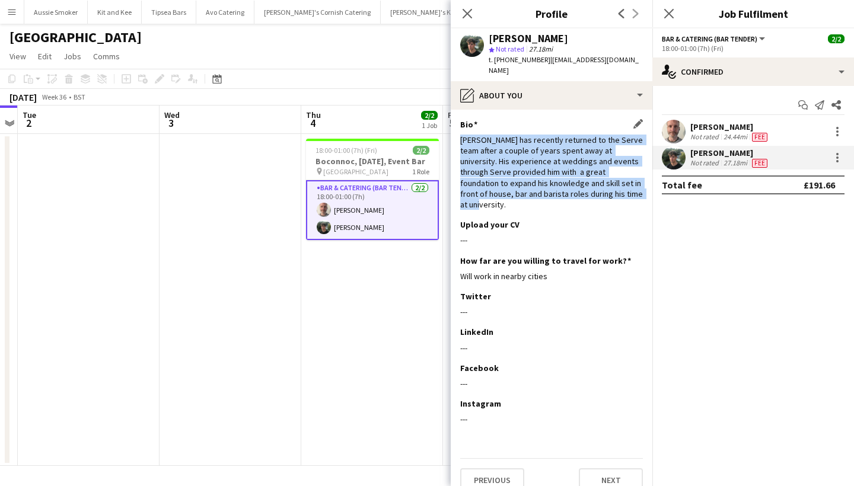
drag, startPoint x: 461, startPoint y: 129, endPoint x: 623, endPoint y: 186, distance: 172.3
click at [623, 186] on div "[PERSON_NAME] has recently returned to the Serve team after a couple of years s…" at bounding box center [551, 172] width 183 height 75
copy div "[PERSON_NAME] has recently returned to the Serve team after a couple of years s…"
